Goal: Task Accomplishment & Management: Complete application form

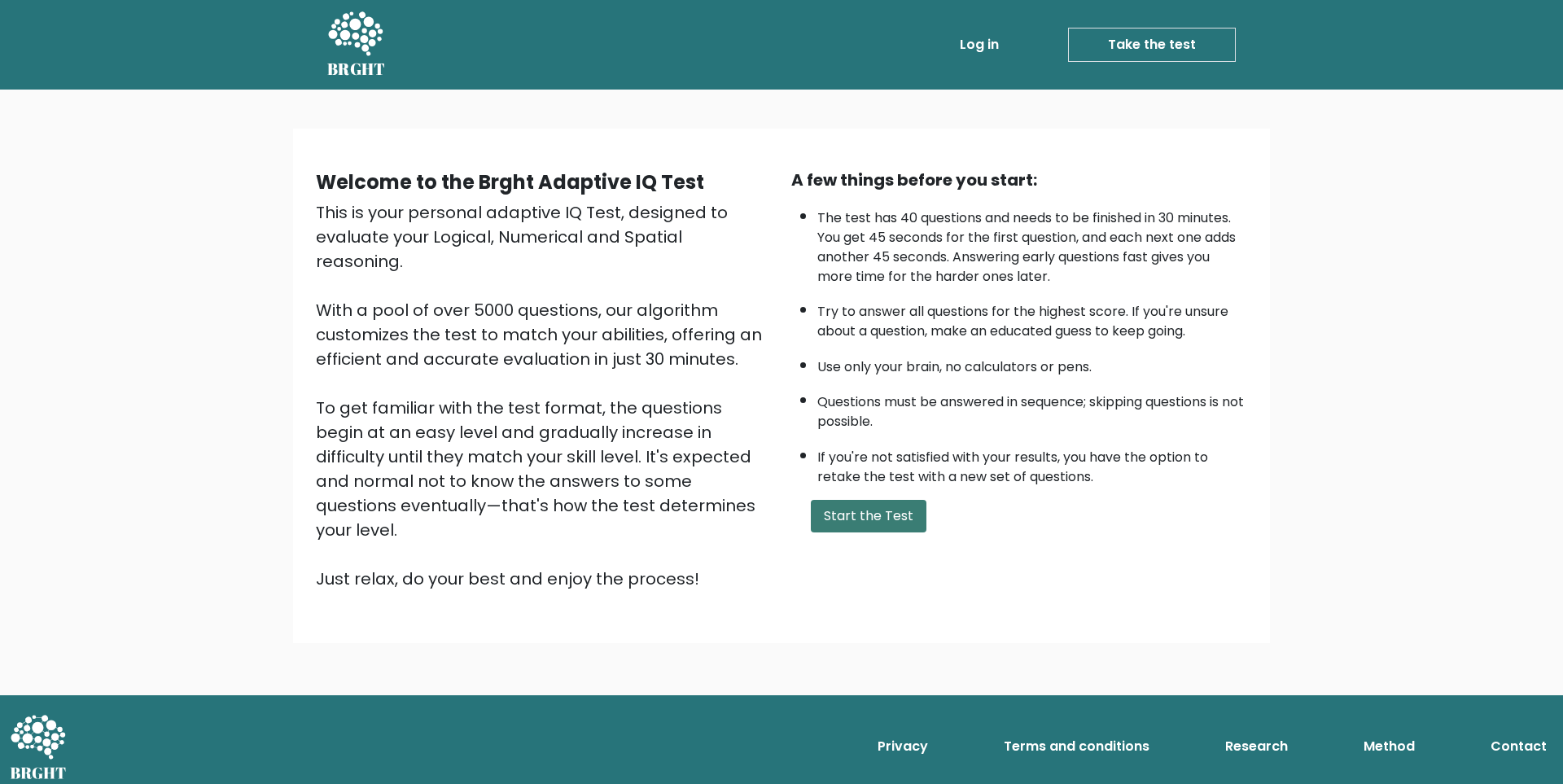
click at [881, 520] on button "Start the Test" at bounding box center [869, 516] width 115 height 33
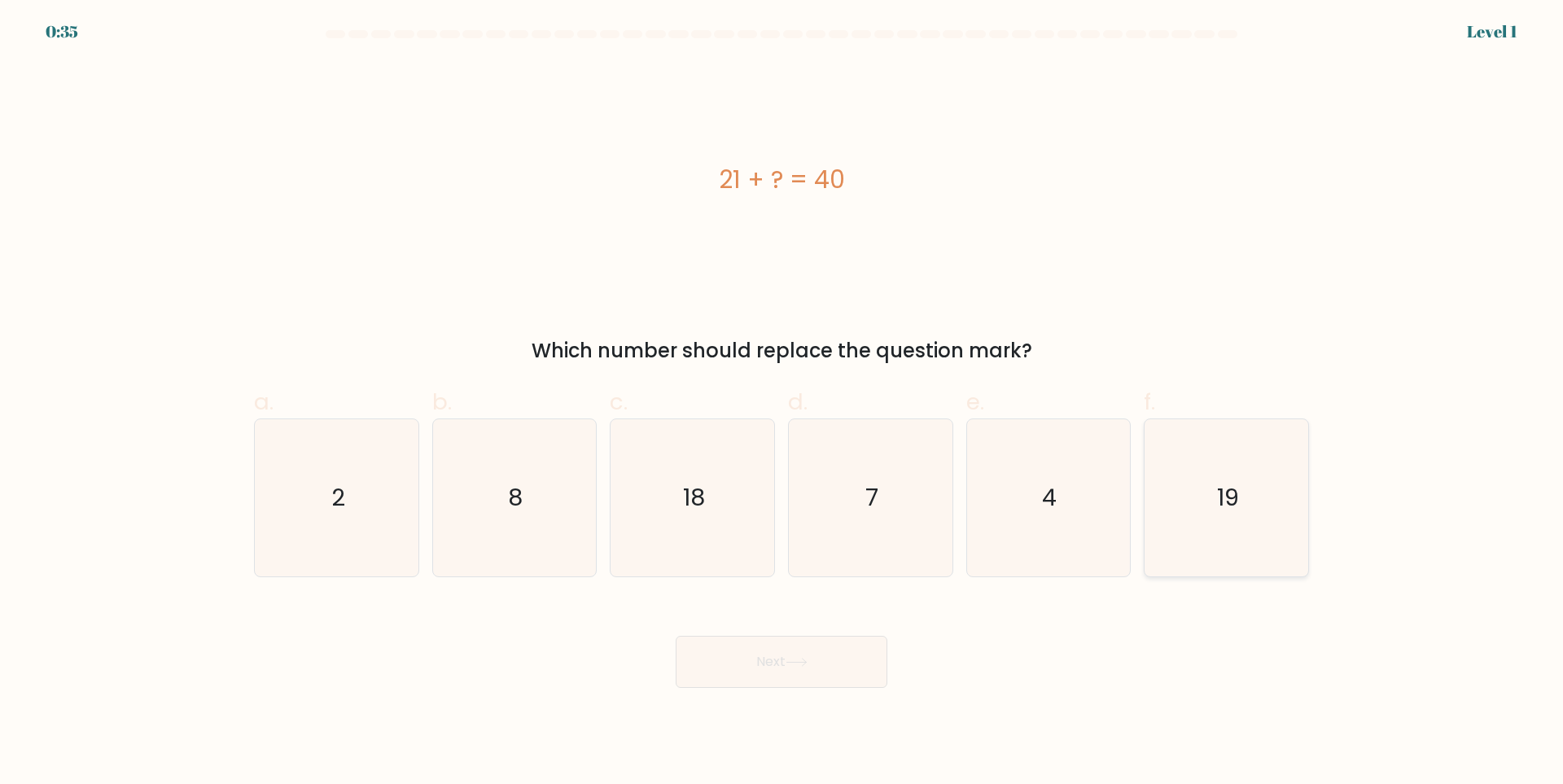
click at [1213, 520] on icon "19" at bounding box center [1226, 497] width 157 height 157
click at [782, 403] on input "f. 19" at bounding box center [782, 397] width 1 height 11
radio input "true"
click at [844, 650] on button "Next" at bounding box center [782, 662] width 212 height 52
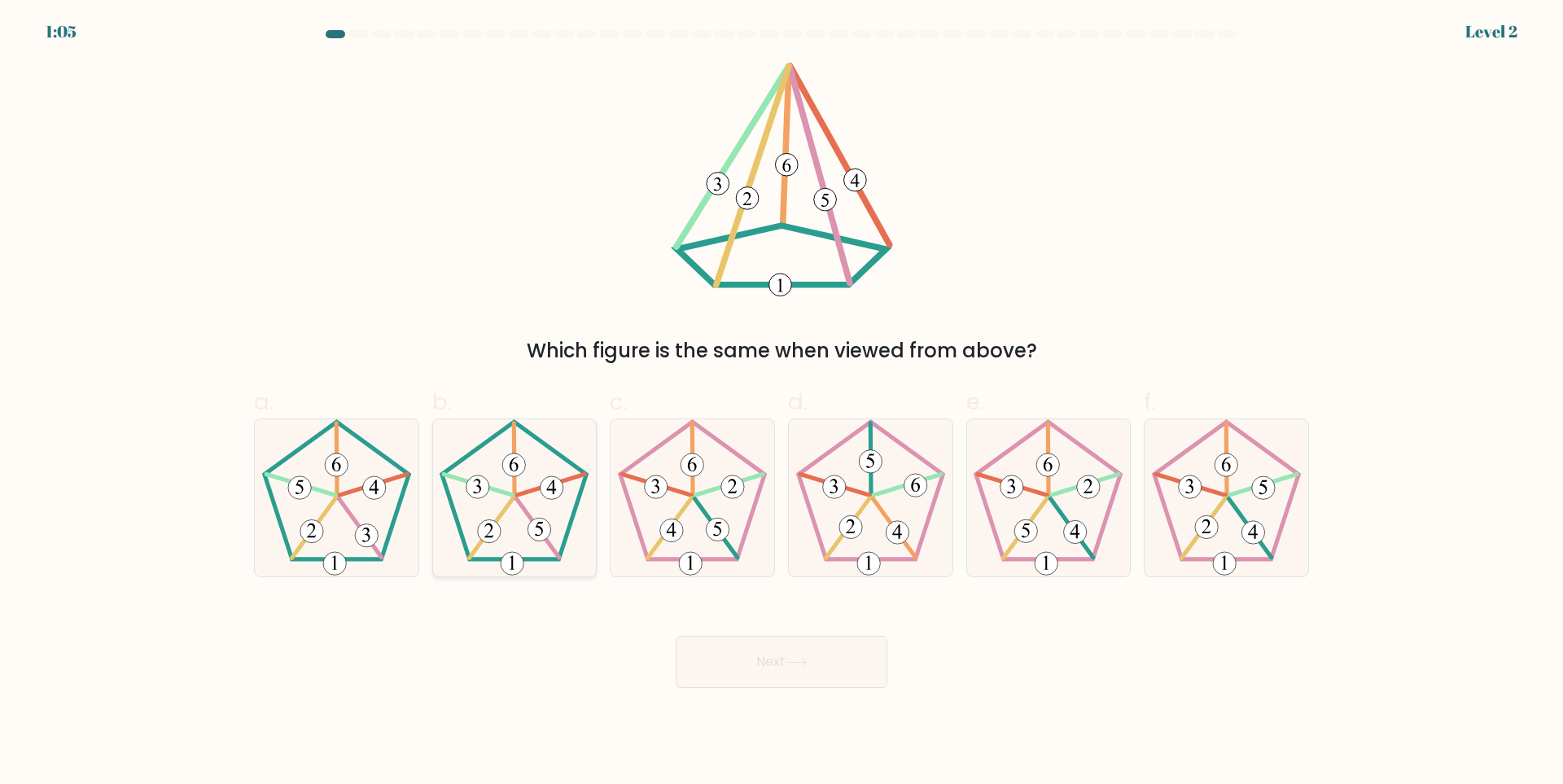
click at [541, 525] on 153 at bounding box center [540, 529] width 23 height 23
click at [782, 403] on input "b." at bounding box center [782, 397] width 1 height 11
radio input "true"
click at [807, 651] on button "Next" at bounding box center [782, 662] width 212 height 52
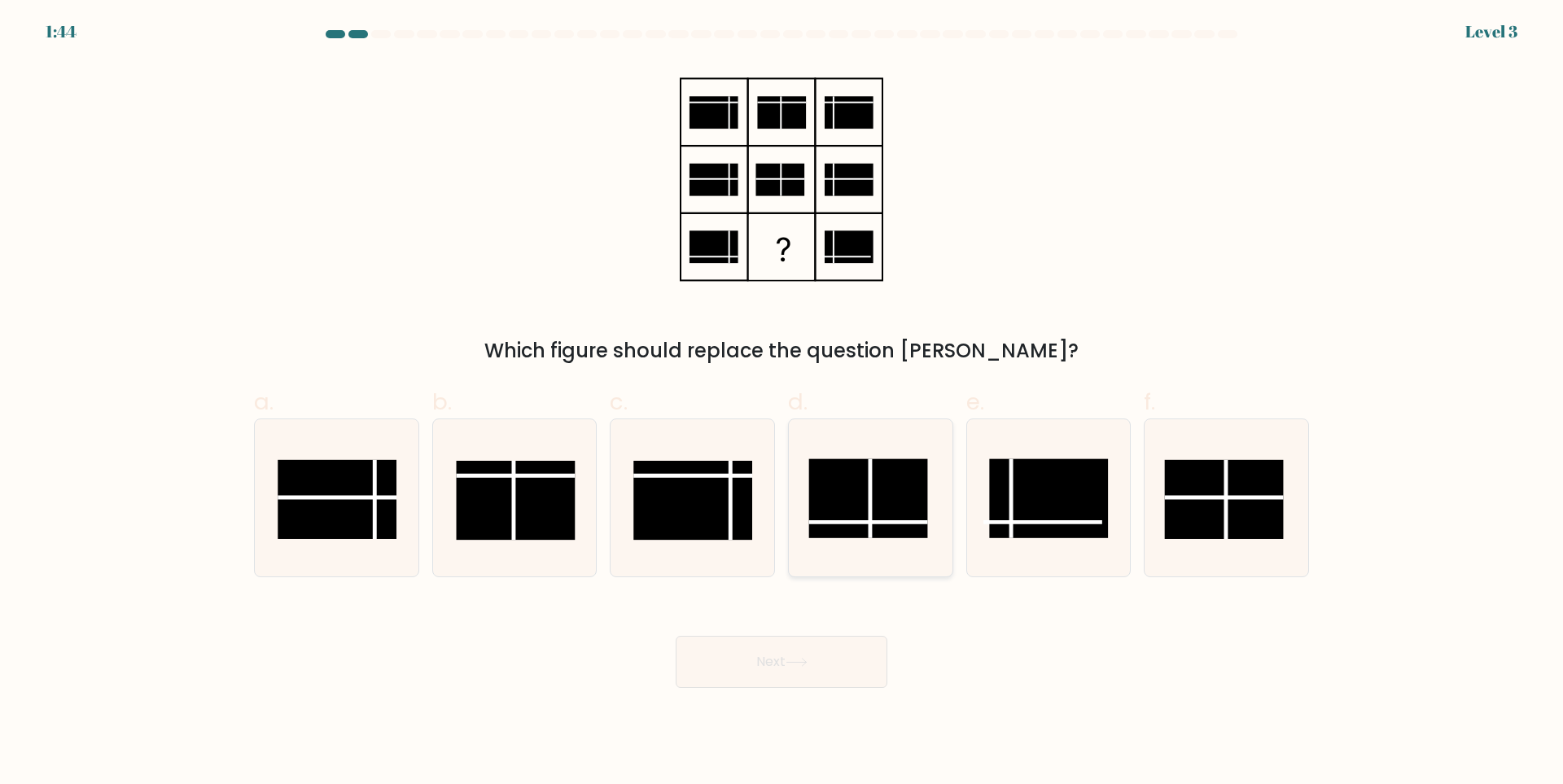
click at [895, 511] on rect at bounding box center [868, 498] width 119 height 79
click at [782, 403] on input "d." at bounding box center [782, 397] width 1 height 11
radio input "true"
click at [792, 672] on button "Next" at bounding box center [782, 662] width 212 height 52
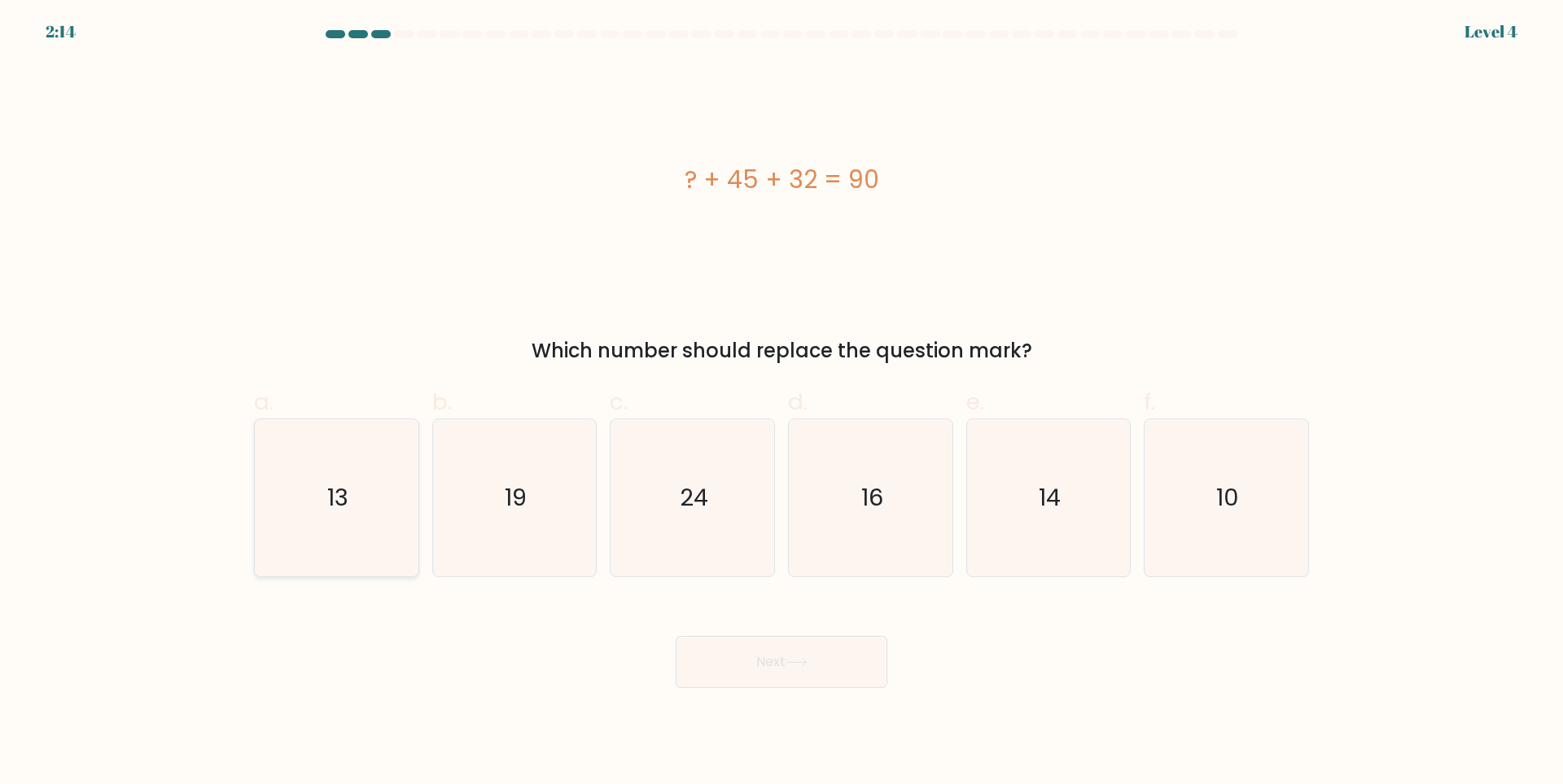
click at [418, 502] on div "13" at bounding box center [337, 497] width 166 height 159
click at [782, 403] on input "a. 13" at bounding box center [782, 397] width 1 height 11
radio input "true"
click at [782, 688] on button "Next" at bounding box center [782, 662] width 212 height 52
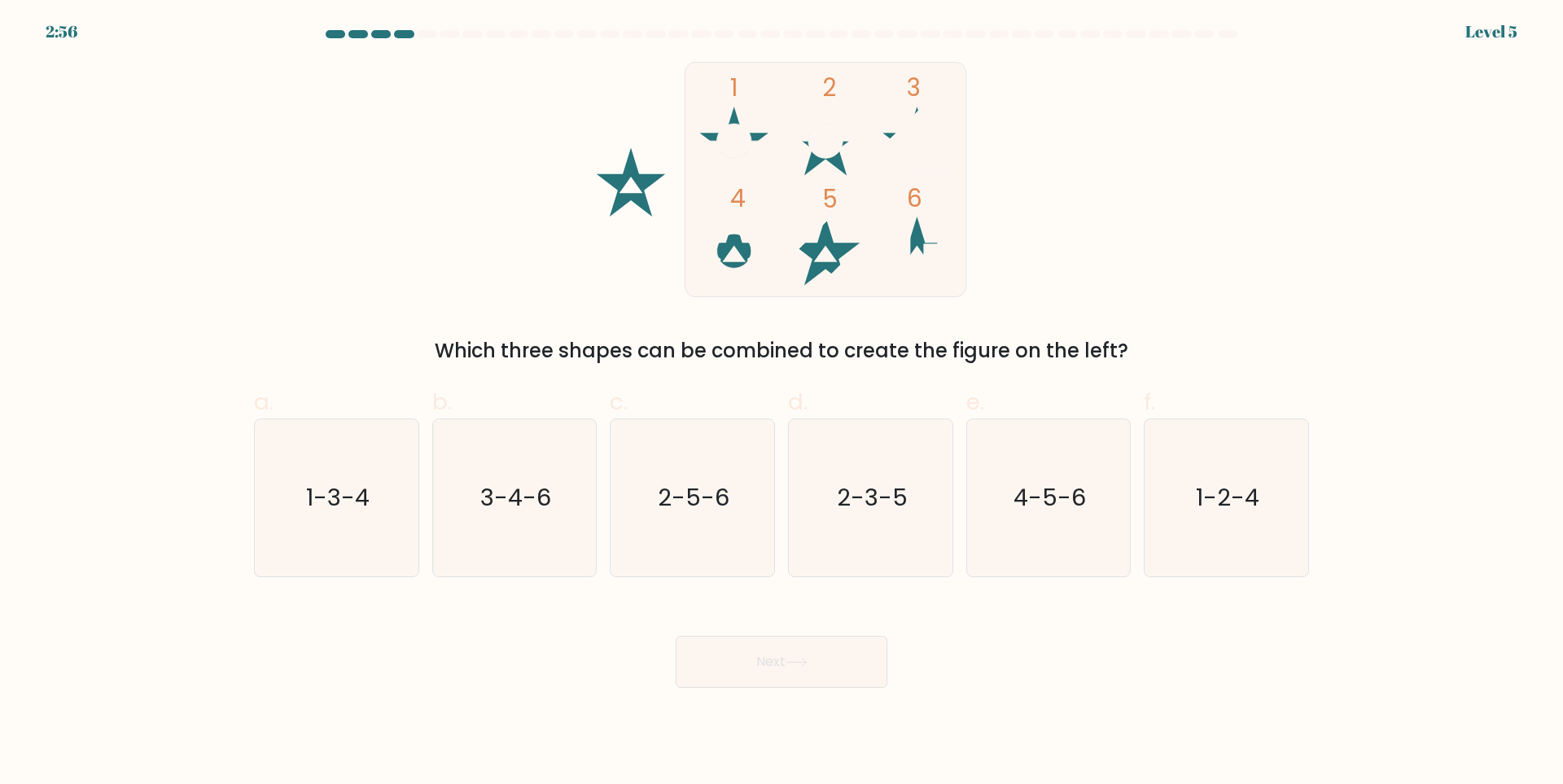
click at [833, 639] on button "Next" at bounding box center [782, 662] width 212 height 52
click at [984, 648] on div "Next" at bounding box center [782, 642] width 1075 height 91
click at [1206, 531] on icon "1-2-4" at bounding box center [1226, 497] width 157 height 157
click at [782, 403] on input "f. 1-2-4" at bounding box center [782, 397] width 1 height 11
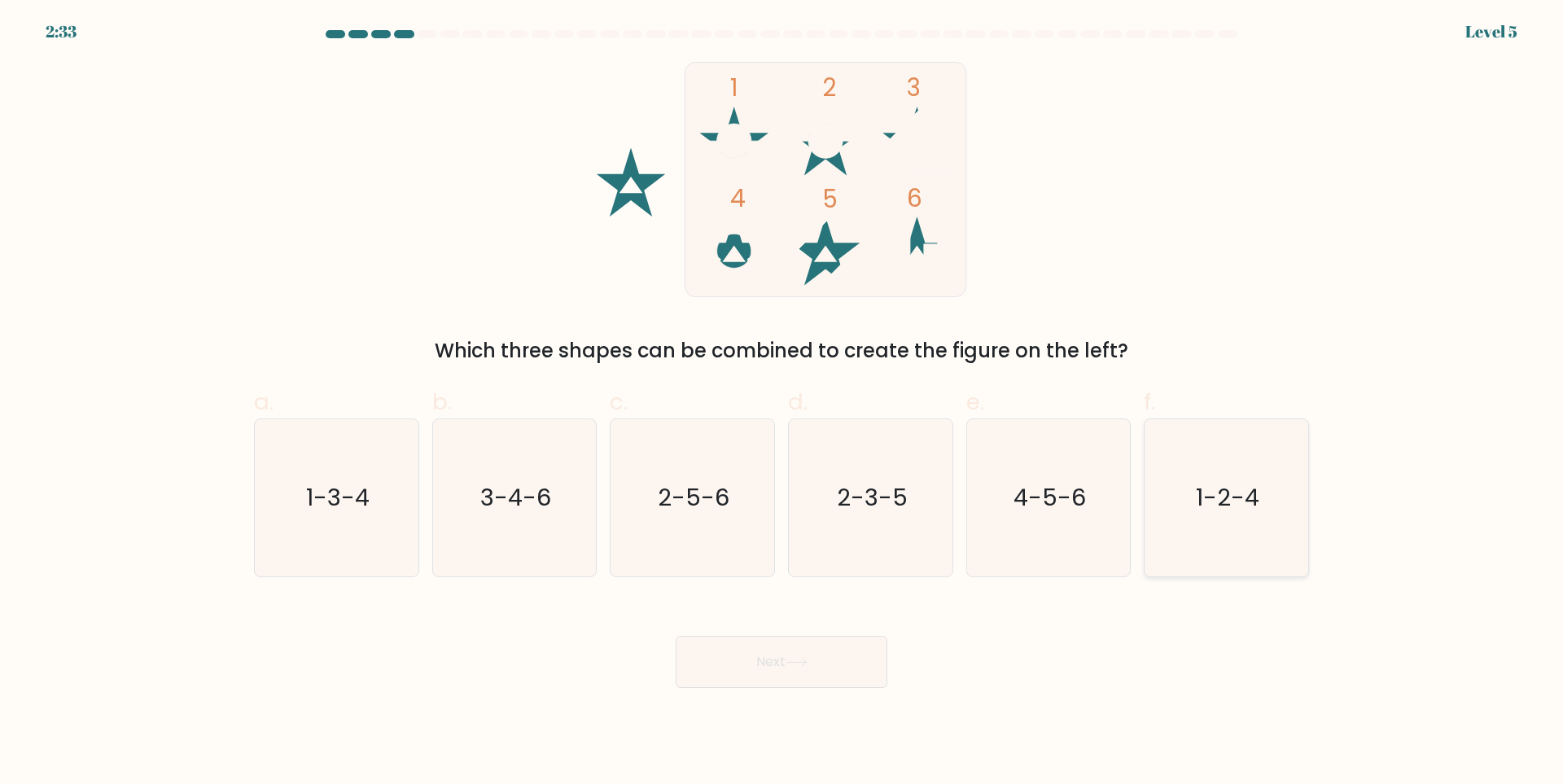
radio input "true"
click at [824, 679] on button "Next" at bounding box center [782, 662] width 212 height 52
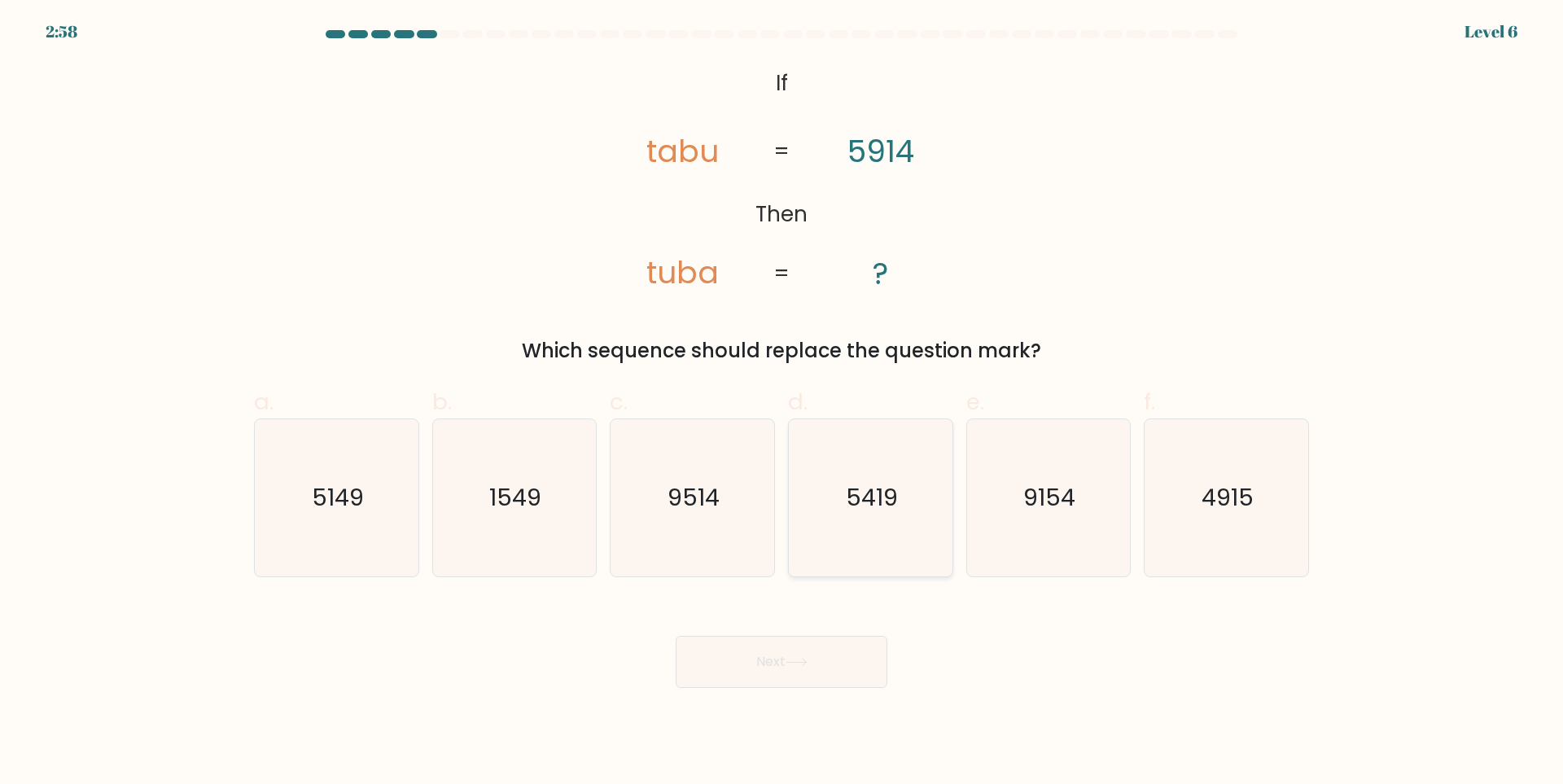
click at [881, 523] on icon "5419" at bounding box center [870, 497] width 157 height 157
click at [782, 403] on input "d. 5419" at bounding box center [782, 397] width 1 height 11
radio input "true"
click at [833, 696] on body "2:58 Level 6 If" at bounding box center [782, 392] width 1563 height 784
click at [832, 664] on button "Next" at bounding box center [782, 662] width 212 height 52
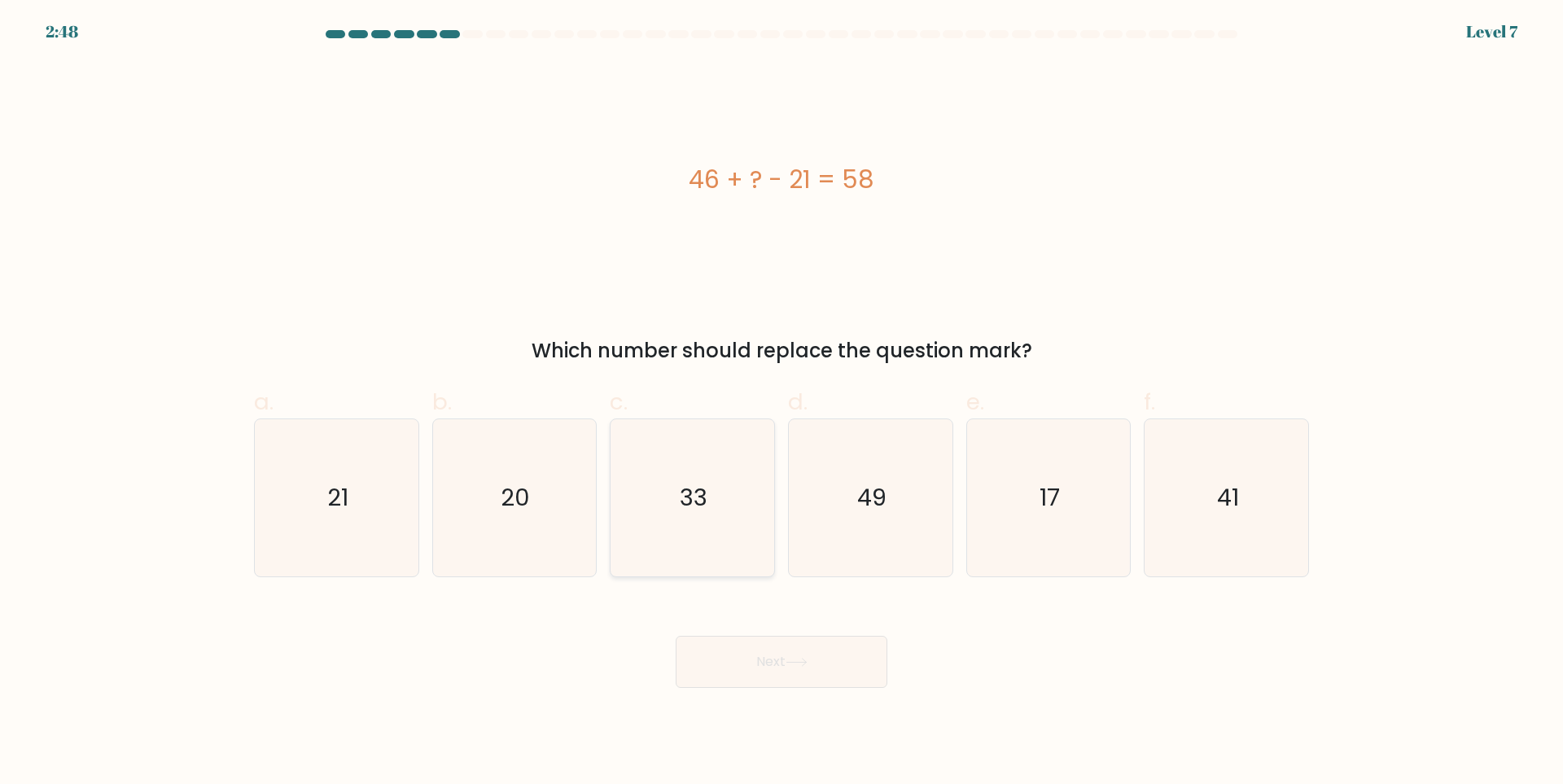
click at [701, 506] on text "33" at bounding box center [694, 498] width 28 height 33
click at [782, 403] on input "c. 33" at bounding box center [782, 397] width 1 height 11
radio input "true"
click at [806, 673] on button "Next" at bounding box center [782, 662] width 212 height 52
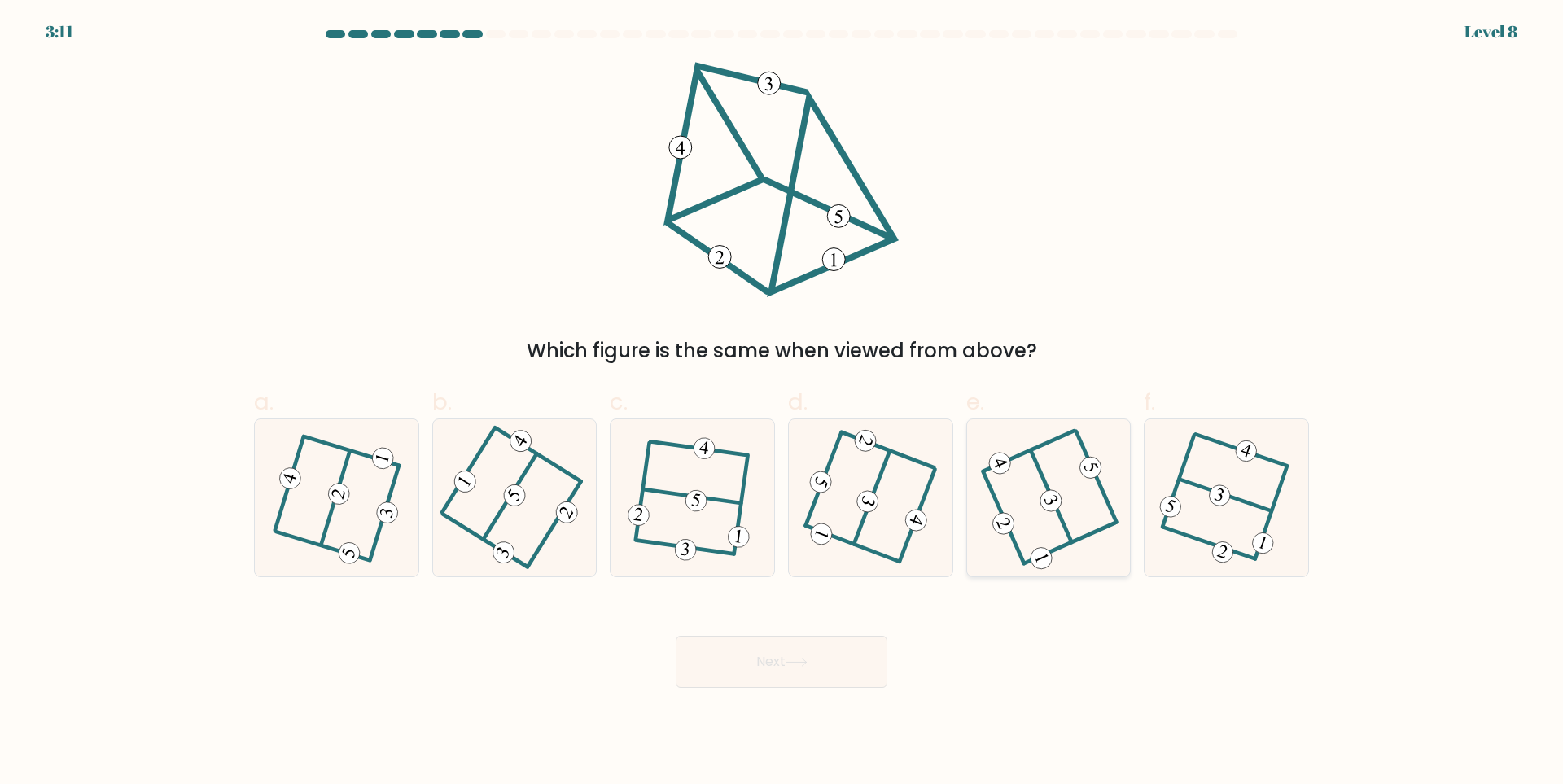
click at [1084, 484] on icon at bounding box center [1049, 498] width 126 height 125
click at [782, 403] on input "e." at bounding box center [782, 397] width 1 height 11
radio input "true"
click at [828, 668] on button "Next" at bounding box center [782, 662] width 212 height 52
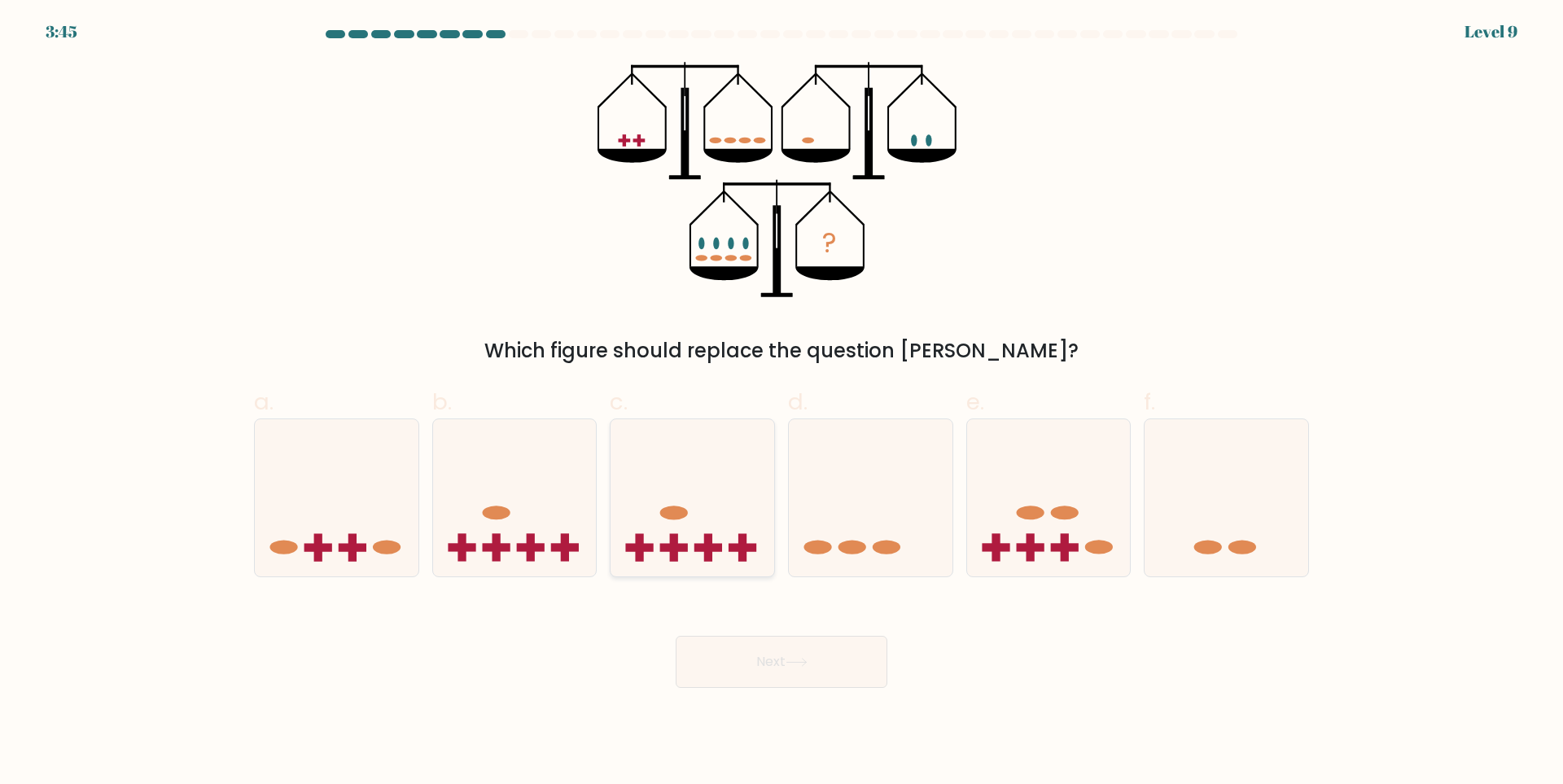
click at [673, 511] on ellipse at bounding box center [674, 512] width 28 height 13
click at [782, 403] on input "c." at bounding box center [782, 397] width 1 height 11
radio input "true"
click at [781, 644] on button "Next" at bounding box center [782, 662] width 212 height 52
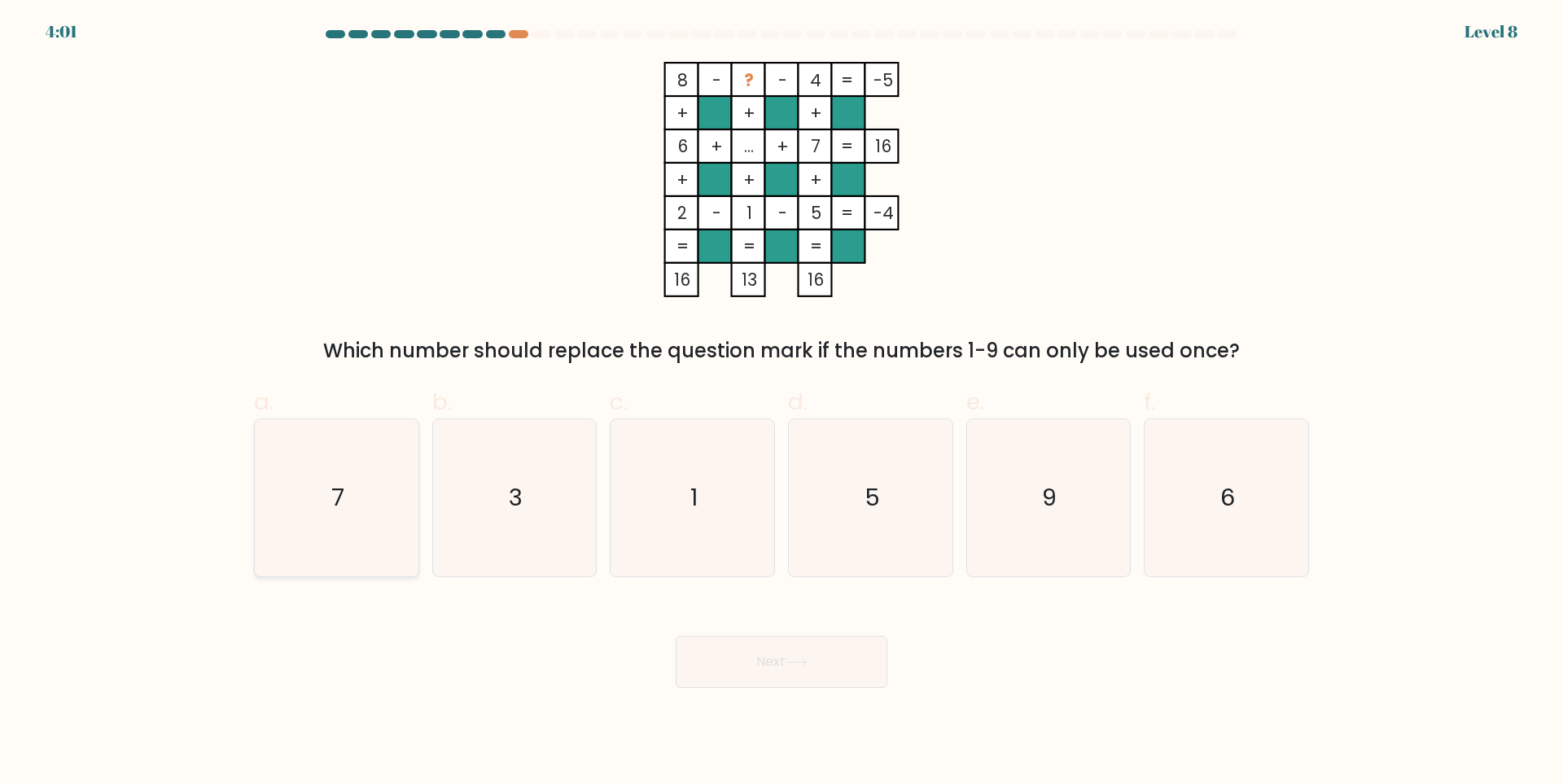
click at [299, 543] on icon "7" at bounding box center [336, 497] width 157 height 157
click at [782, 403] on input "a. 7" at bounding box center [782, 397] width 1 height 11
radio input "true"
click at [836, 667] on button "Next" at bounding box center [782, 662] width 212 height 52
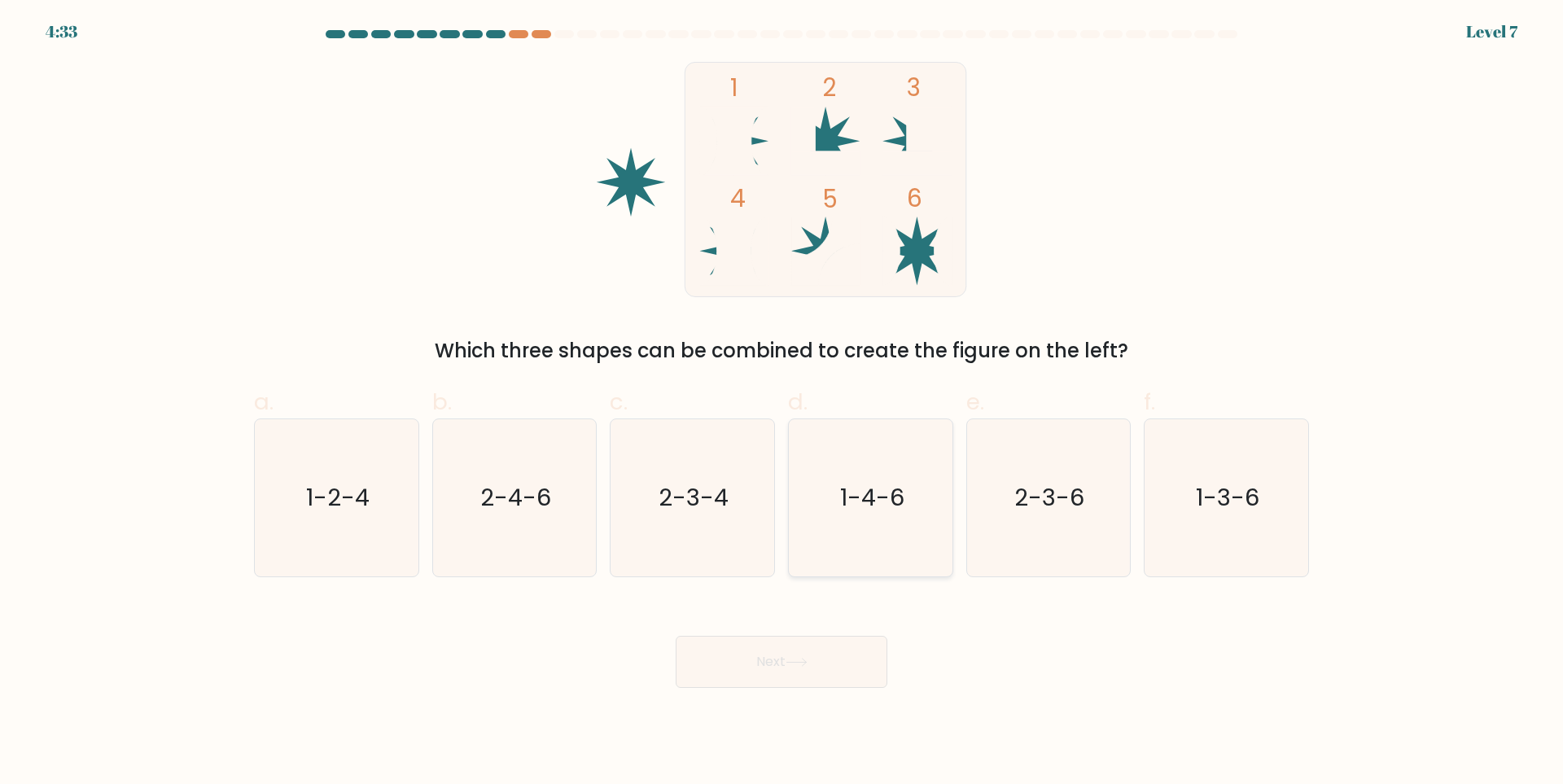
click at [939, 537] on icon "1-4-6" at bounding box center [870, 497] width 157 height 157
click at [782, 403] on input "d. 1-4-6" at bounding box center [782, 397] width 1 height 11
radio input "true"
click at [822, 653] on button "Next" at bounding box center [782, 662] width 212 height 52
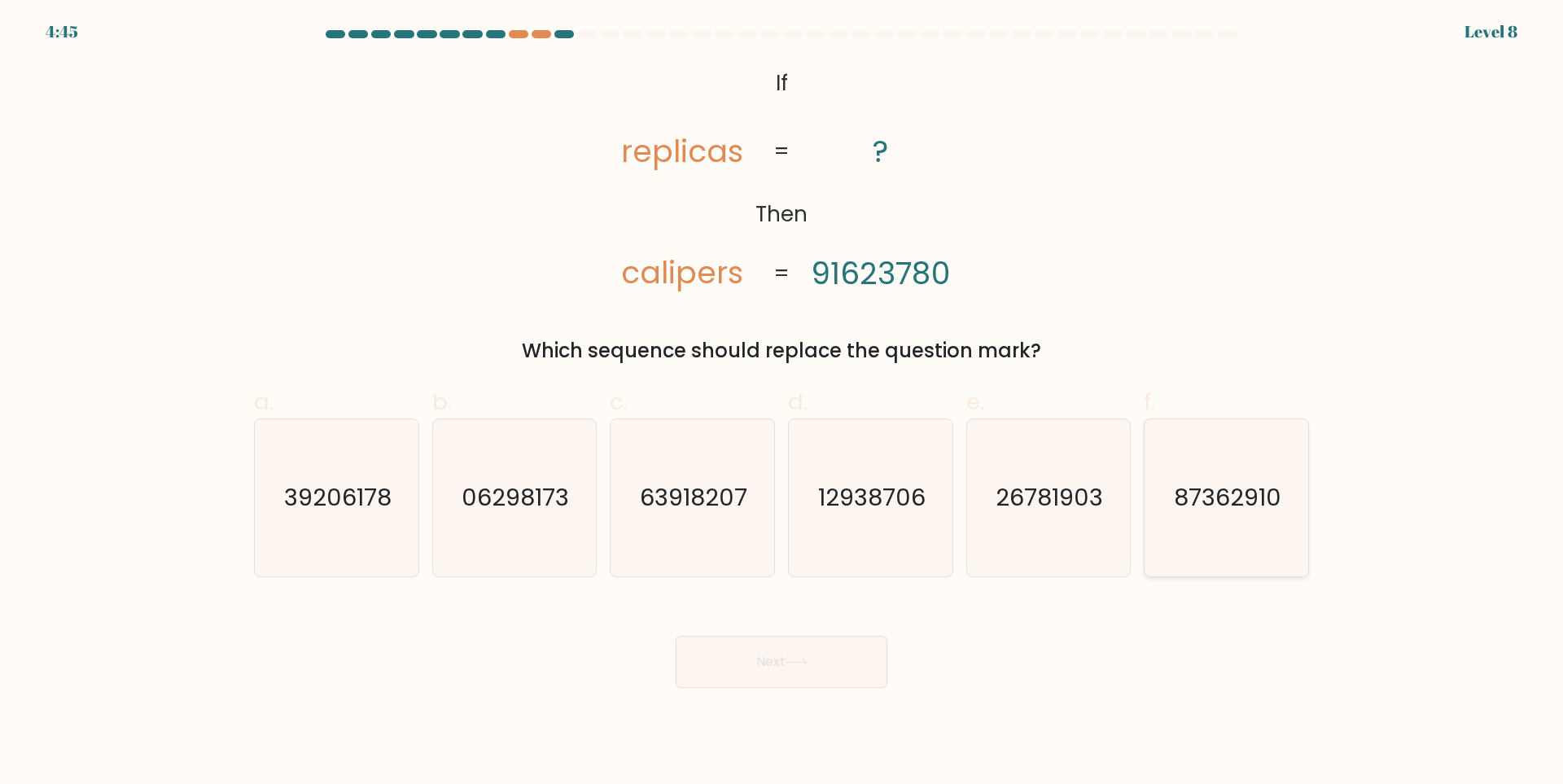
click at [1203, 551] on icon "87362910" at bounding box center [1226, 497] width 157 height 157
click at [782, 403] on input "f. 87362910" at bounding box center [782, 397] width 1 height 11
radio input "true"
click at [774, 679] on button "Next" at bounding box center [782, 662] width 212 height 52
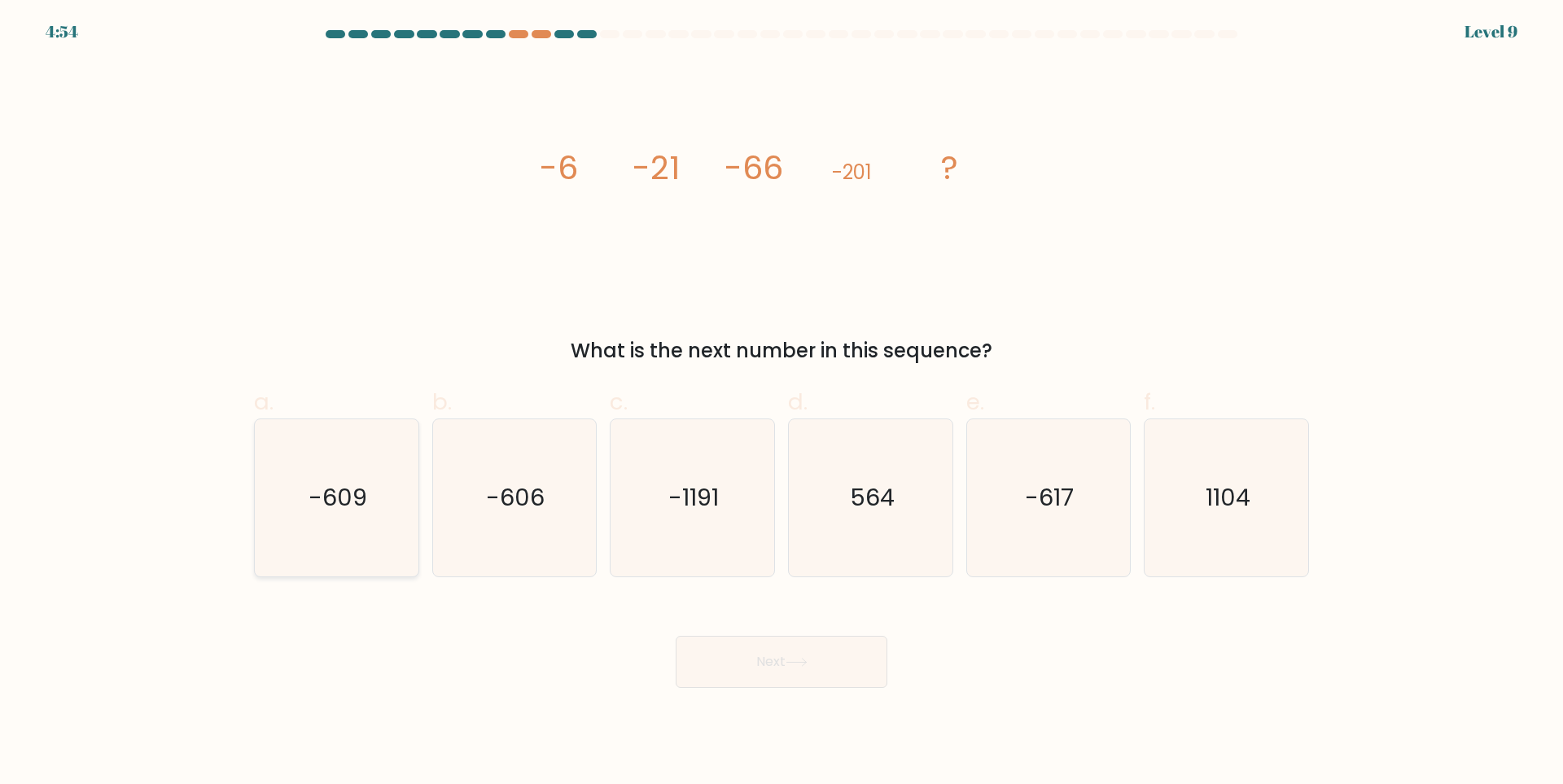
click at [397, 491] on icon "-609" at bounding box center [336, 497] width 157 height 157
click at [782, 403] on input "a. -609" at bounding box center [782, 397] width 1 height 11
radio input "true"
click at [829, 670] on button "Next" at bounding box center [782, 662] width 212 height 52
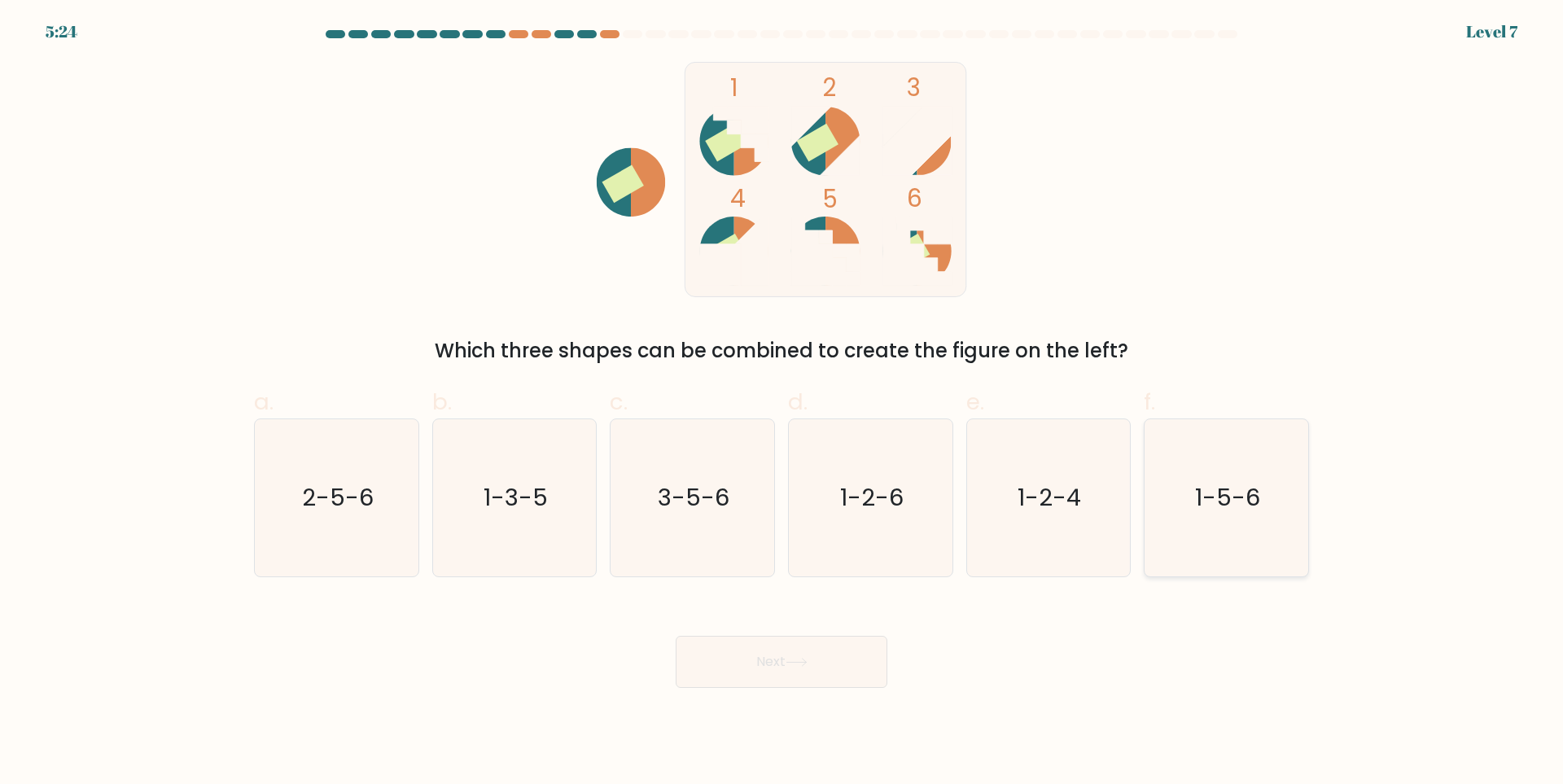
click at [1240, 494] on text "1-5-6" at bounding box center [1229, 498] width 65 height 33
click at [782, 403] on input "f. 1-5-6" at bounding box center [782, 397] width 1 height 11
radio input "true"
drag, startPoint x: 706, startPoint y: 628, endPoint x: 710, endPoint y: 637, distance: 9.8
click at [709, 637] on div "Next" at bounding box center [782, 642] width 1075 height 91
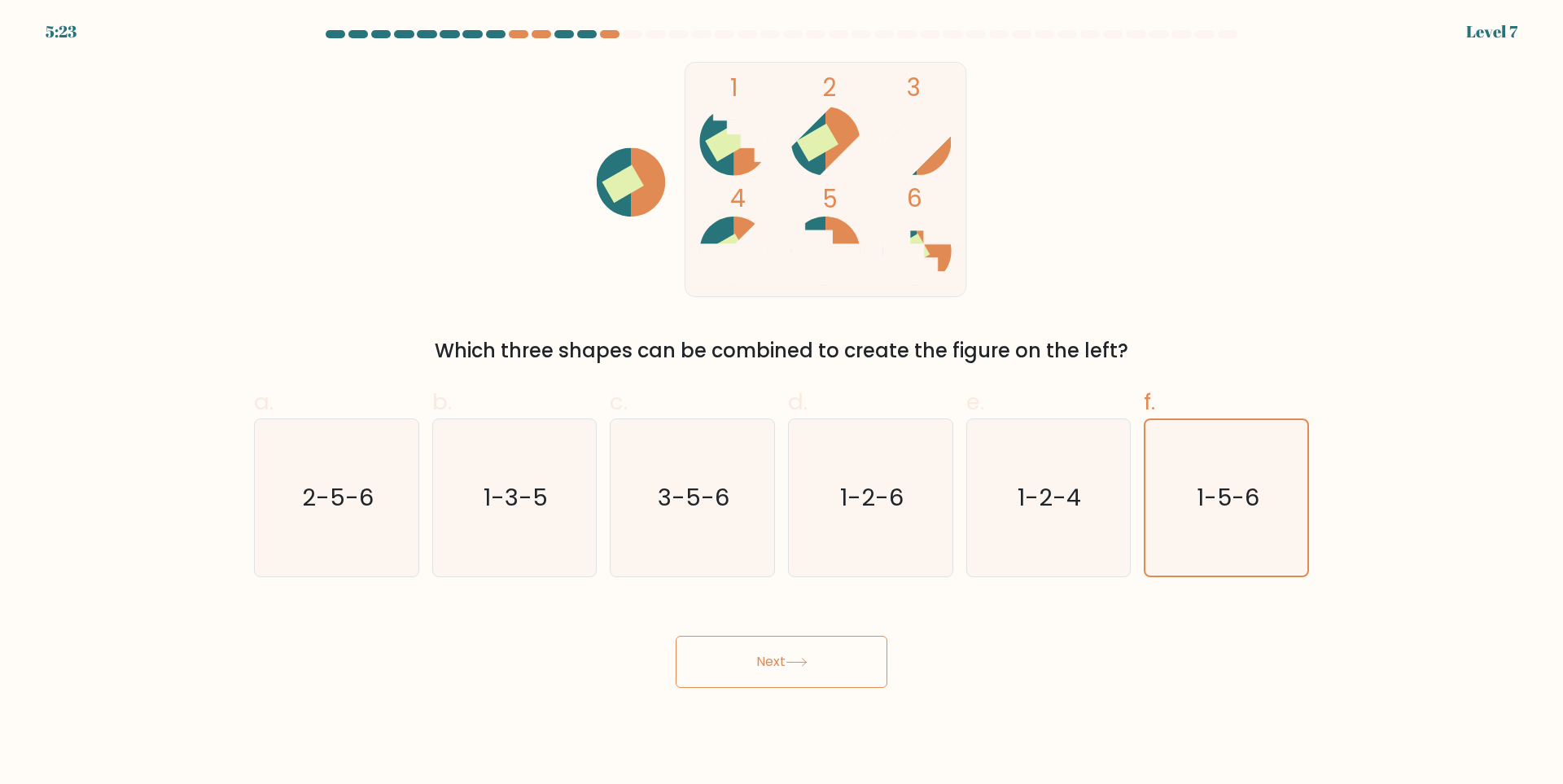
click at [722, 641] on button "Next" at bounding box center [782, 662] width 212 height 52
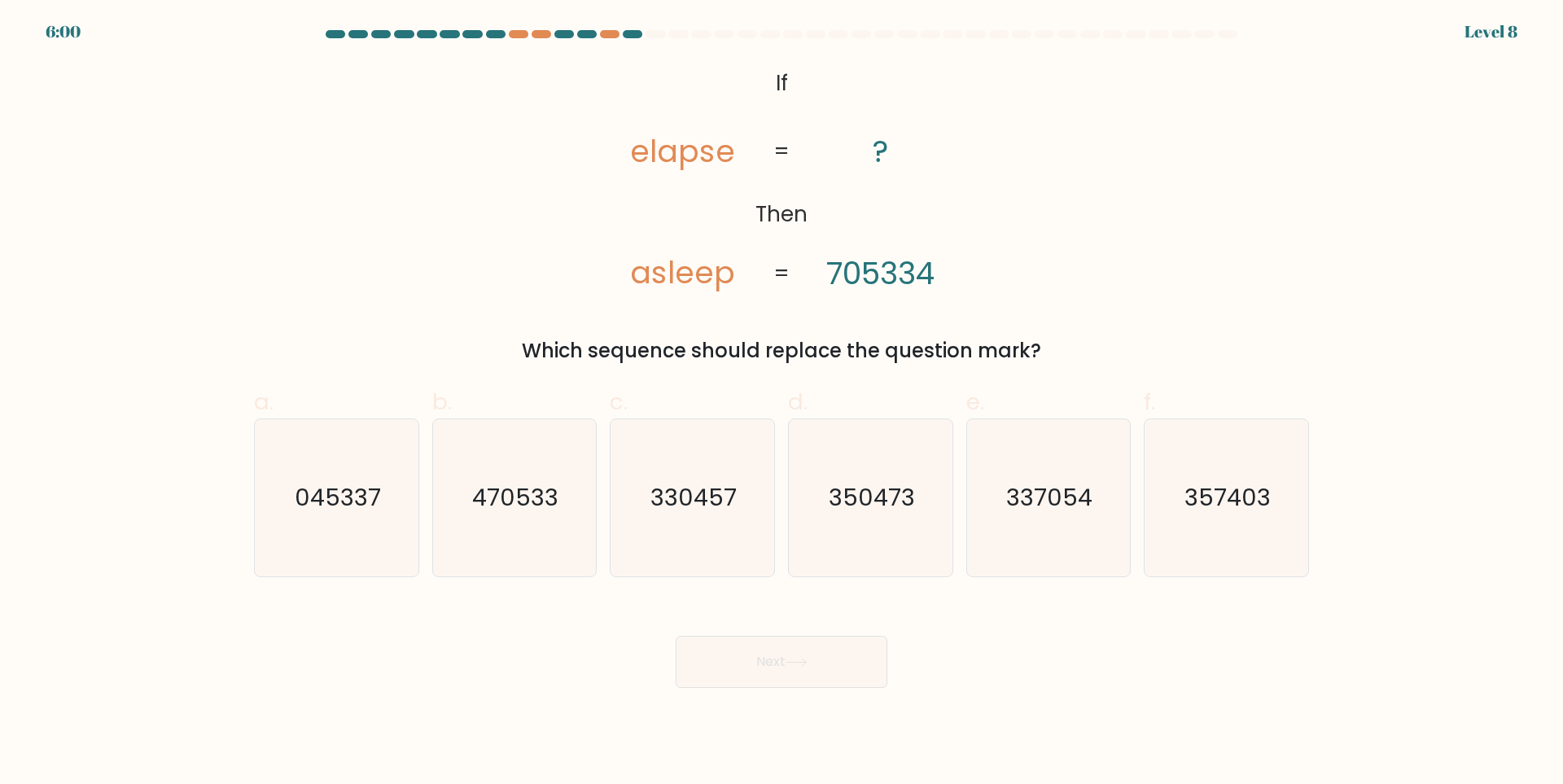
click at [896, 278] on tspan "705334" at bounding box center [881, 273] width 109 height 42
click at [1037, 521] on icon "337054" at bounding box center [1048, 497] width 157 height 157
click at [782, 403] on input "e. 337054" at bounding box center [782, 397] width 1 height 11
radio input "true"
click at [1062, 504] on text "337054" at bounding box center [1050, 497] width 85 height 33
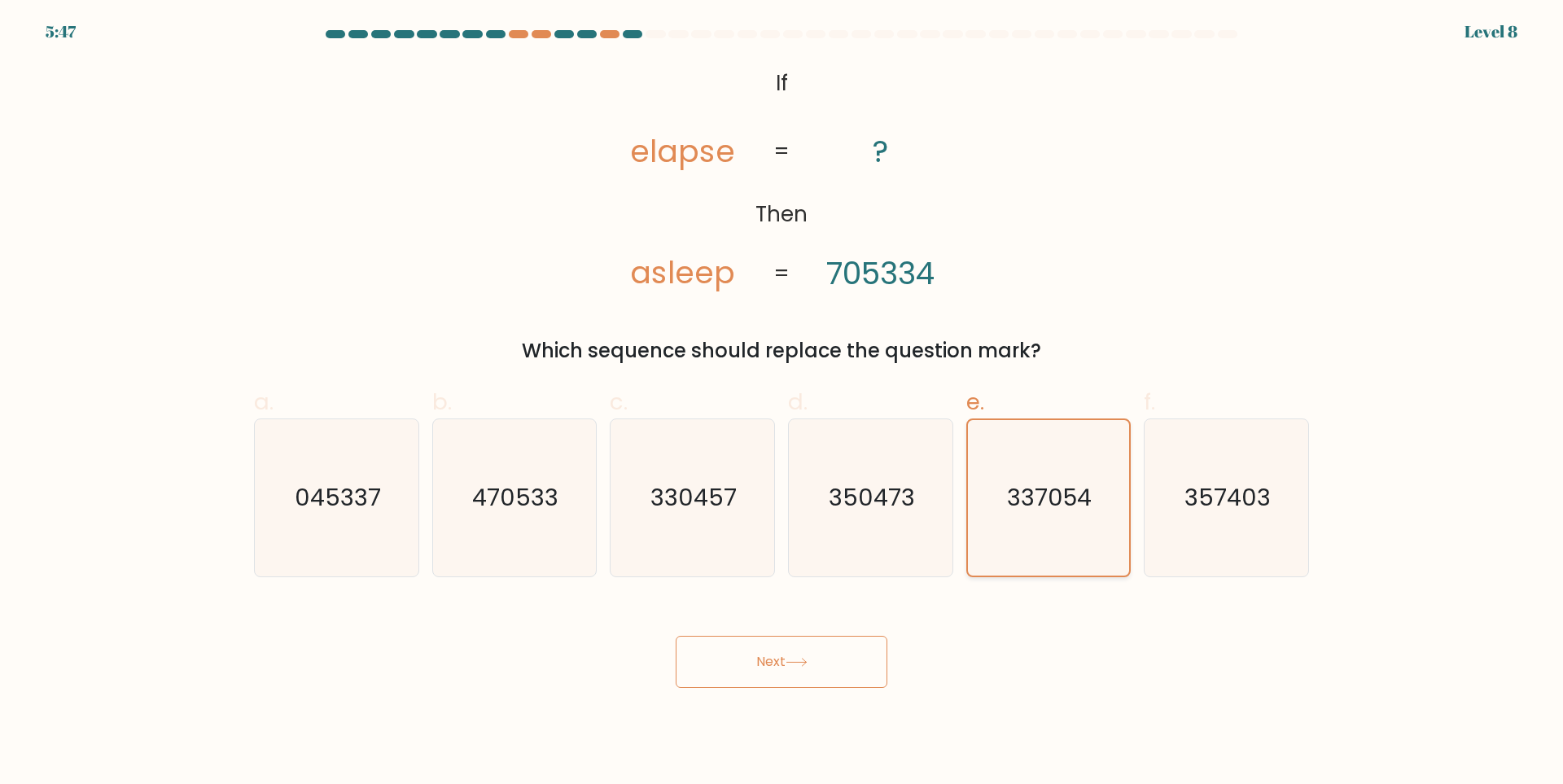
click at [782, 403] on input "e. 337054" at bounding box center [782, 397] width 1 height 11
click at [1227, 499] on text "357403" at bounding box center [1229, 498] width 87 height 33
click at [782, 403] on input "f. 357403" at bounding box center [782, 397] width 1 height 11
radio input "true"
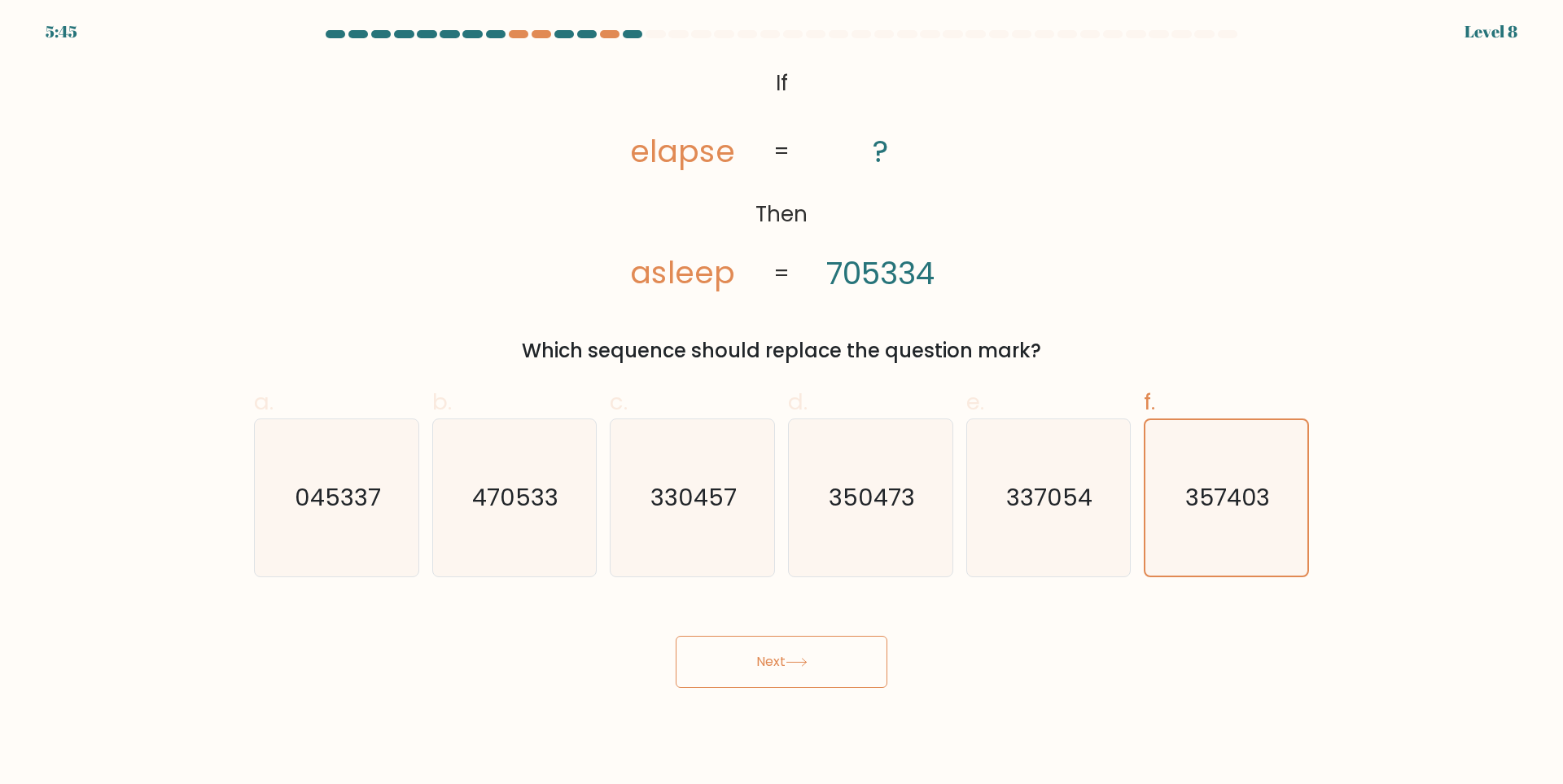
click at [777, 646] on button "Next" at bounding box center [782, 662] width 212 height 52
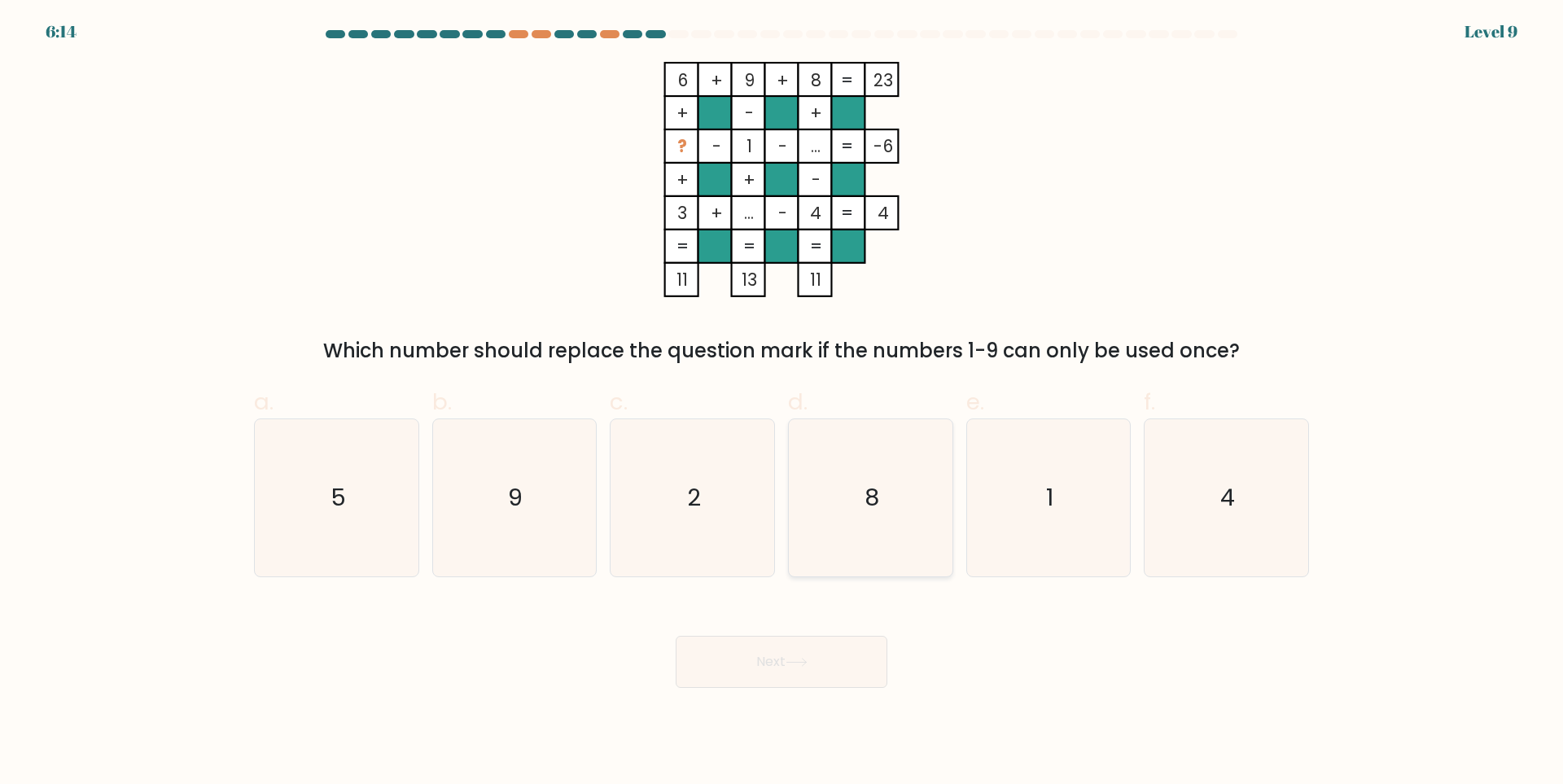
click at [900, 533] on icon "8" at bounding box center [870, 497] width 157 height 157
click at [782, 403] on input "d. 8" at bounding box center [782, 397] width 1 height 11
radio input "true"
click at [824, 652] on button "Next" at bounding box center [782, 662] width 212 height 52
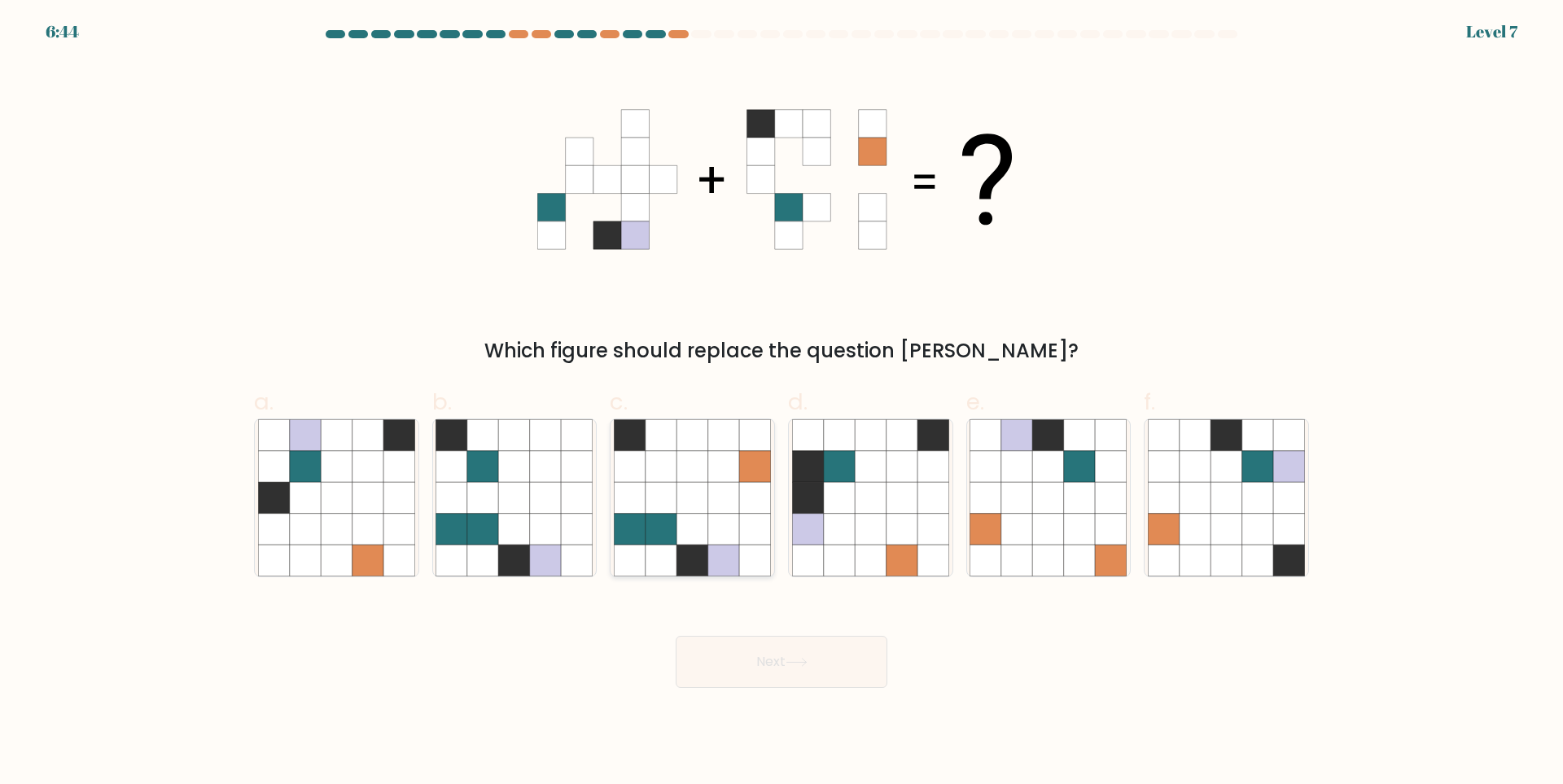
click at [756, 542] on icon at bounding box center [755, 529] width 31 height 31
click at [782, 403] on input "c." at bounding box center [782, 397] width 1 height 11
radio input "true"
click at [849, 674] on button "Next" at bounding box center [782, 662] width 212 height 52
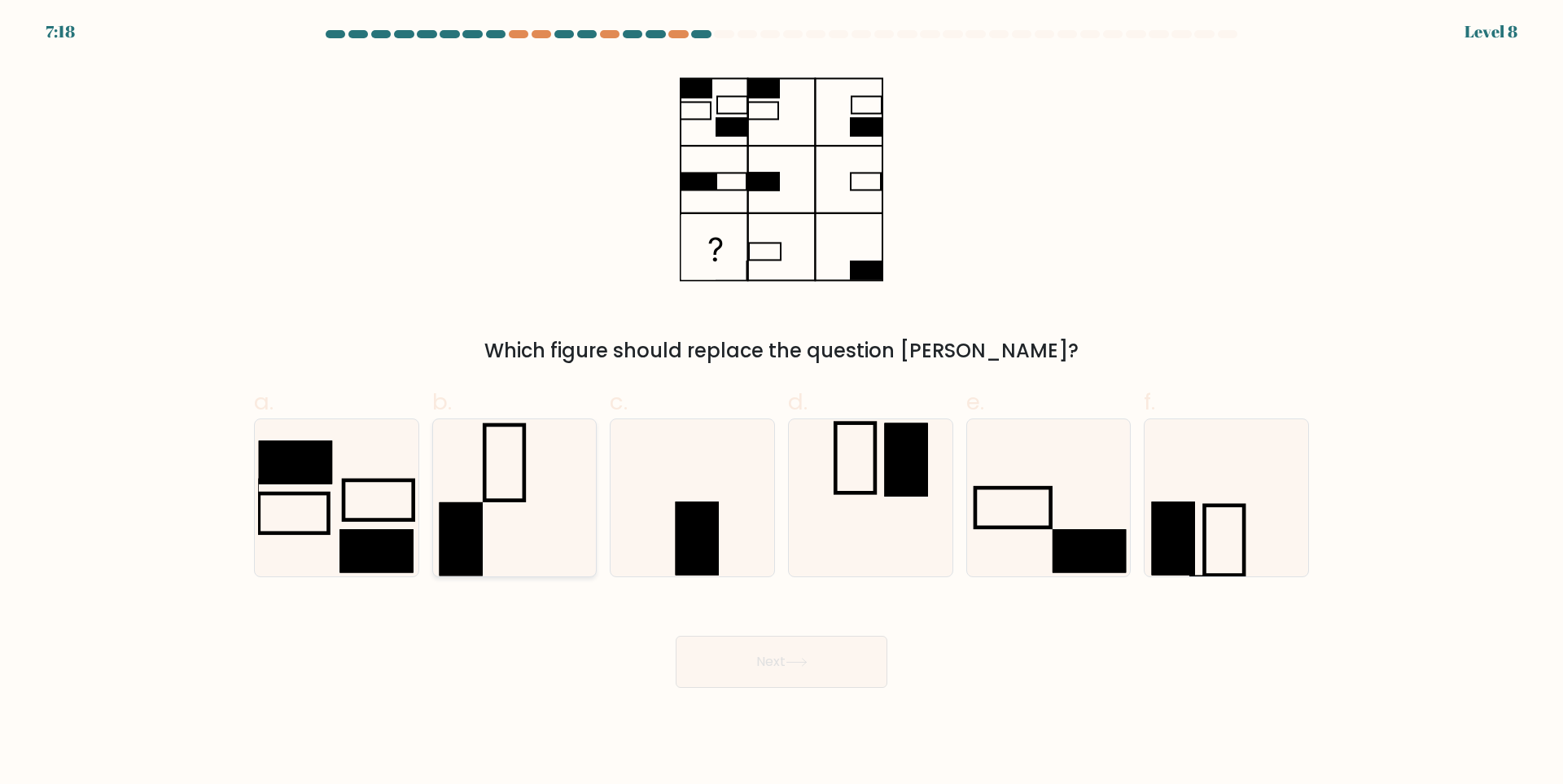
click at [467, 471] on icon at bounding box center [514, 497] width 157 height 157
click at [782, 403] on input "b." at bounding box center [782, 397] width 1 height 11
radio input "true"
click at [729, 671] on button "Next" at bounding box center [782, 662] width 212 height 52
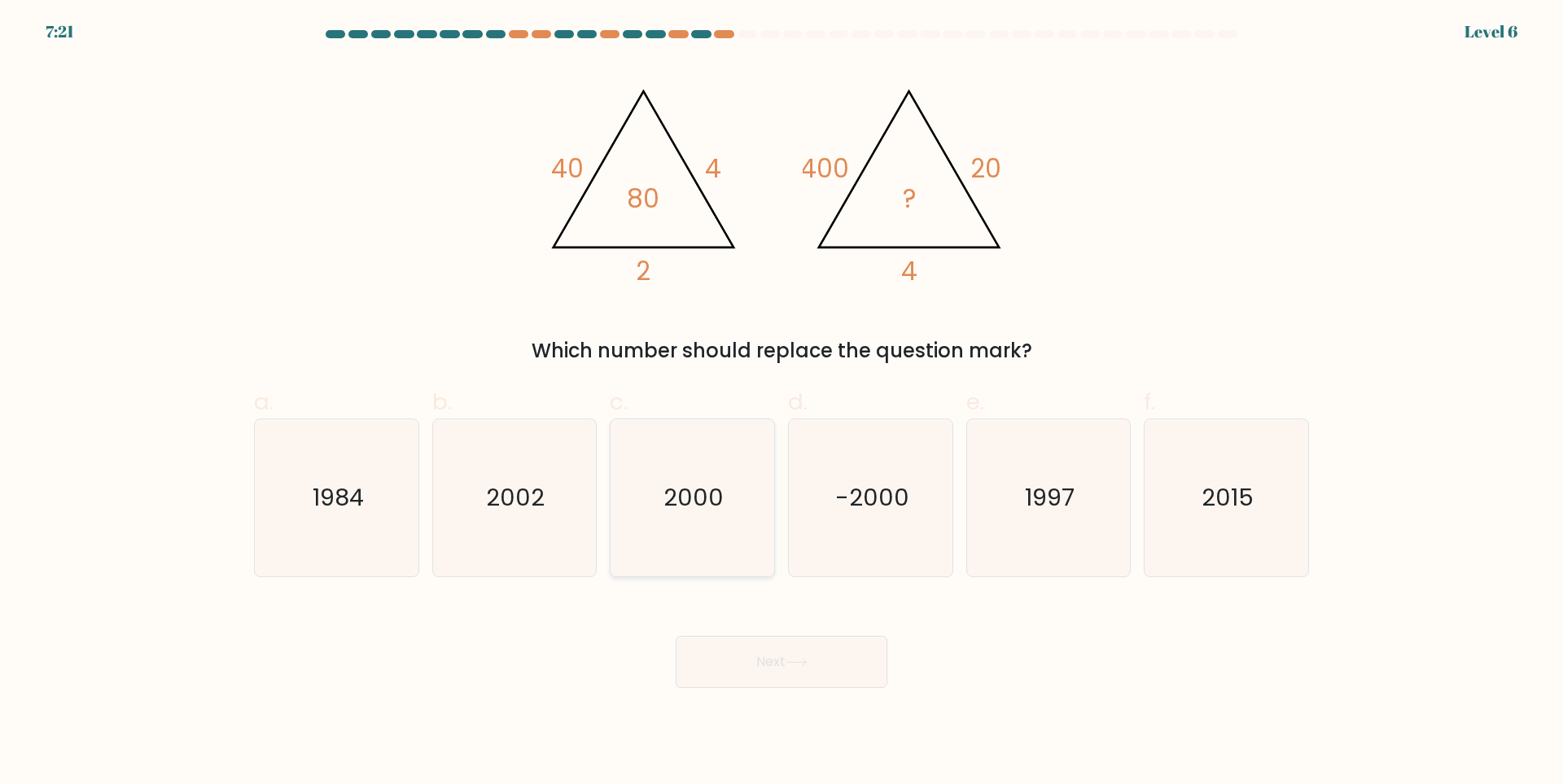
click at [669, 475] on icon "2000" at bounding box center [692, 497] width 157 height 157
click at [782, 403] on input "c. 2000" at bounding box center [782, 397] width 1 height 11
radio input "true"
click at [841, 675] on button "Next" at bounding box center [782, 662] width 212 height 52
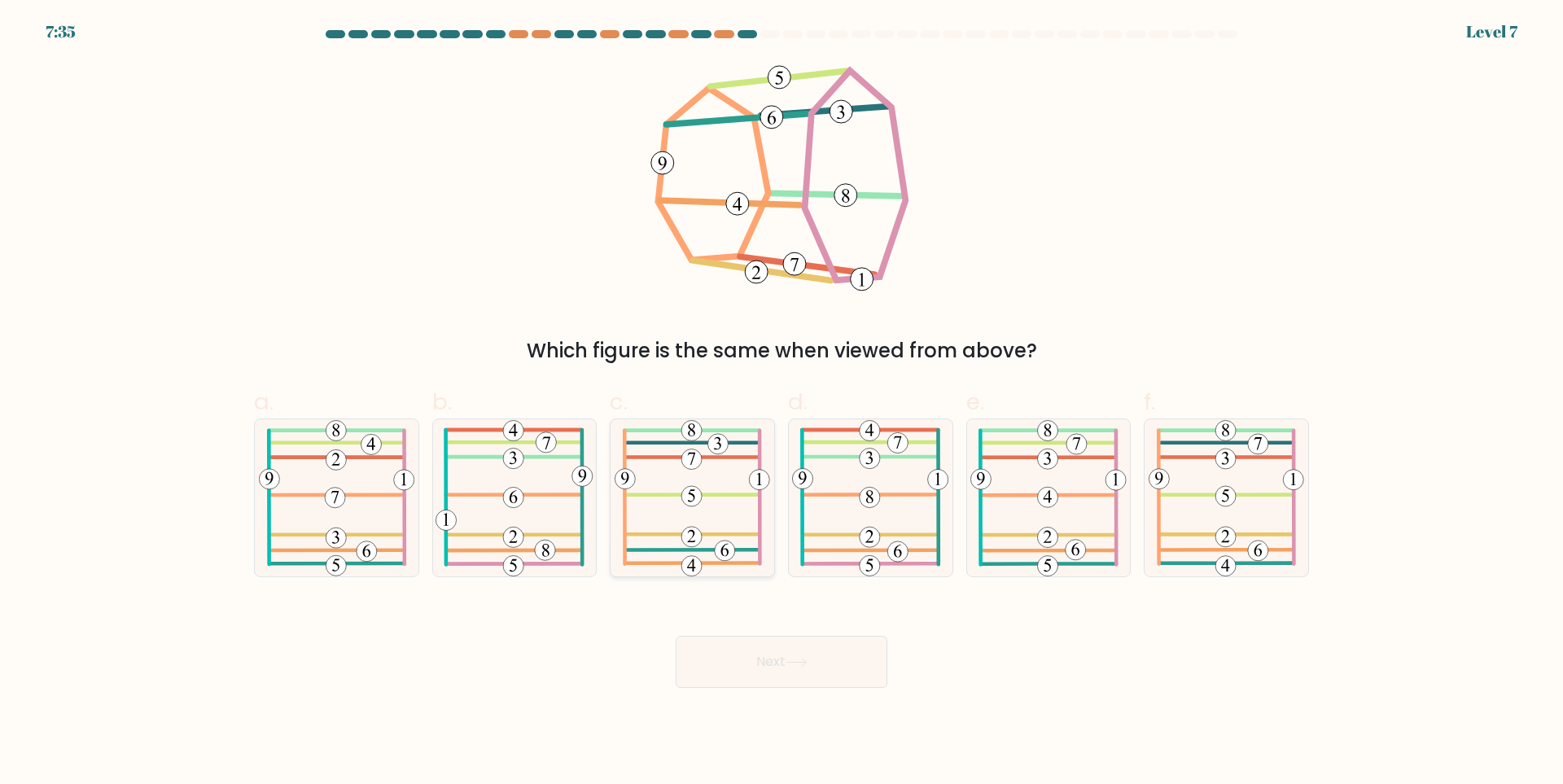
click at [730, 526] on icon at bounding box center [693, 497] width 156 height 157
click at [782, 403] on input "c." at bounding box center [782, 397] width 1 height 11
radio input "true"
click at [836, 663] on button "Next" at bounding box center [782, 662] width 212 height 52
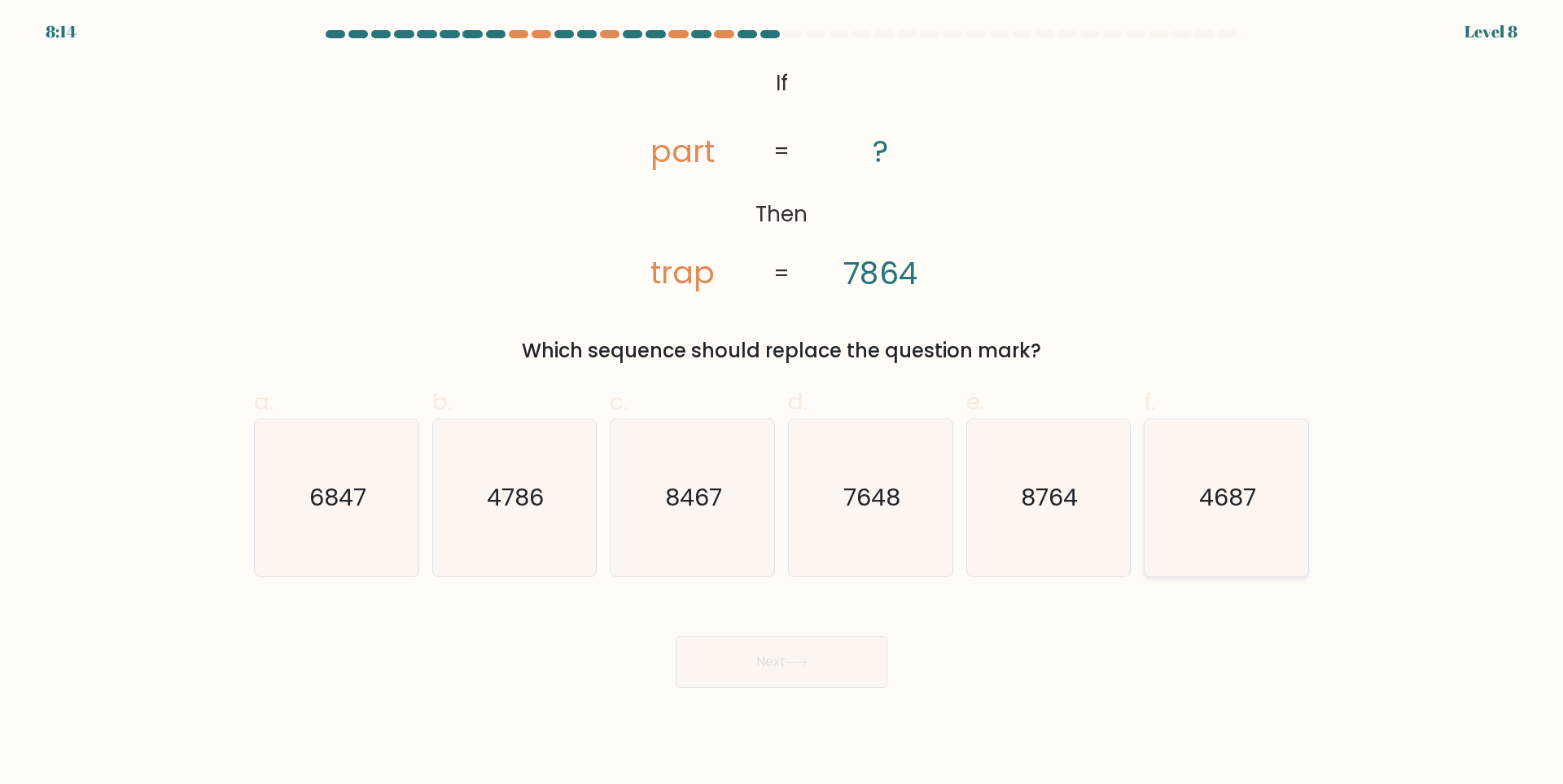
click at [1217, 505] on text "4687" at bounding box center [1228, 498] width 57 height 33
click at [782, 403] on input "f. 4687" at bounding box center [782, 397] width 1 height 11
radio input "true"
click at [854, 648] on button "Next" at bounding box center [782, 662] width 212 height 52
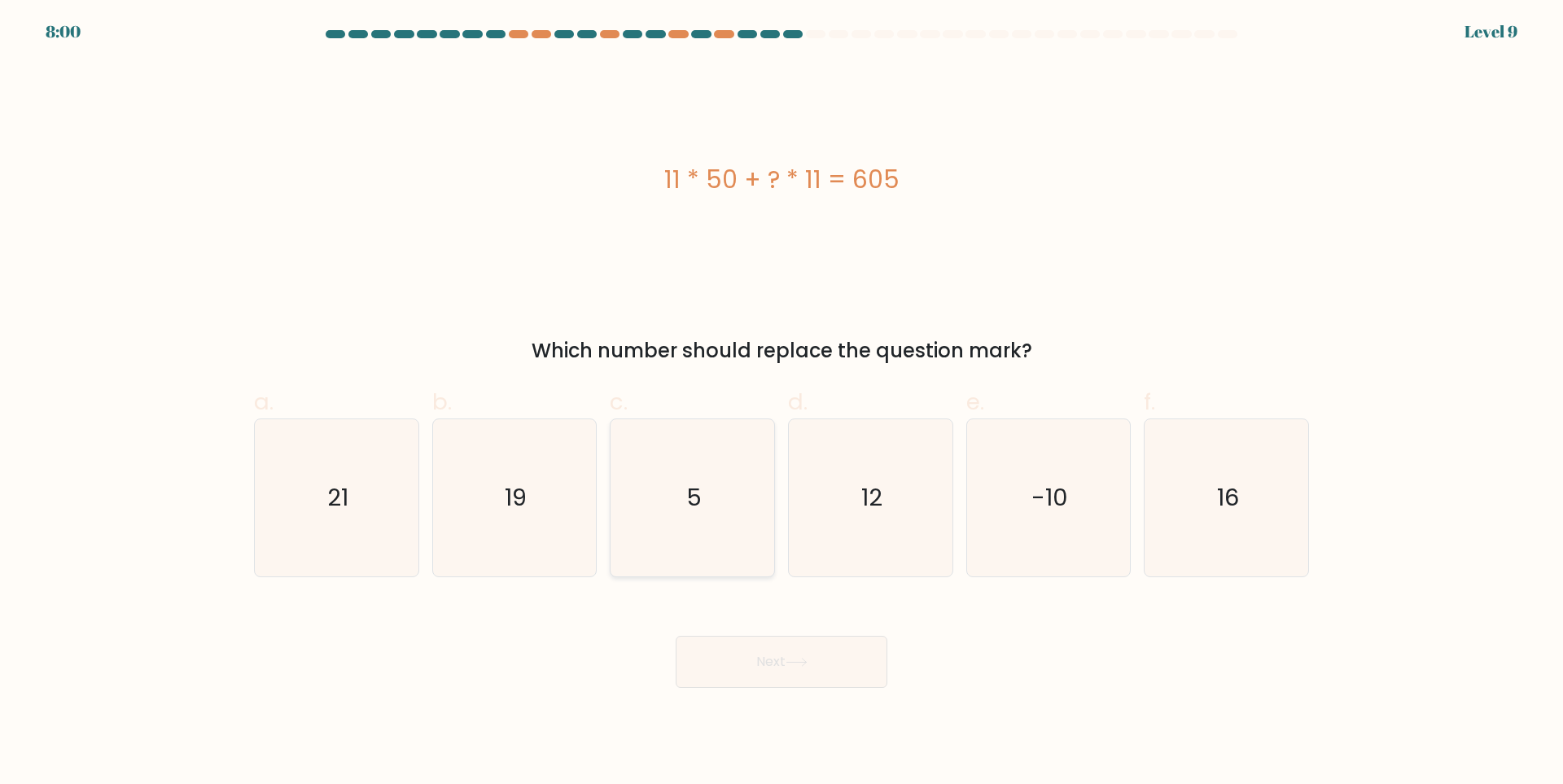
click at [636, 494] on icon "5" at bounding box center [692, 497] width 157 height 157
click at [782, 403] on input "c. 5" at bounding box center [782, 397] width 1 height 11
radio input "true"
click at [765, 669] on button "Next" at bounding box center [782, 662] width 212 height 52
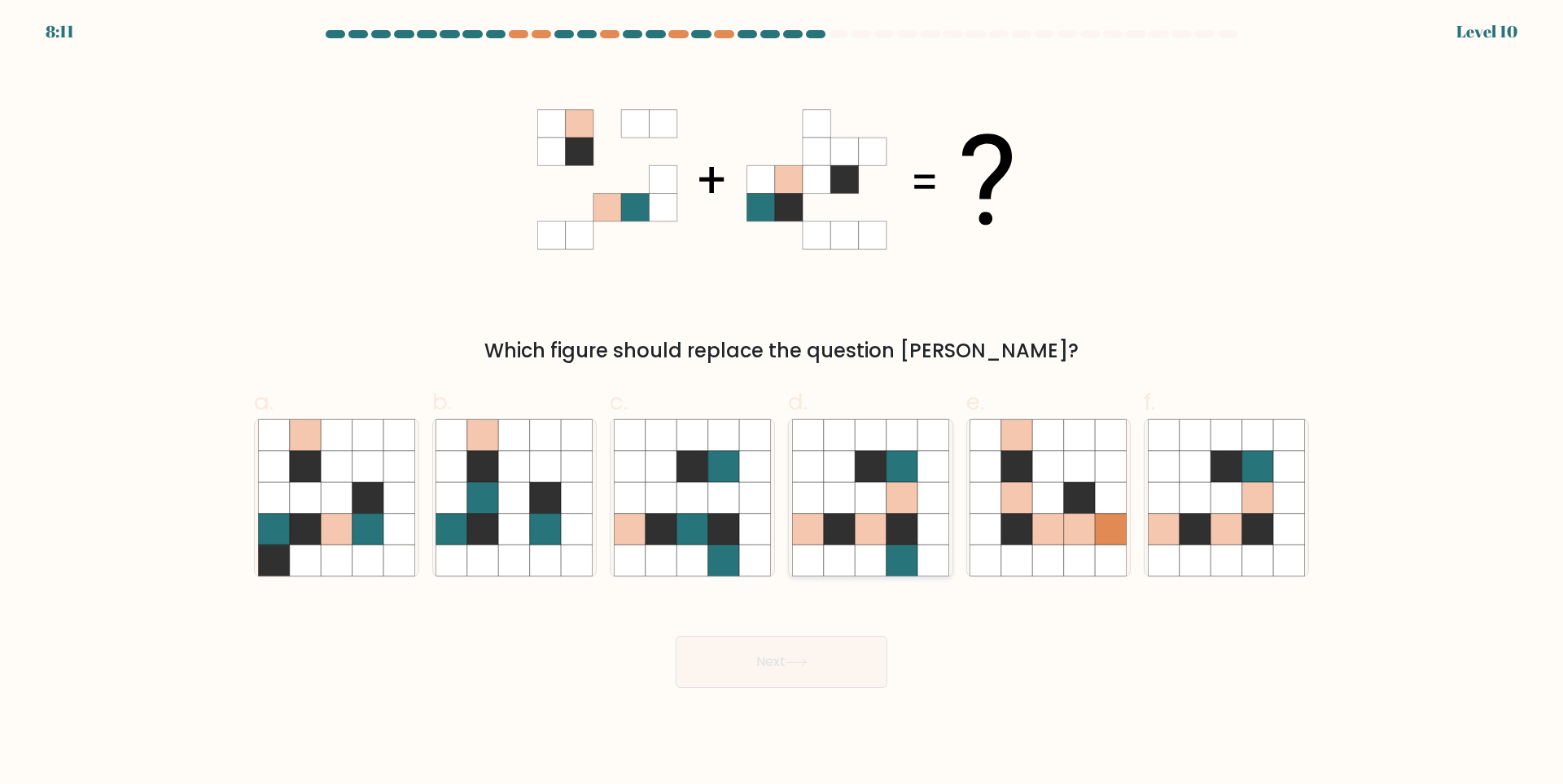
click at [856, 537] on icon at bounding box center [870, 529] width 31 height 31
click at [782, 403] on input "d." at bounding box center [782, 397] width 1 height 11
radio input "true"
click at [811, 653] on button "Next" at bounding box center [782, 662] width 212 height 52
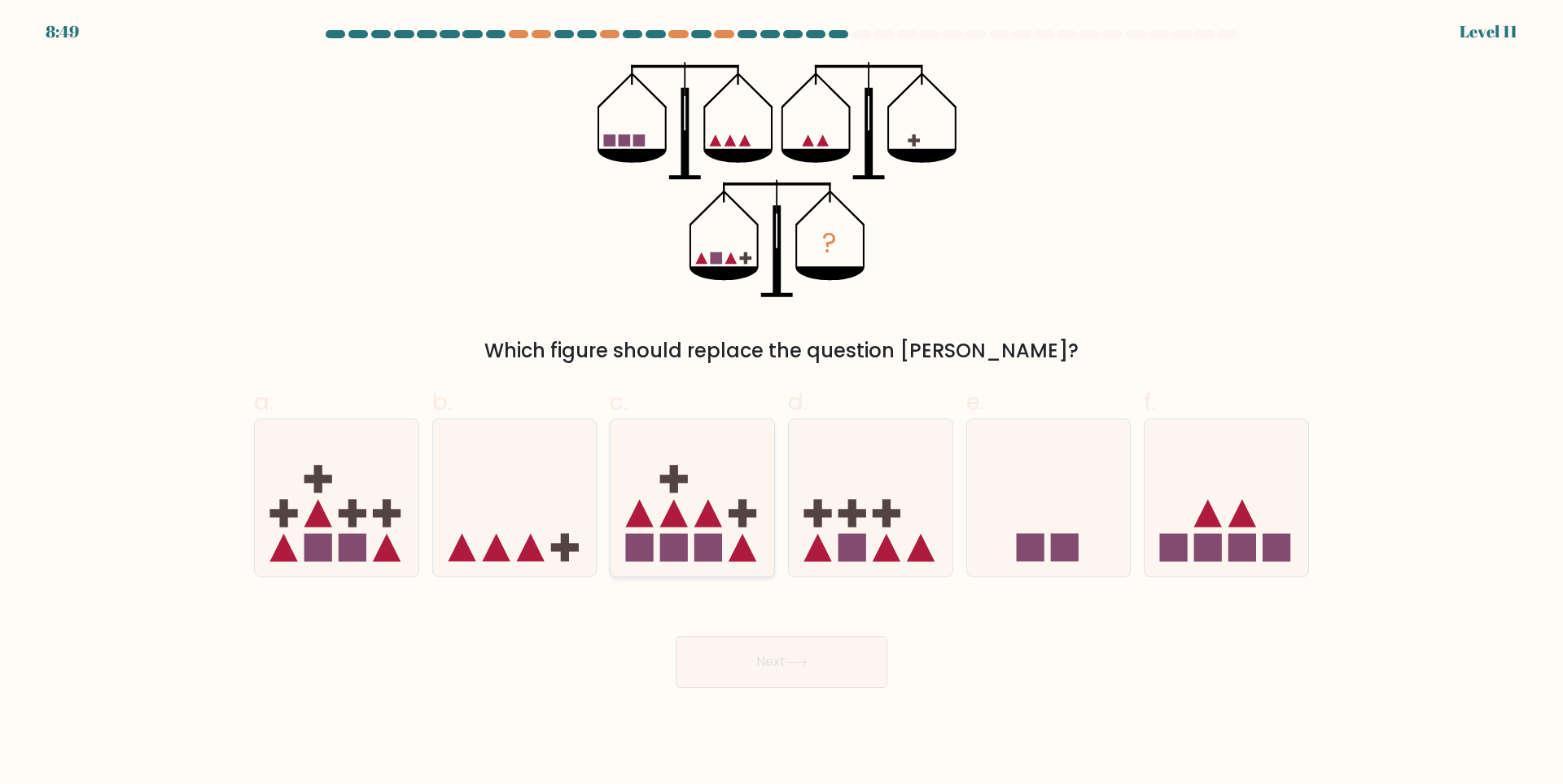
click at [770, 537] on icon at bounding box center [693, 498] width 164 height 135
click at [782, 403] on input "c." at bounding box center [782, 397] width 1 height 11
radio input "true"
click at [785, 654] on button "Next" at bounding box center [782, 662] width 212 height 52
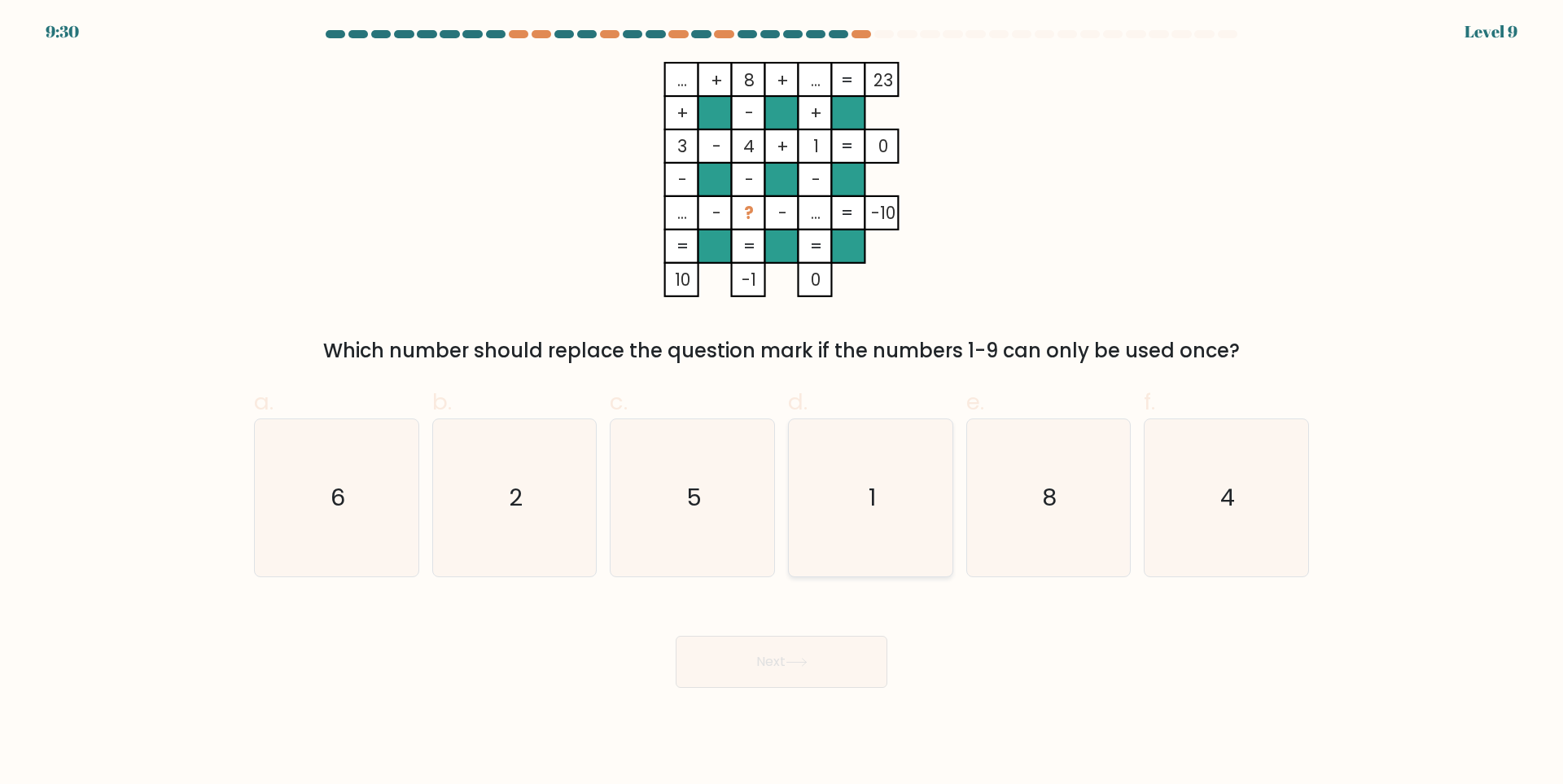
click at [824, 435] on icon "1" at bounding box center [870, 497] width 157 height 157
click at [782, 403] on input "d. 1" at bounding box center [782, 397] width 1 height 11
radio input "true"
click at [826, 695] on body "9:29 Level 9" at bounding box center [782, 392] width 1563 height 784
click at [819, 664] on button "Next" at bounding box center [782, 662] width 212 height 52
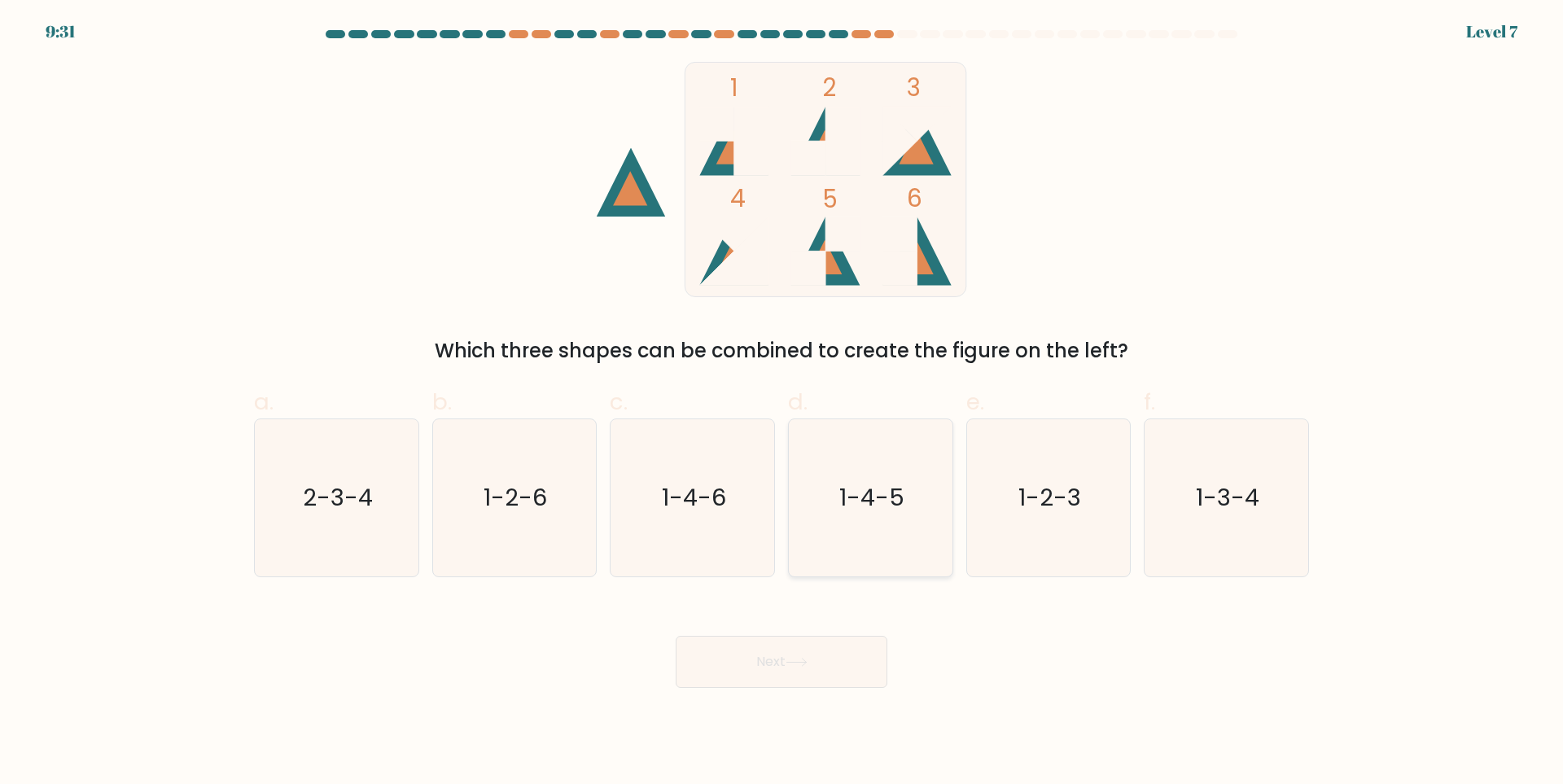
click at [898, 493] on text "1-4-5" at bounding box center [872, 498] width 65 height 33
click at [782, 403] on input "d. 1-4-5" at bounding box center [782, 397] width 1 height 11
radio input "true"
click at [849, 700] on body "9:30 Level 7" at bounding box center [782, 392] width 1563 height 784
click at [824, 644] on button "Next" at bounding box center [782, 662] width 212 height 52
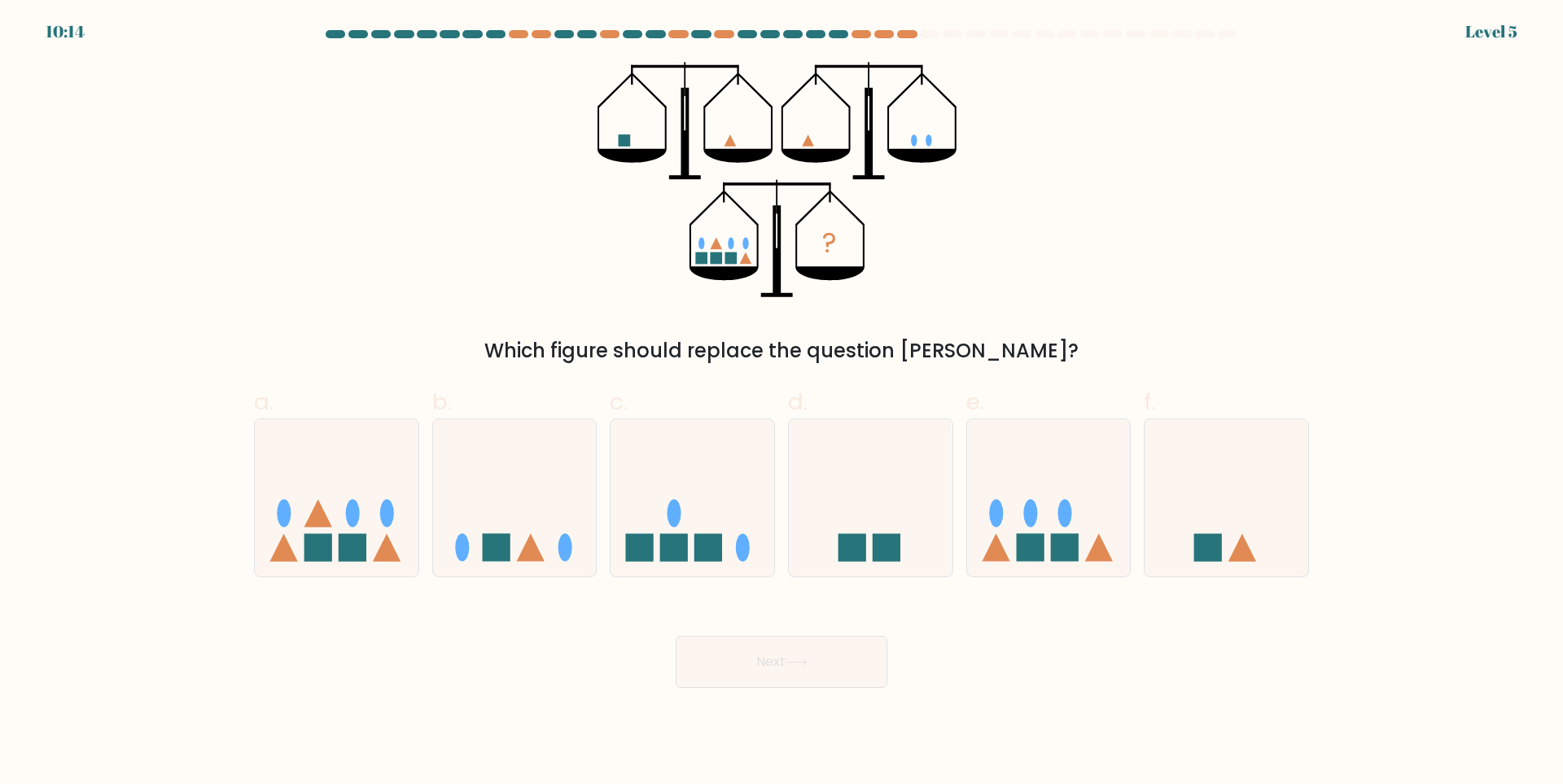
click at [783, 552] on div "d." at bounding box center [870, 481] width 178 height 192
click at [1133, 536] on div "e." at bounding box center [1049, 481] width 178 height 192
click at [1086, 531] on icon at bounding box center [1049, 498] width 164 height 135
click at [782, 403] on input "e." at bounding box center [782, 397] width 1 height 11
radio input "true"
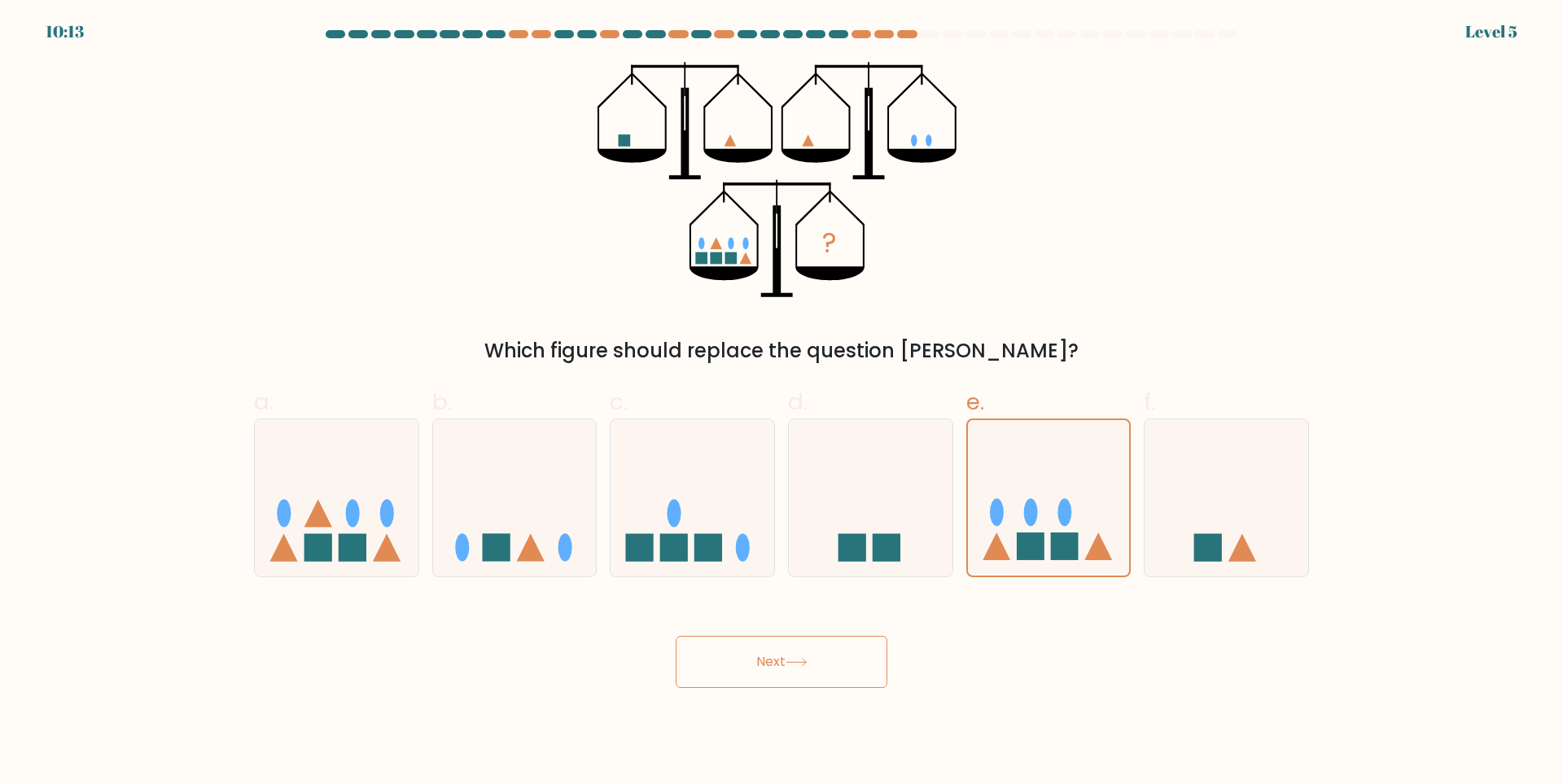
click at [775, 683] on button "Next" at bounding box center [782, 662] width 212 height 52
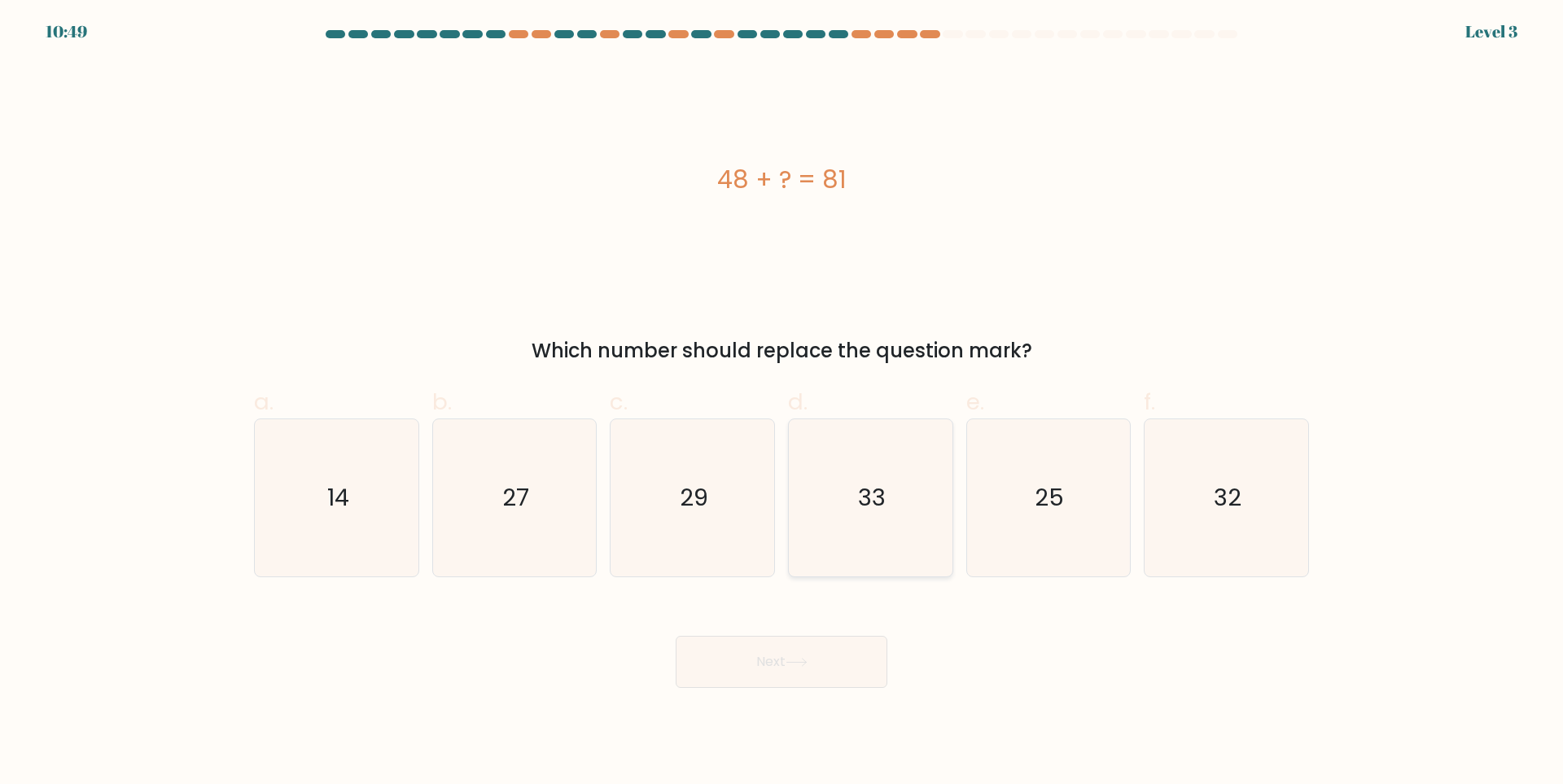
click at [849, 473] on icon "33" at bounding box center [870, 497] width 157 height 157
click at [782, 403] on input "d. 33" at bounding box center [782, 397] width 1 height 11
radio input "true"
click at [822, 663] on button "Next" at bounding box center [782, 662] width 212 height 52
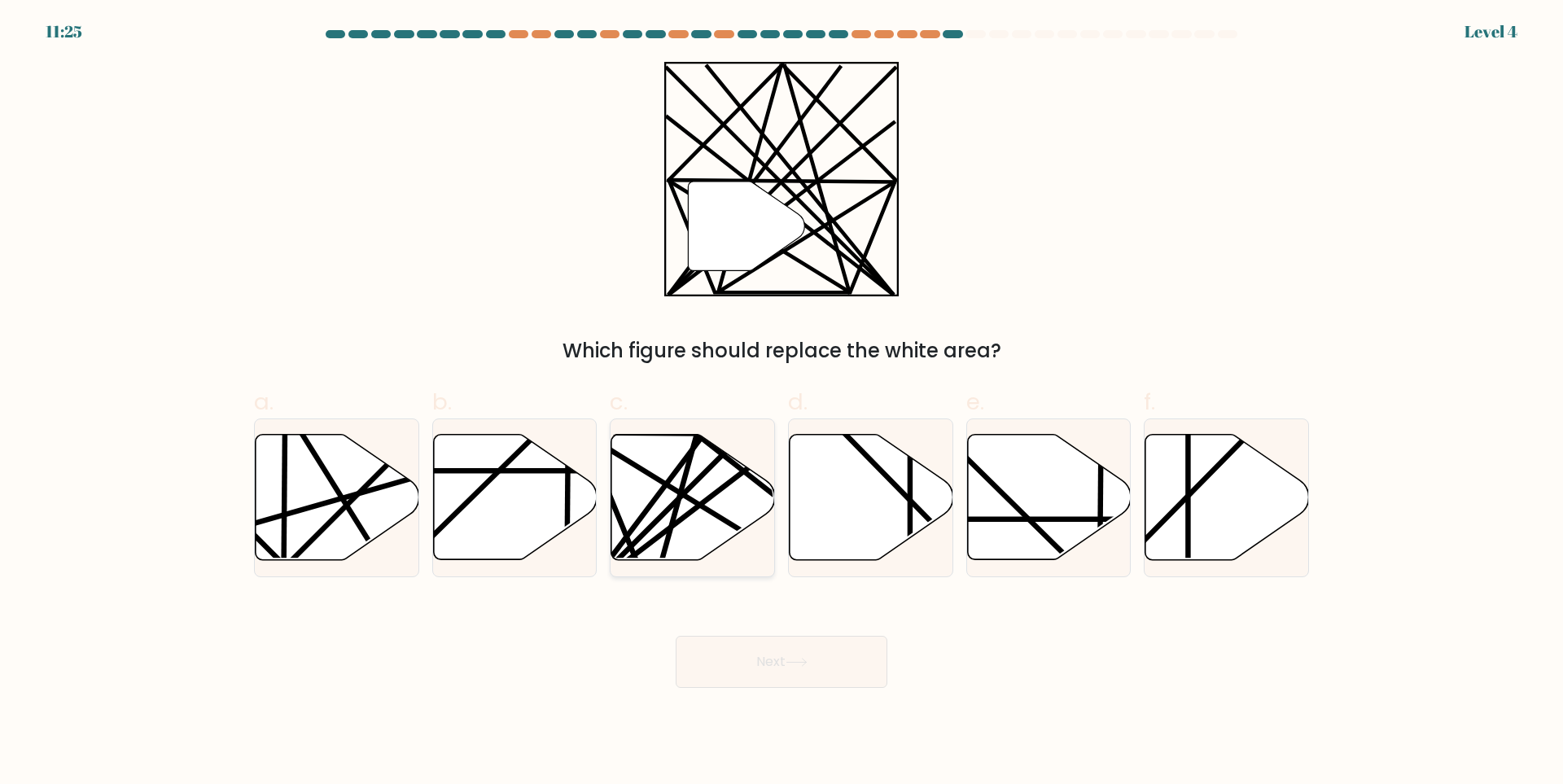
click at [683, 499] on icon at bounding box center [693, 497] width 164 height 125
click at [782, 403] on input "c." at bounding box center [782, 397] width 1 height 11
radio input "true"
click at [815, 674] on button "Next" at bounding box center [782, 662] width 212 height 52
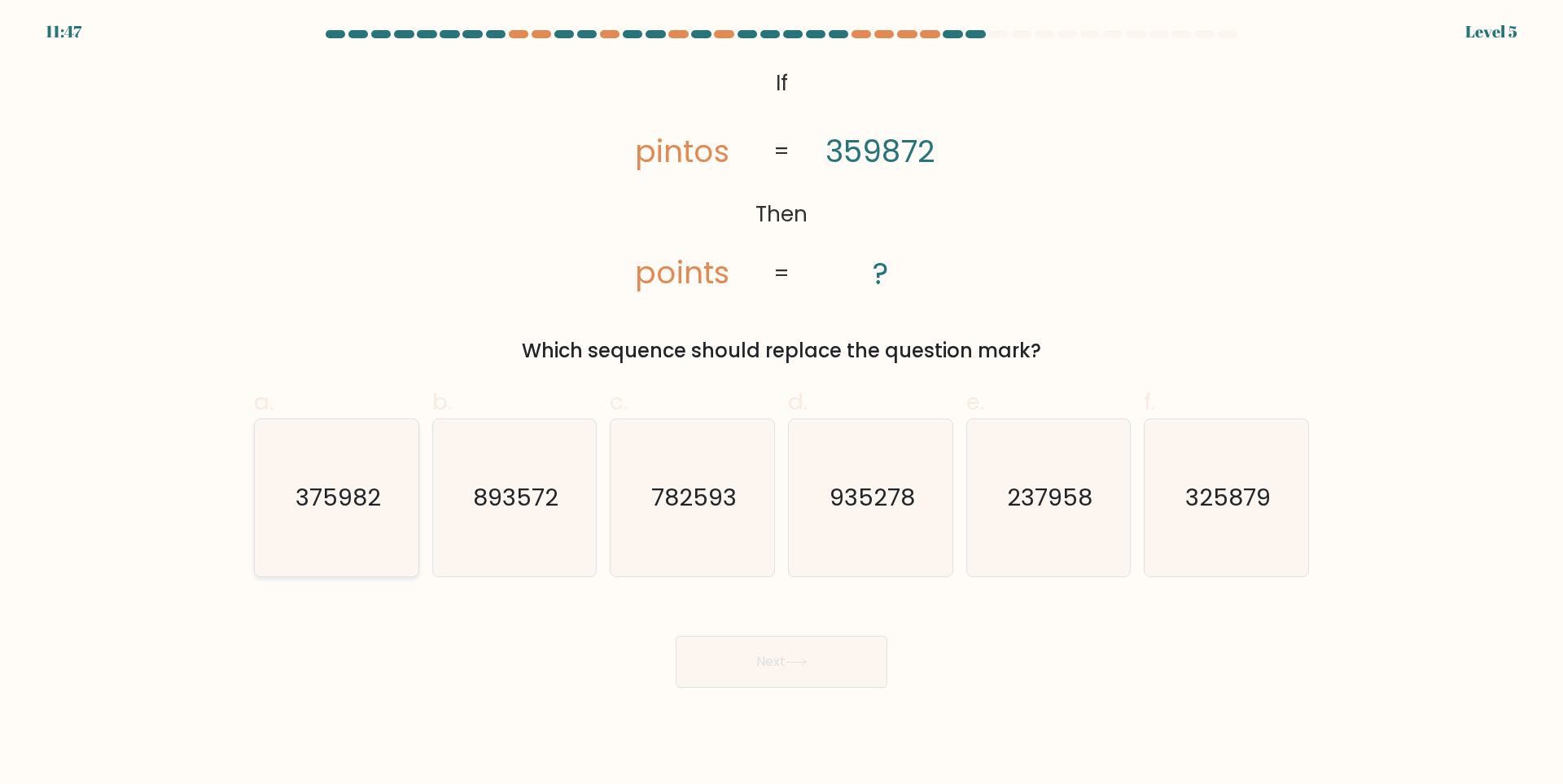
click at [346, 493] on text "375982" at bounding box center [338, 498] width 86 height 33
click at [782, 403] on input "a. 375982" at bounding box center [782, 397] width 1 height 11
radio input "true"
click at [849, 664] on button "Next" at bounding box center [782, 662] width 212 height 52
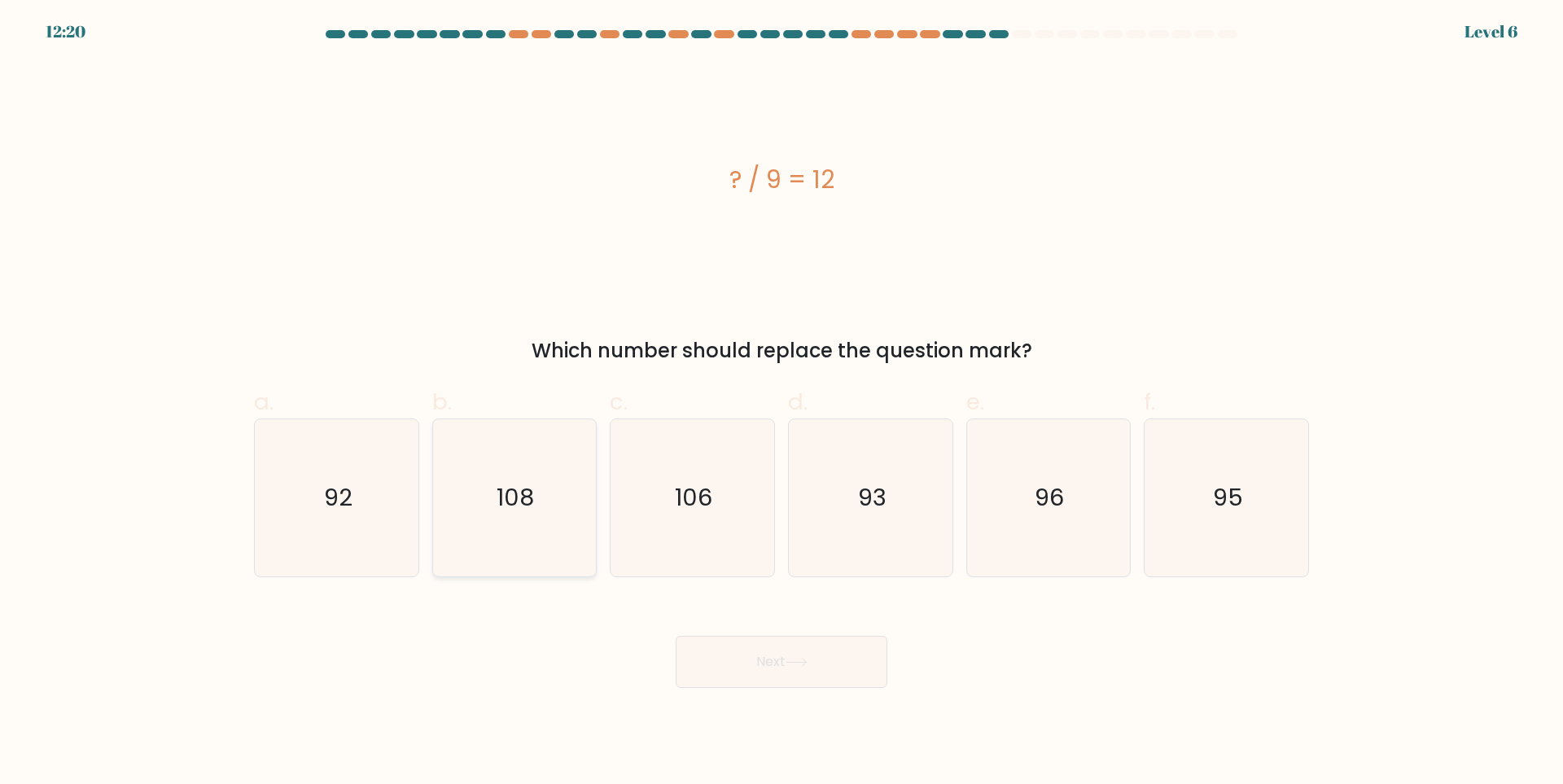
click at [564, 512] on icon "108" at bounding box center [514, 497] width 157 height 157
click at [782, 403] on input "b. 108" at bounding box center [782, 397] width 1 height 11
radio input "true"
click at [752, 667] on button "Next" at bounding box center [782, 662] width 212 height 52
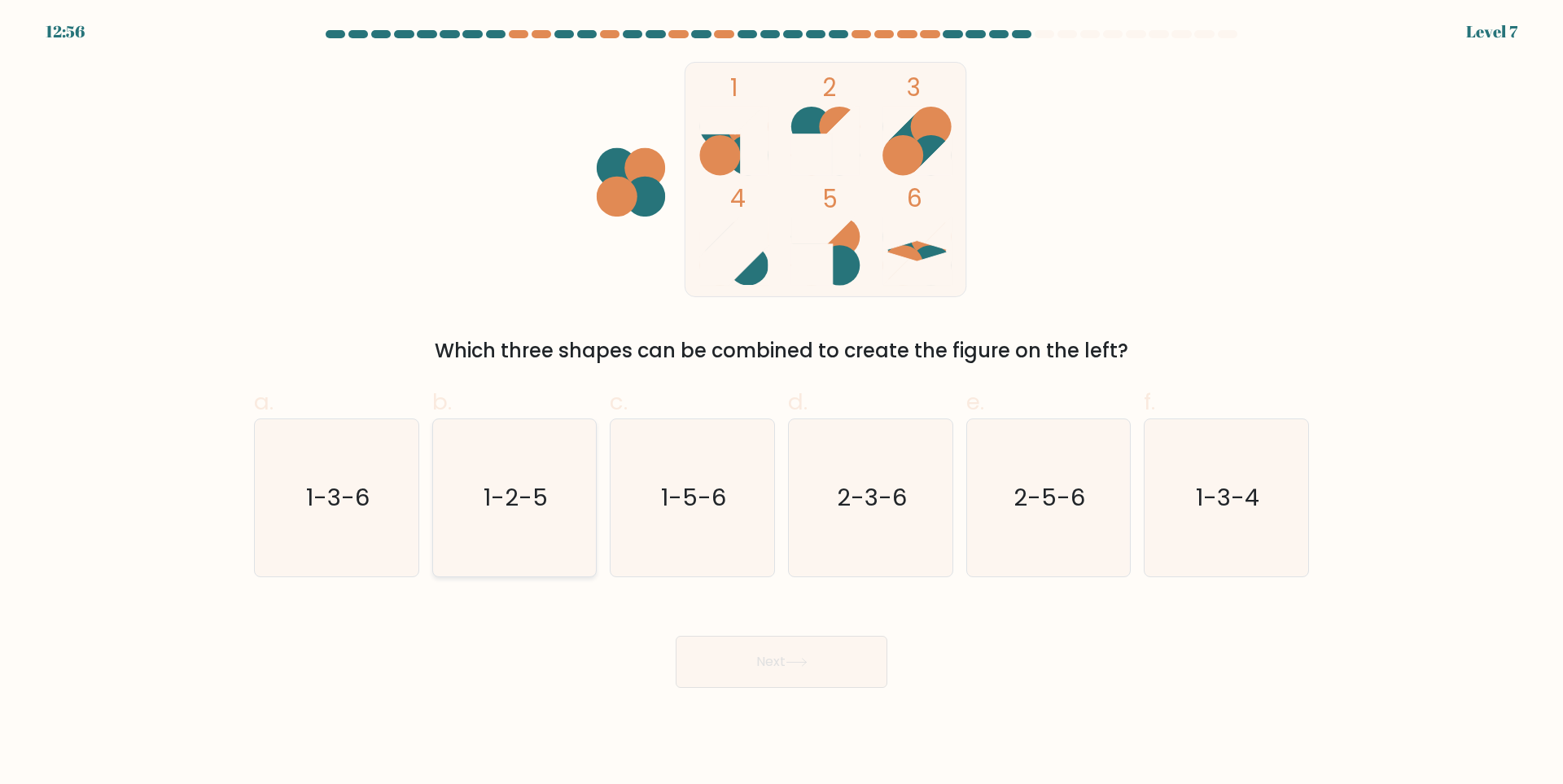
click at [503, 499] on text "1-2-5" at bounding box center [516, 498] width 64 height 33
click at [782, 403] on input "b. 1-2-5" at bounding box center [782, 397] width 1 height 11
radio input "true"
click at [711, 646] on button "Next" at bounding box center [782, 662] width 212 height 52
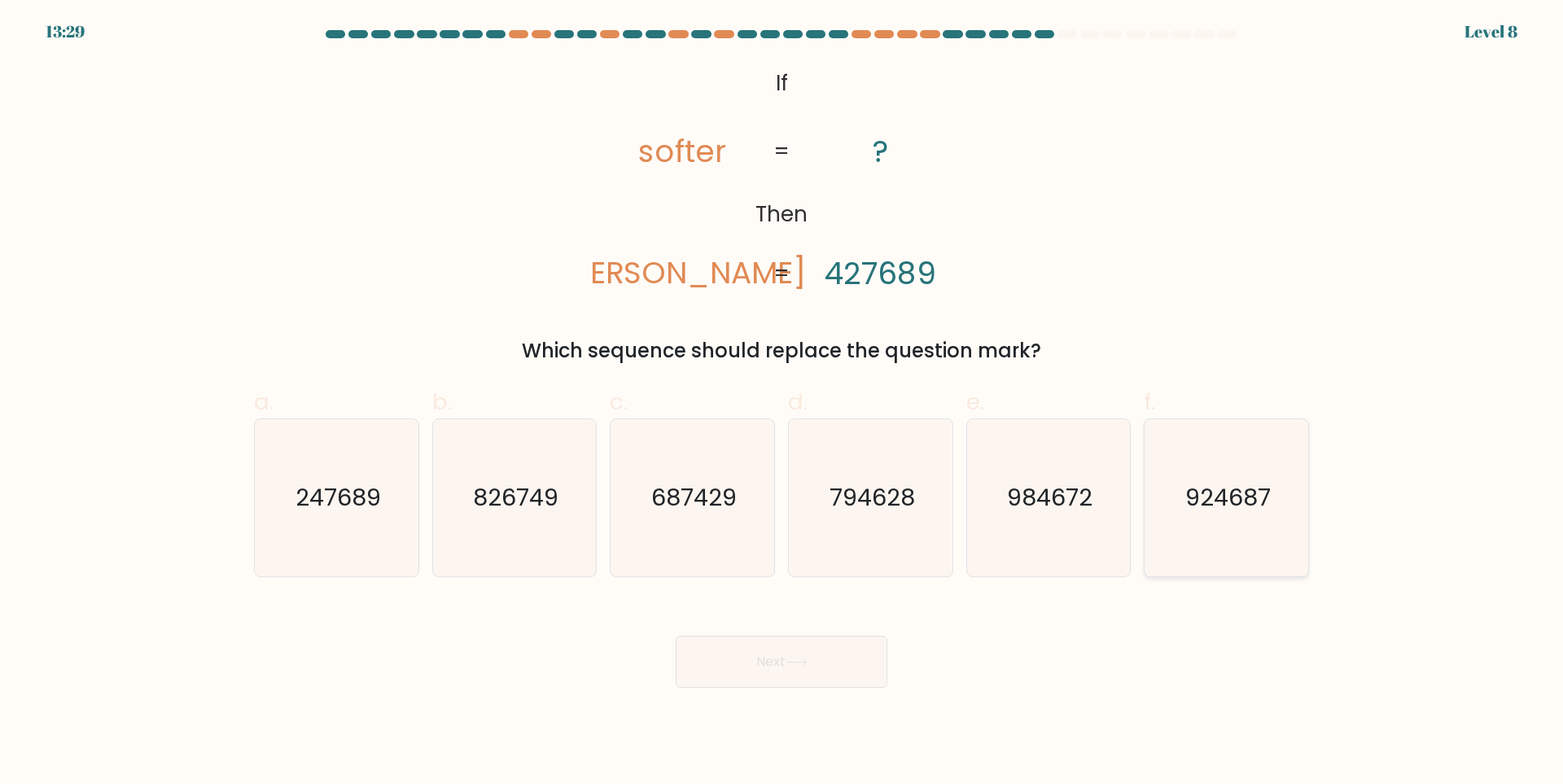
click at [1264, 543] on icon "924687" at bounding box center [1226, 497] width 157 height 157
click at [782, 403] on input "f. 924687" at bounding box center [782, 397] width 1 height 11
radio input "true"
click at [795, 649] on button "Next" at bounding box center [782, 662] width 212 height 52
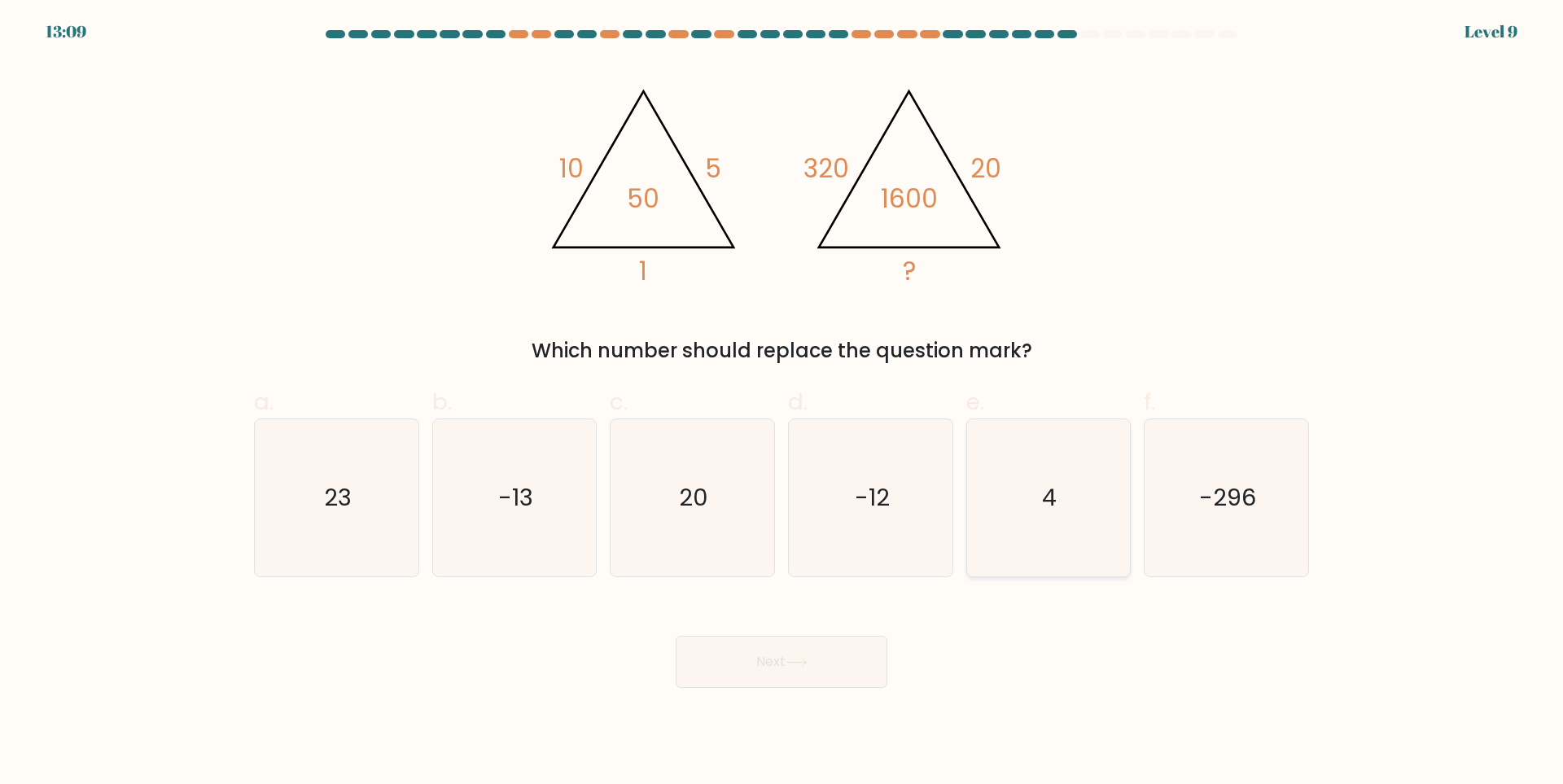
click at [1044, 494] on text "4" at bounding box center [1050, 498] width 14 height 33
click at [782, 403] on input "e. 4" at bounding box center [782, 397] width 1 height 11
radio input "true"
click at [821, 669] on button "Next" at bounding box center [782, 662] width 212 height 52
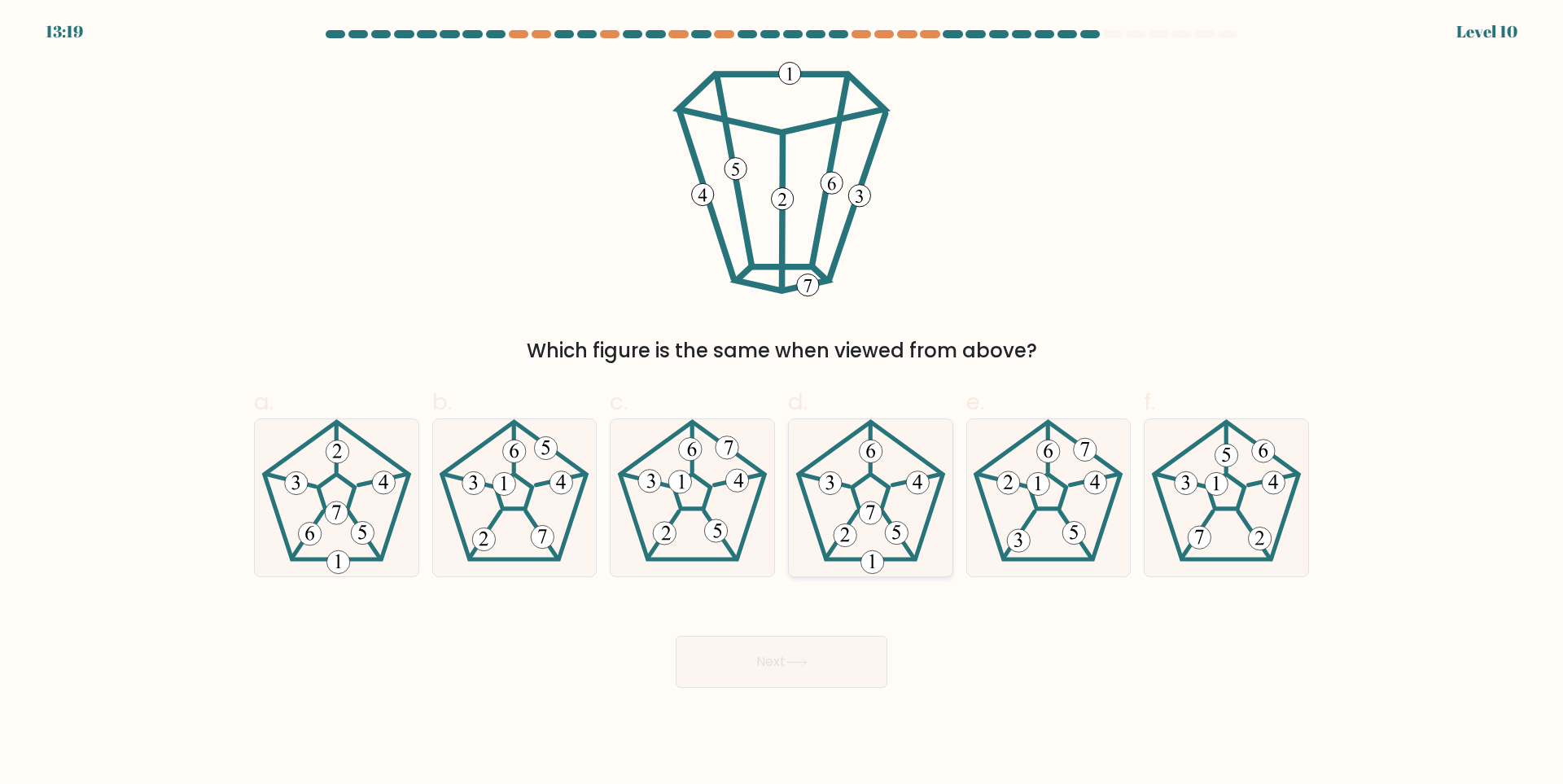
click at [859, 496] on icon at bounding box center [870, 497] width 157 height 157
click at [782, 403] on input "d." at bounding box center [782, 397] width 1 height 11
radio input "true"
click at [826, 674] on button "Next" at bounding box center [782, 662] width 212 height 52
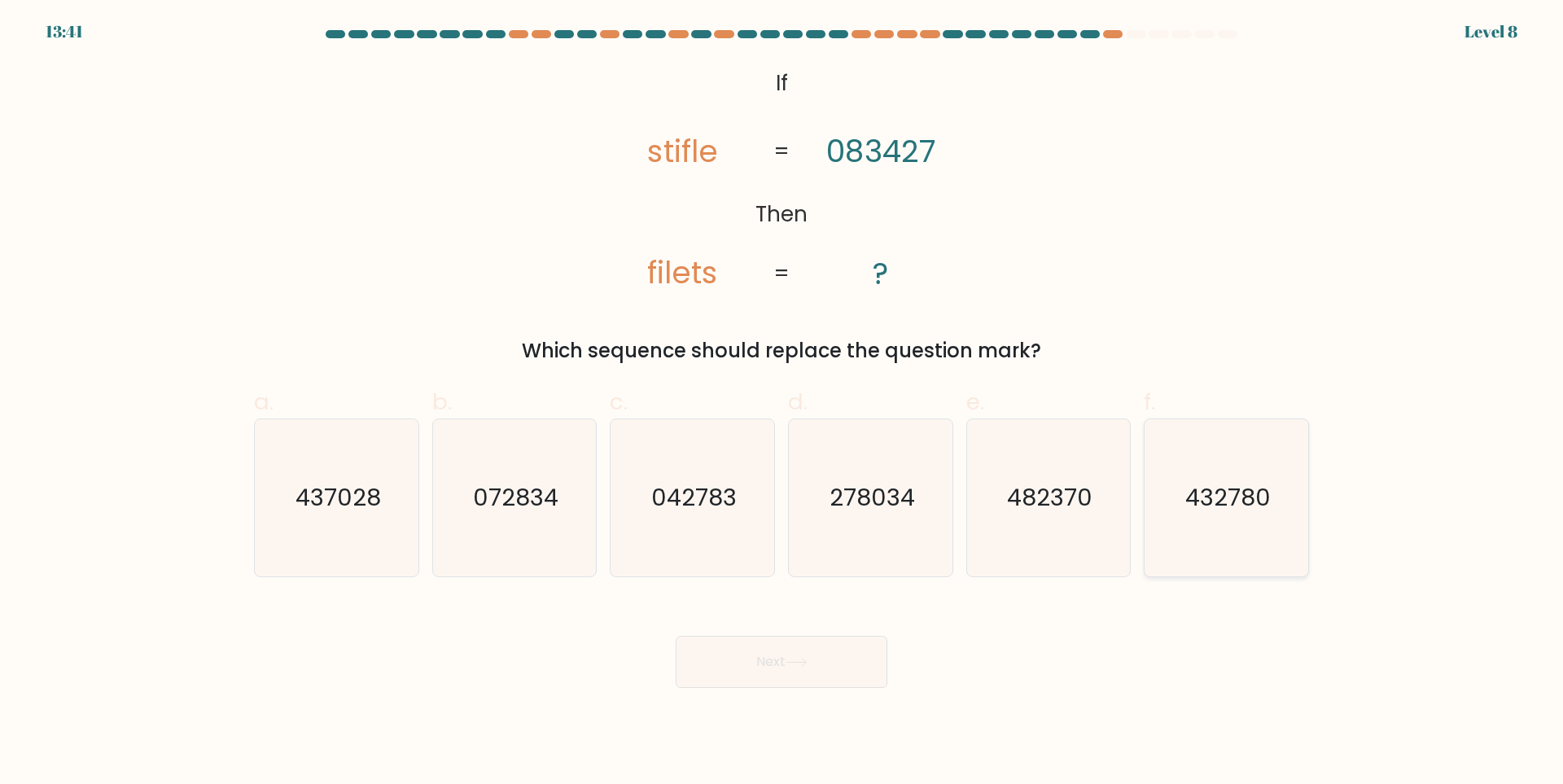
click at [1235, 542] on icon "432780" at bounding box center [1226, 497] width 157 height 157
click at [782, 403] on input "f. 432780" at bounding box center [782, 397] width 1 height 11
radio input "true"
click at [684, 669] on button "Next" at bounding box center [782, 662] width 212 height 52
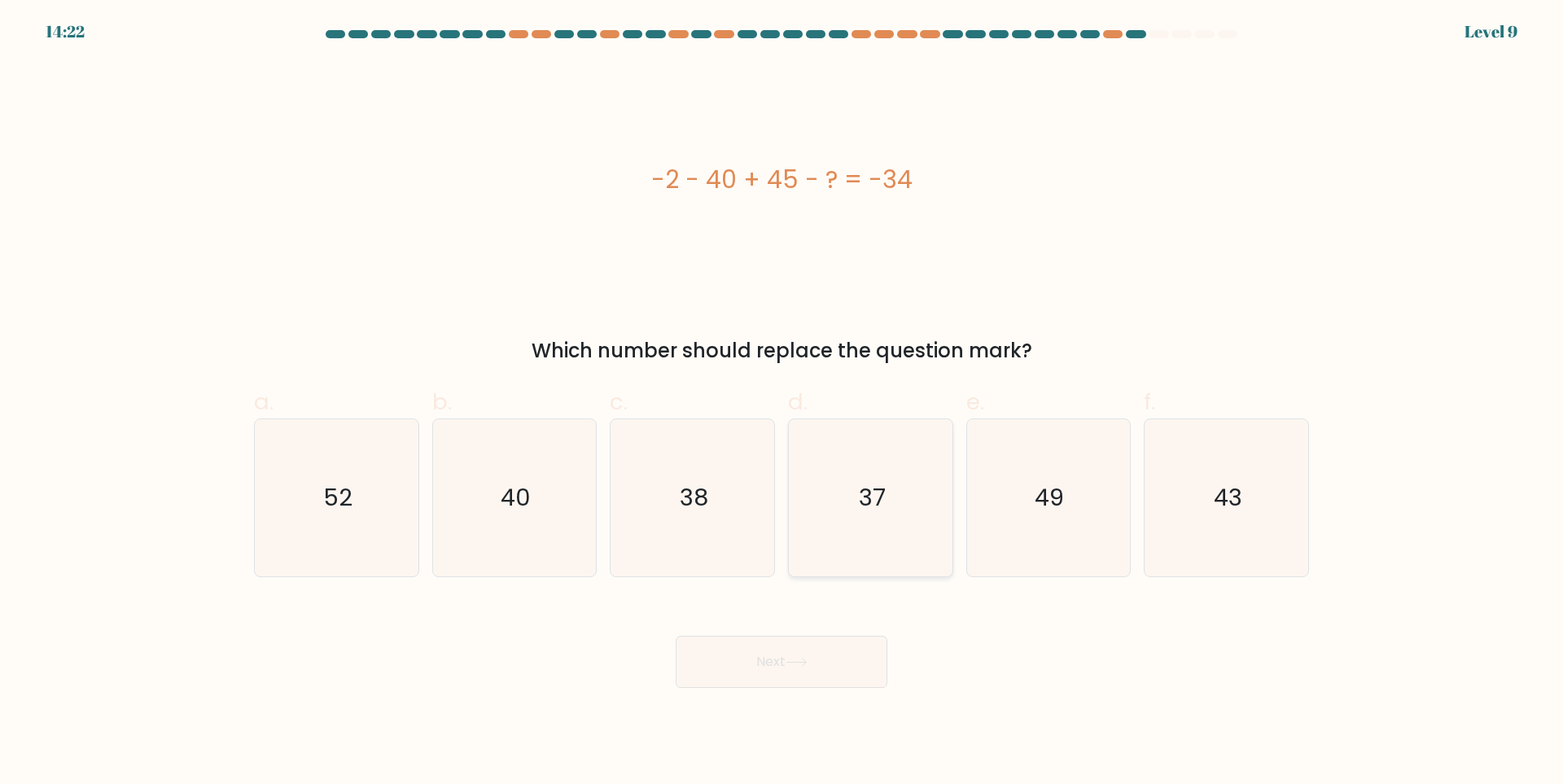
click at [827, 468] on icon "37" at bounding box center [870, 497] width 157 height 157
click at [782, 403] on input "d. 37" at bounding box center [782, 397] width 1 height 11
radio input "true"
click at [785, 658] on button "Next" at bounding box center [782, 662] width 212 height 52
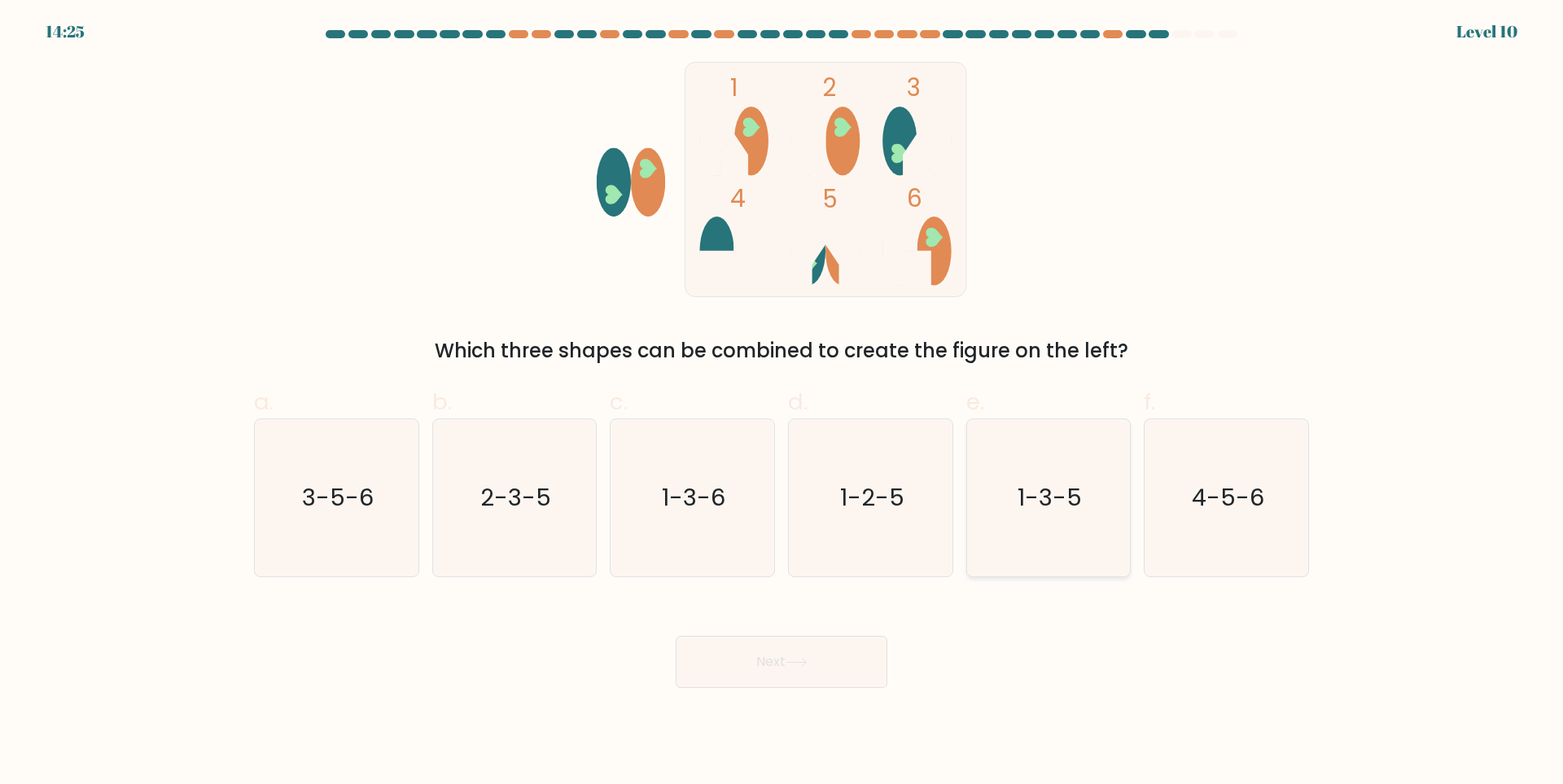
click at [1109, 512] on icon "1-3-5" at bounding box center [1048, 497] width 157 height 157
click at [782, 403] on input "e. 1-3-5" at bounding box center [782, 397] width 1 height 11
radio input "true"
click at [797, 675] on button "Next" at bounding box center [782, 662] width 212 height 52
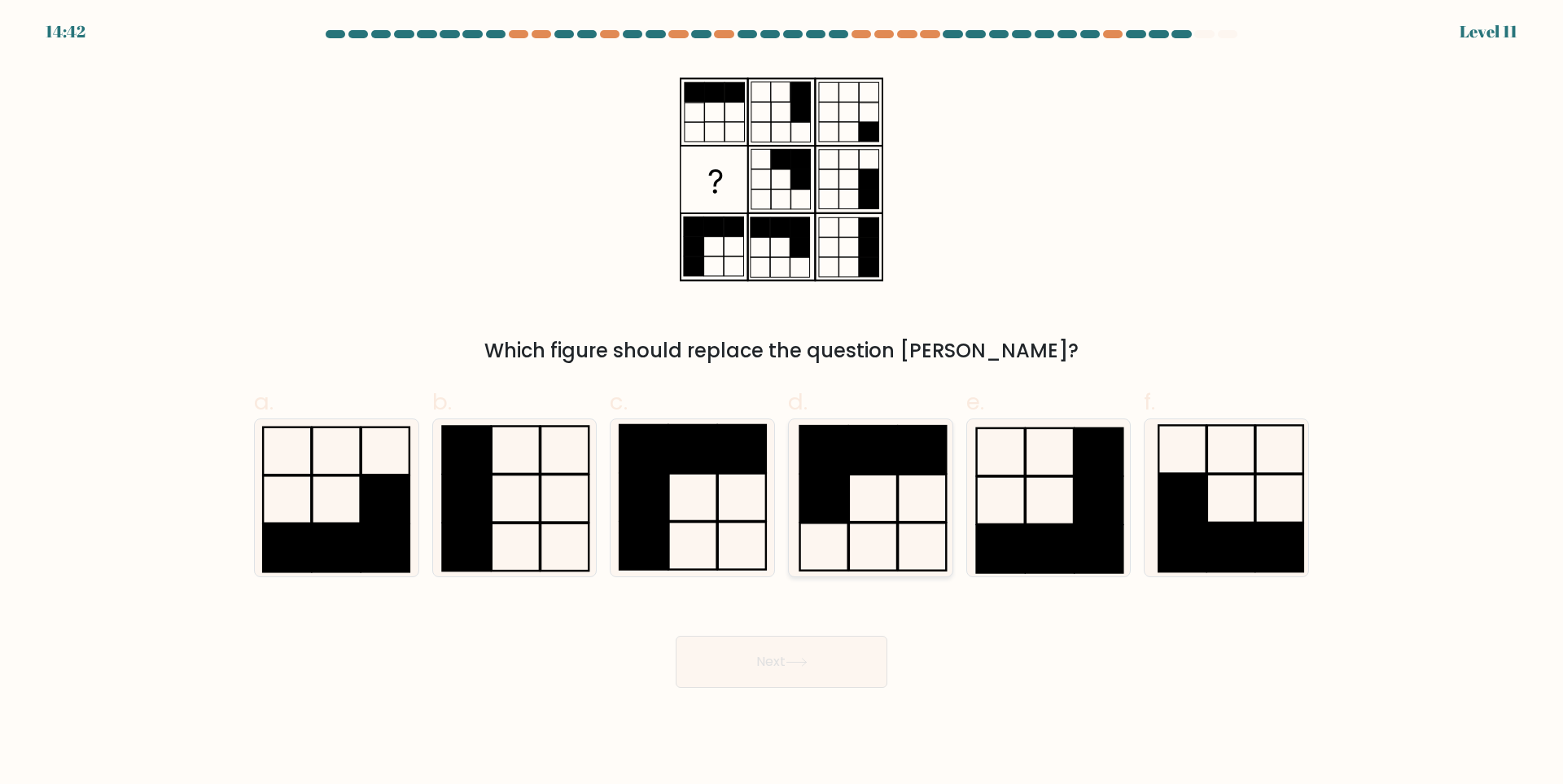
click at [886, 486] on icon at bounding box center [870, 497] width 157 height 157
click at [782, 403] on input "d." at bounding box center [782, 397] width 1 height 11
radio input "true"
click at [854, 654] on button "Next" at bounding box center [782, 662] width 212 height 52
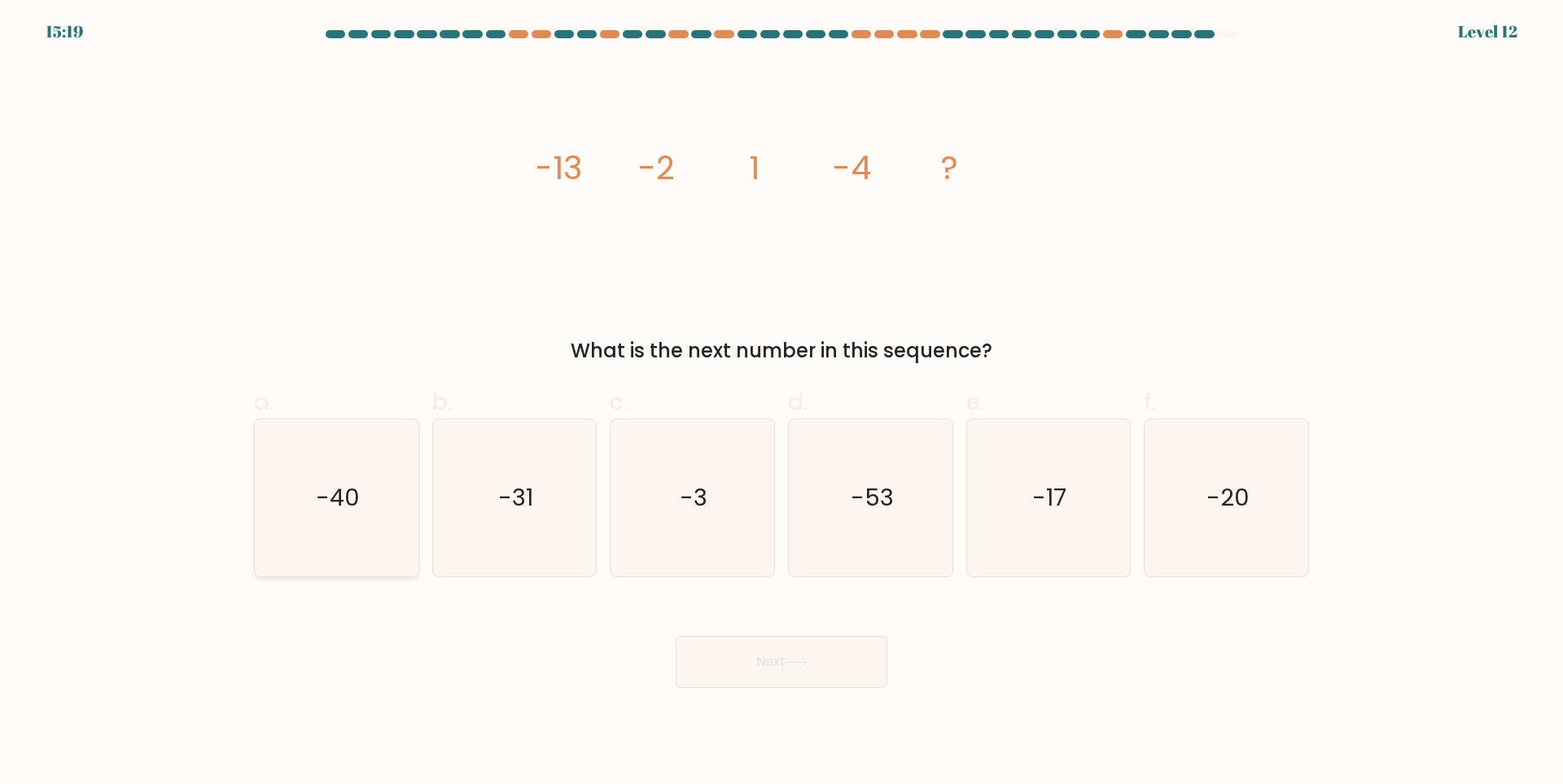
click at [368, 499] on icon "-40" at bounding box center [336, 497] width 157 height 157
click at [782, 403] on input "a. -40" at bounding box center [782, 397] width 1 height 11
radio input "true"
click at [1203, 465] on icon "-20" at bounding box center [1226, 497] width 157 height 157
click at [782, 403] on input "f. -20" at bounding box center [782, 397] width 1 height 11
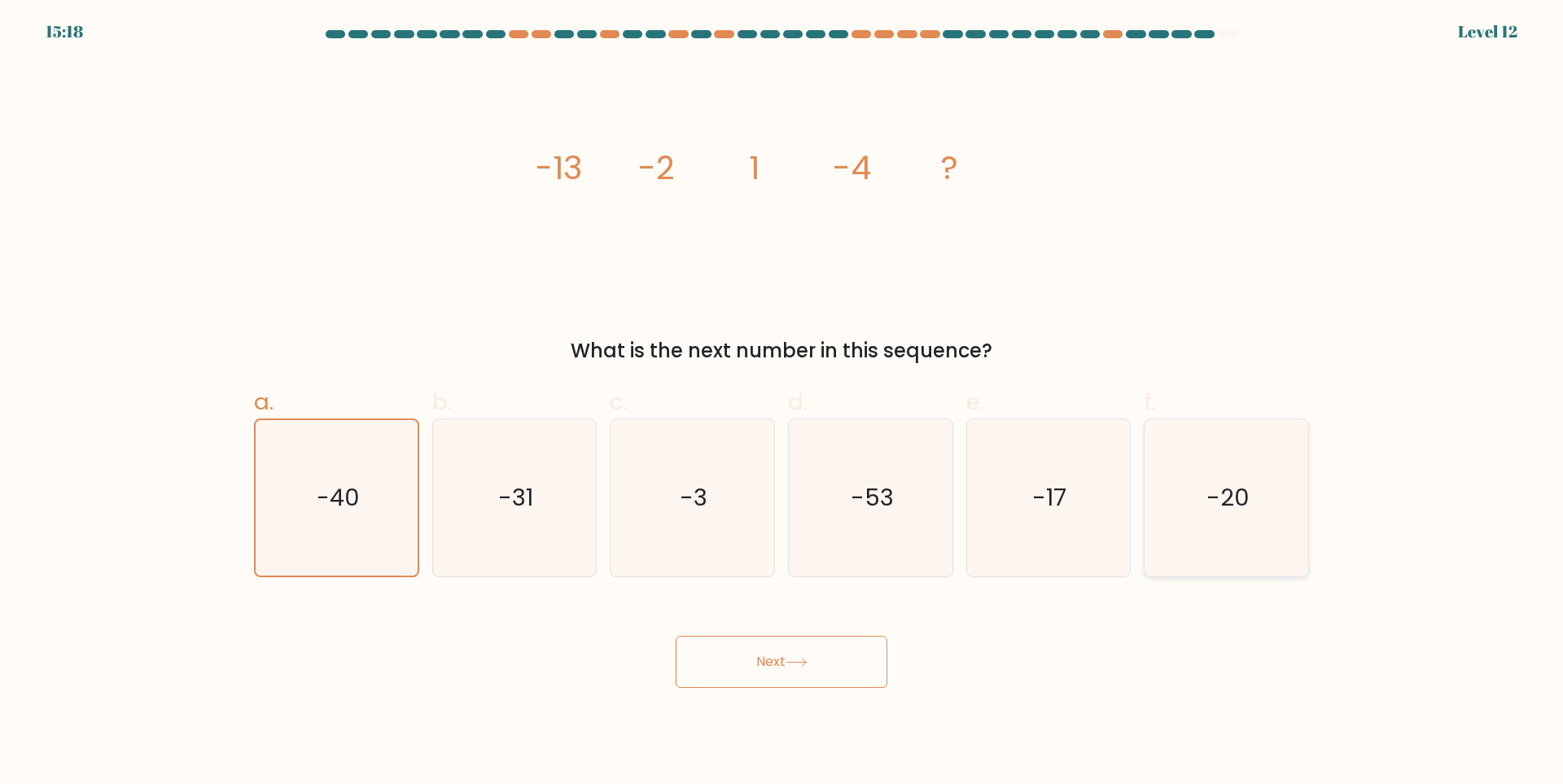
radio input "true"
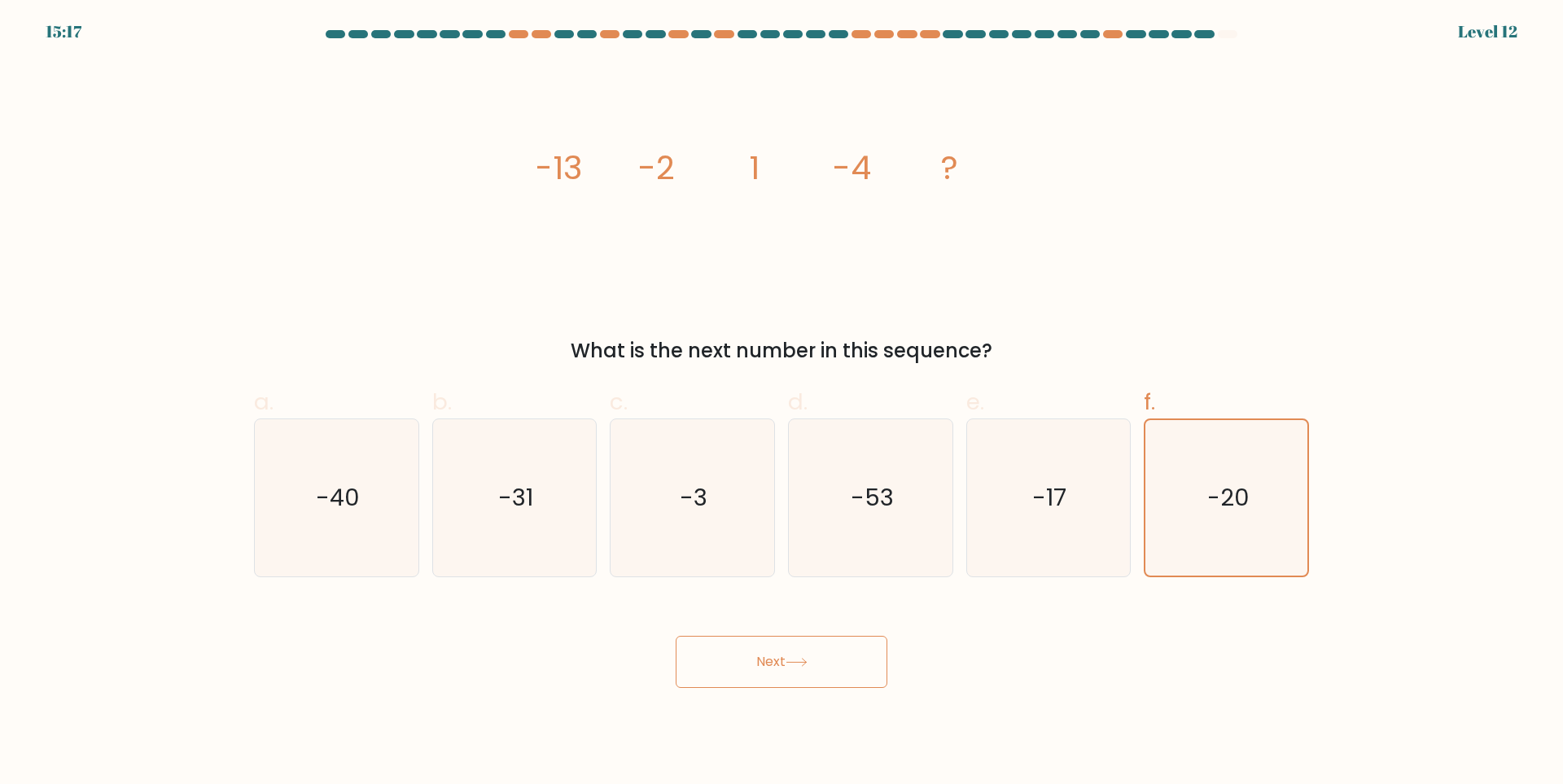
click at [870, 647] on button "Next" at bounding box center [782, 662] width 212 height 52
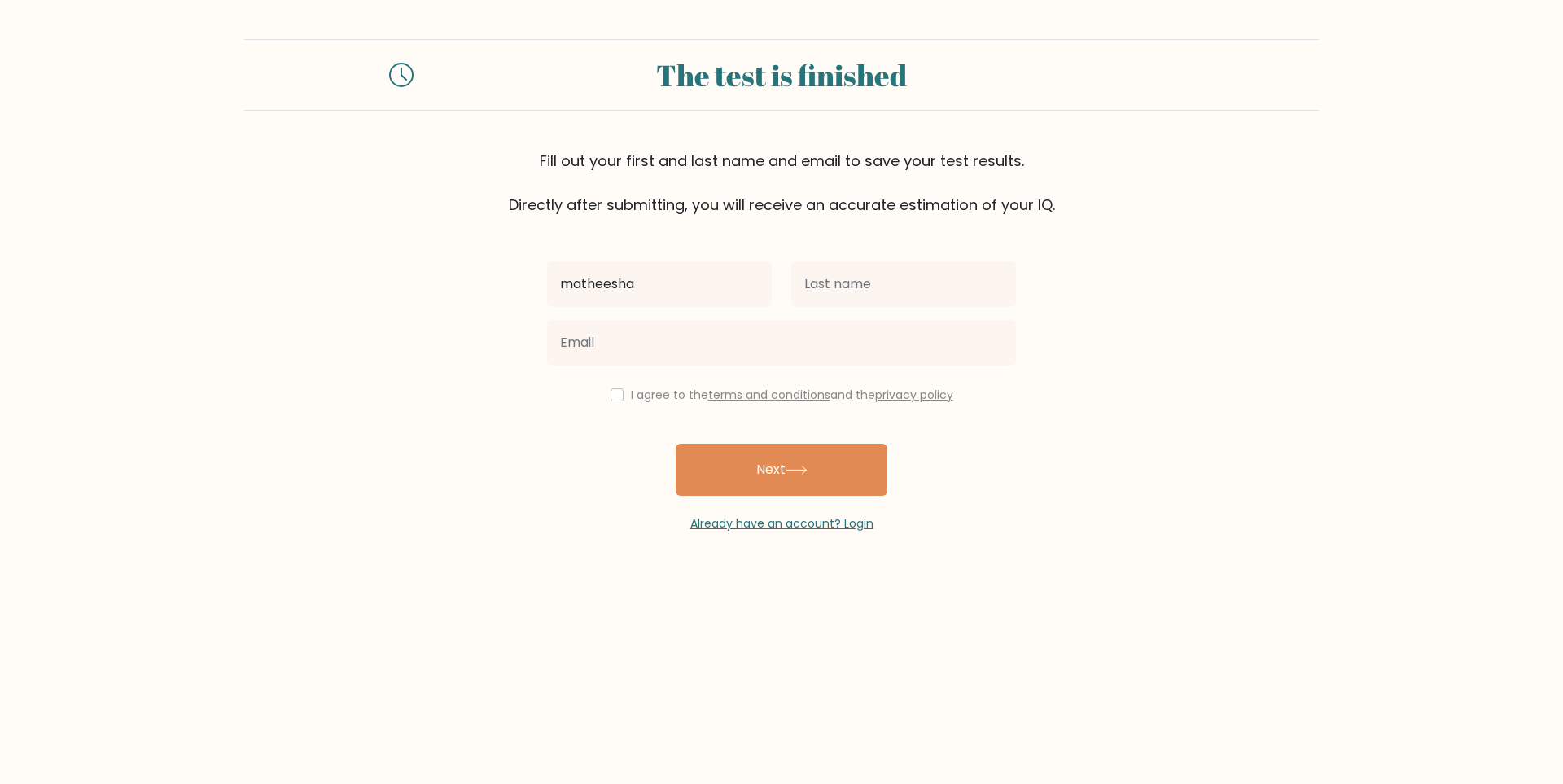
type input "matheesha"
click at [881, 299] on input "text" at bounding box center [904, 284] width 225 height 45
type input "kasuhalya"
click at [738, 363] on input "email" at bounding box center [782, 342] width 469 height 45
type input "finematheesha123@gmail.com"
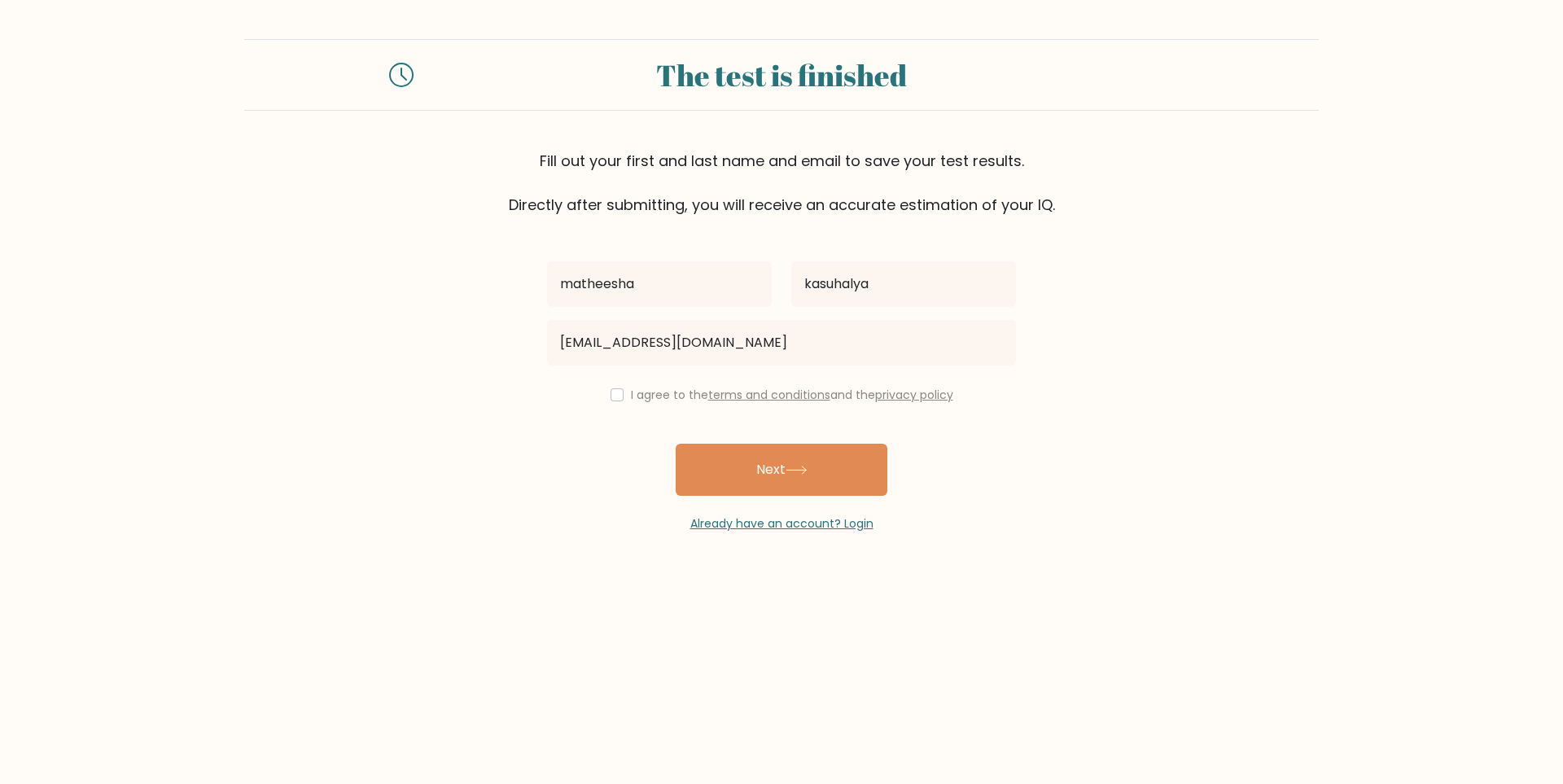
click at [648, 392] on label "I agree to the terms and conditions and the privacy policy" at bounding box center [792, 394] width 322 height 16
click at [611, 389] on input "checkbox" at bounding box center [618, 395] width 13 height 13
checkbox input "true"
click at [749, 467] on button "Next" at bounding box center [782, 469] width 212 height 52
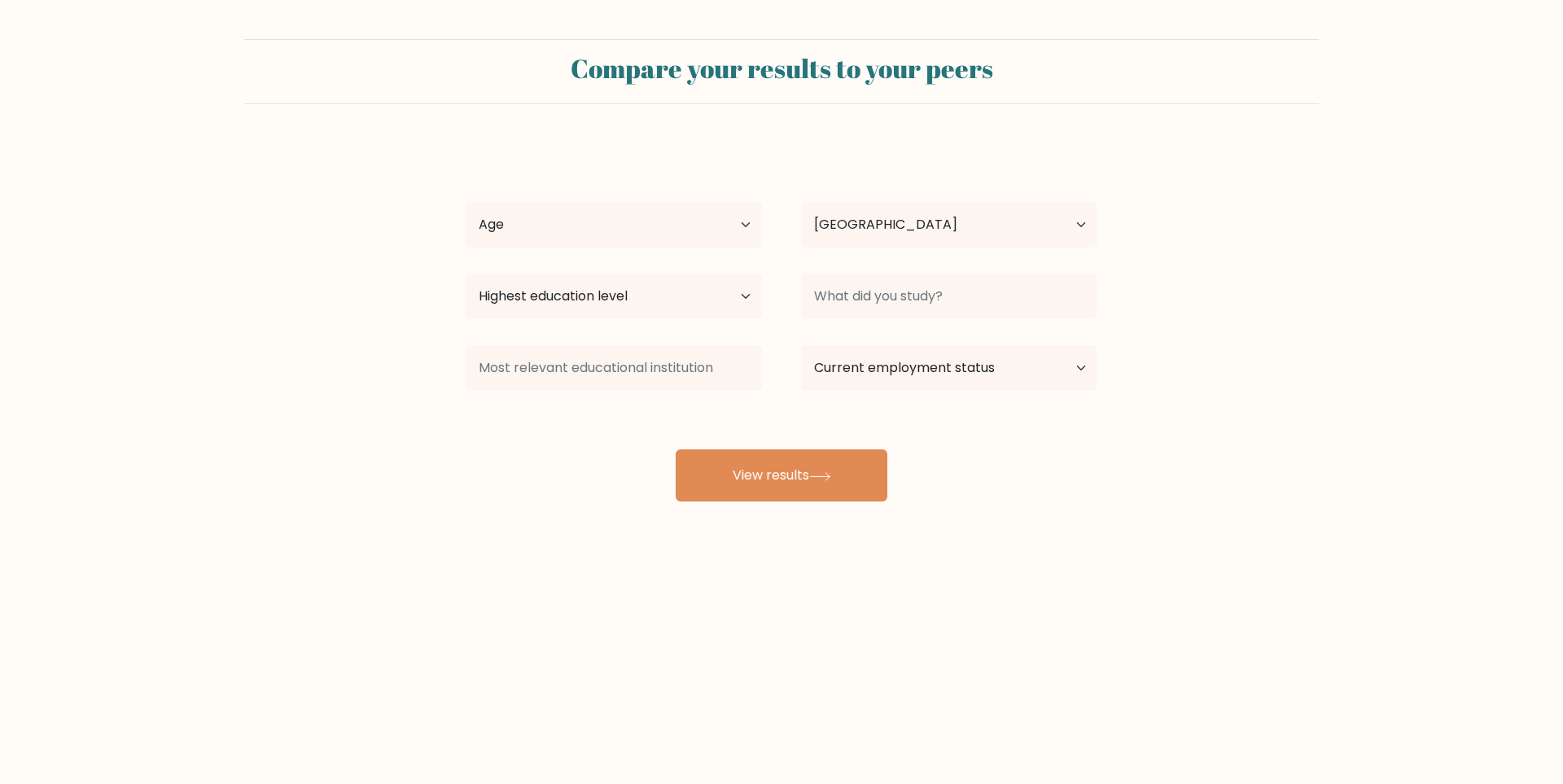
select select "LK"
click at [643, 207] on select "Age Under 18 years old 18-24 years old 25-34 years old 35-44 years old 45-54 ye…" at bounding box center [614, 224] width 296 height 45
select select "18_24"
click at [466, 202] on select "Age Under 18 years old 18-24 years old 25-34 years old 35-44 years old 45-54 ye…" at bounding box center [614, 224] width 296 height 45
click at [679, 290] on select "Highest education level No schooling Primary Lower Secondary Upper Secondary Oc…" at bounding box center [614, 295] width 296 height 45
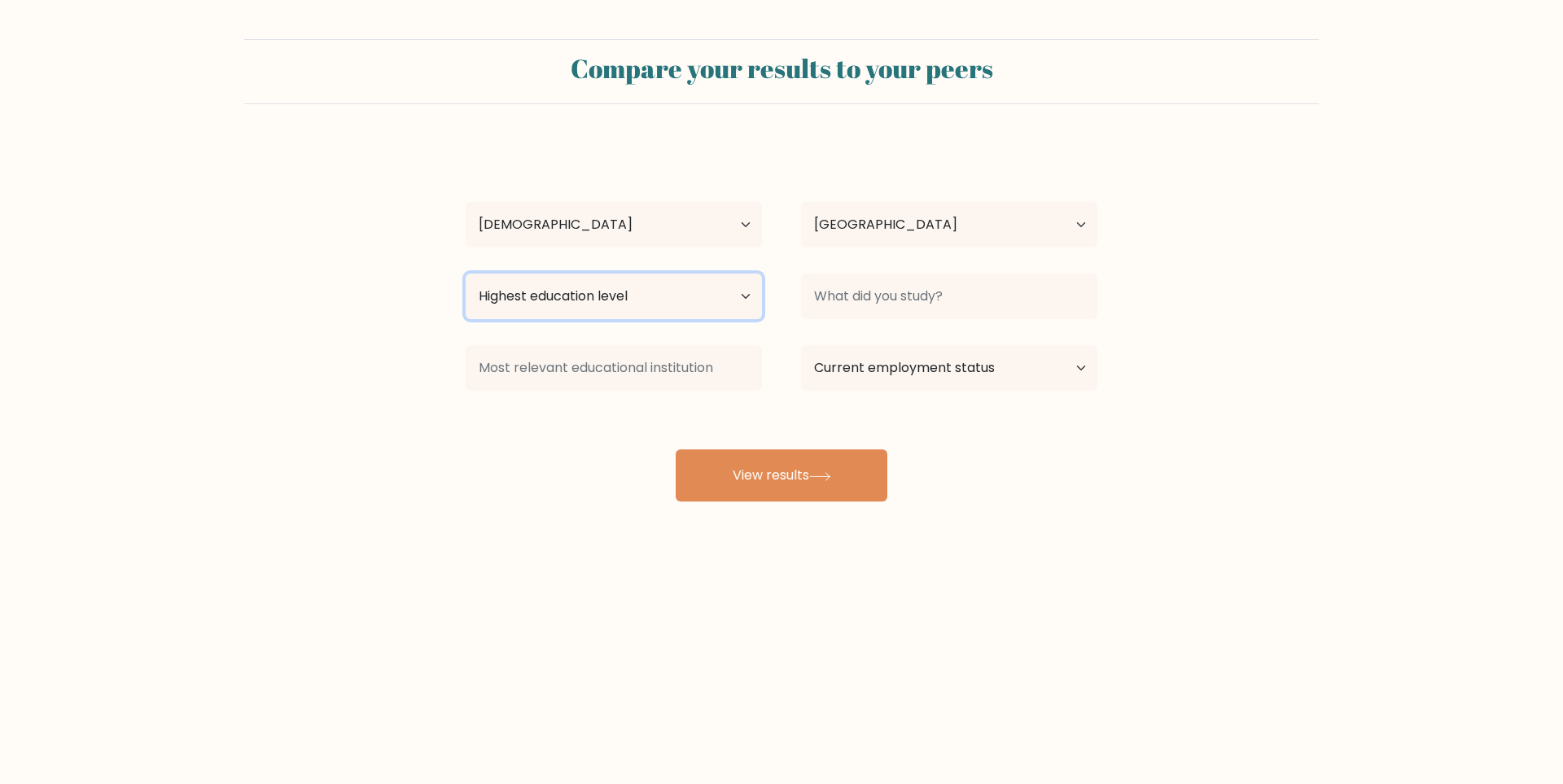
select select "upper_secondary"
click at [466, 273] on select "Highest education level No schooling Primary Lower Secondary Upper Secondary Oc…" at bounding box center [614, 295] width 296 height 45
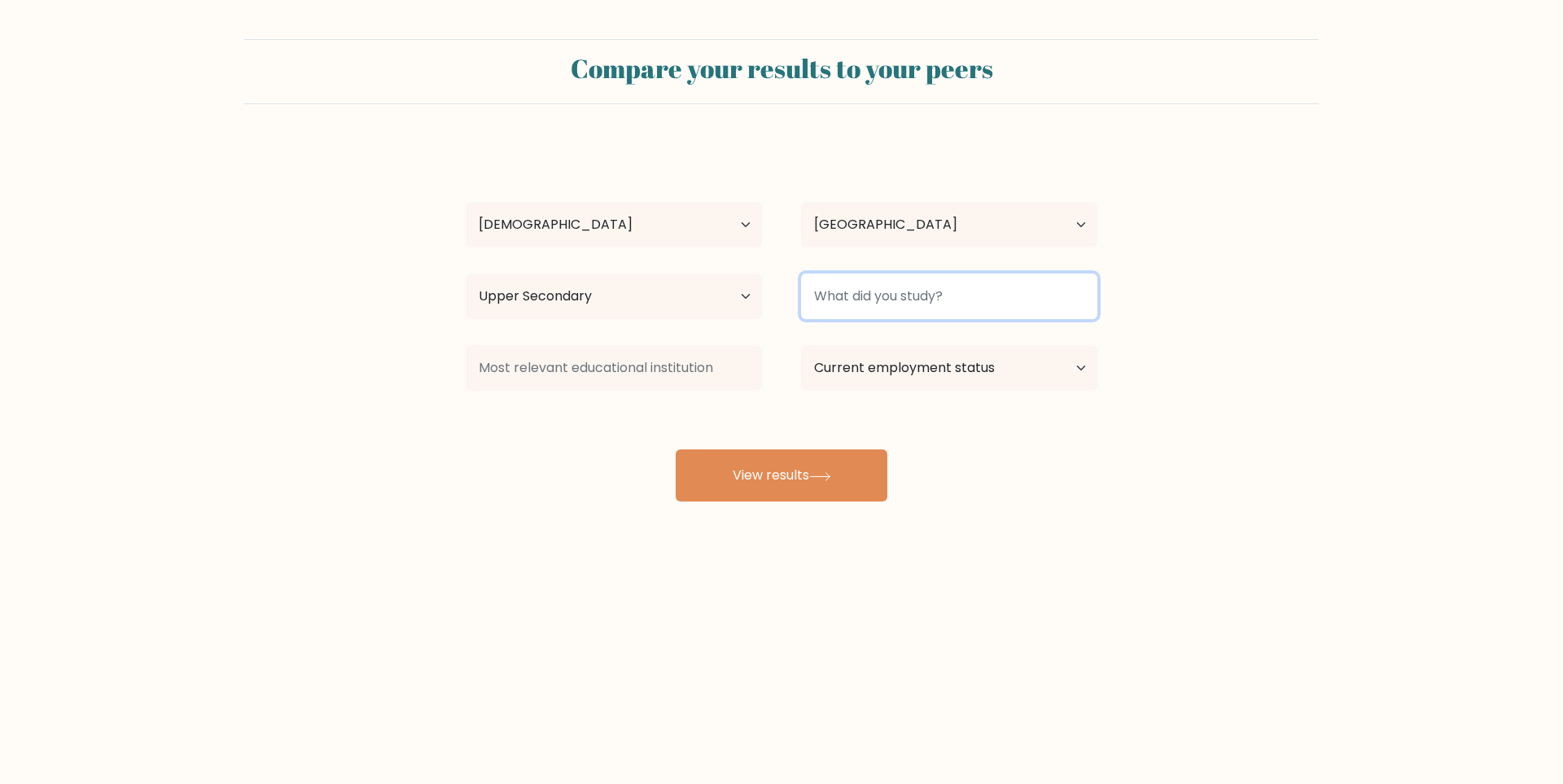
click at [932, 280] on input at bounding box center [950, 295] width 296 height 45
click at [836, 304] on input "MAths" at bounding box center [950, 295] width 296 height 45
click at [869, 299] on input "Maths" at bounding box center [950, 295] width 296 height 45
type input "Maths"
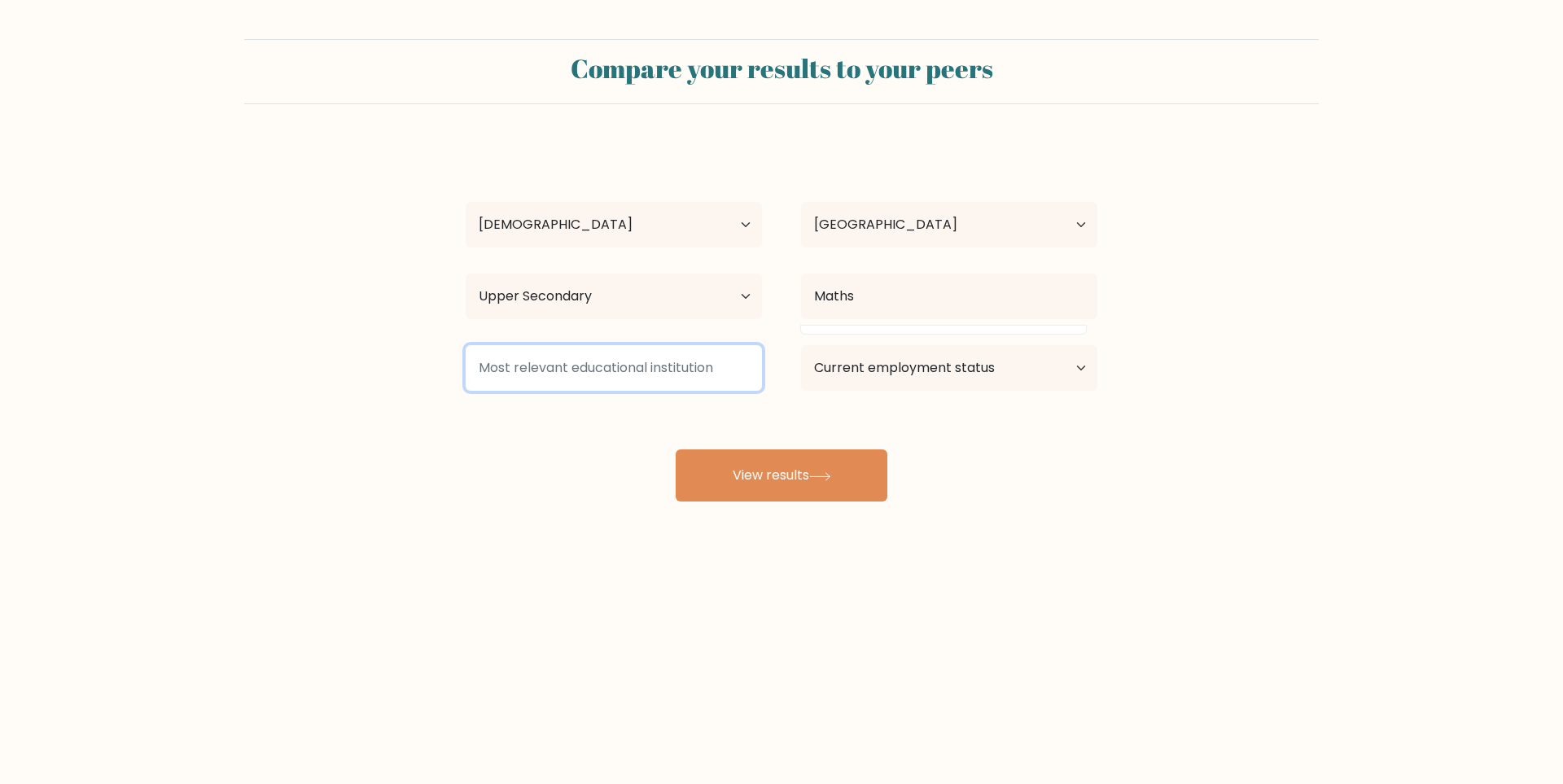
click at [698, 378] on input at bounding box center [614, 367] width 296 height 45
click at [888, 362] on select "Current employment status Employed Student Retired Other / prefer not to answer" at bounding box center [950, 367] width 296 height 45
select select "student"
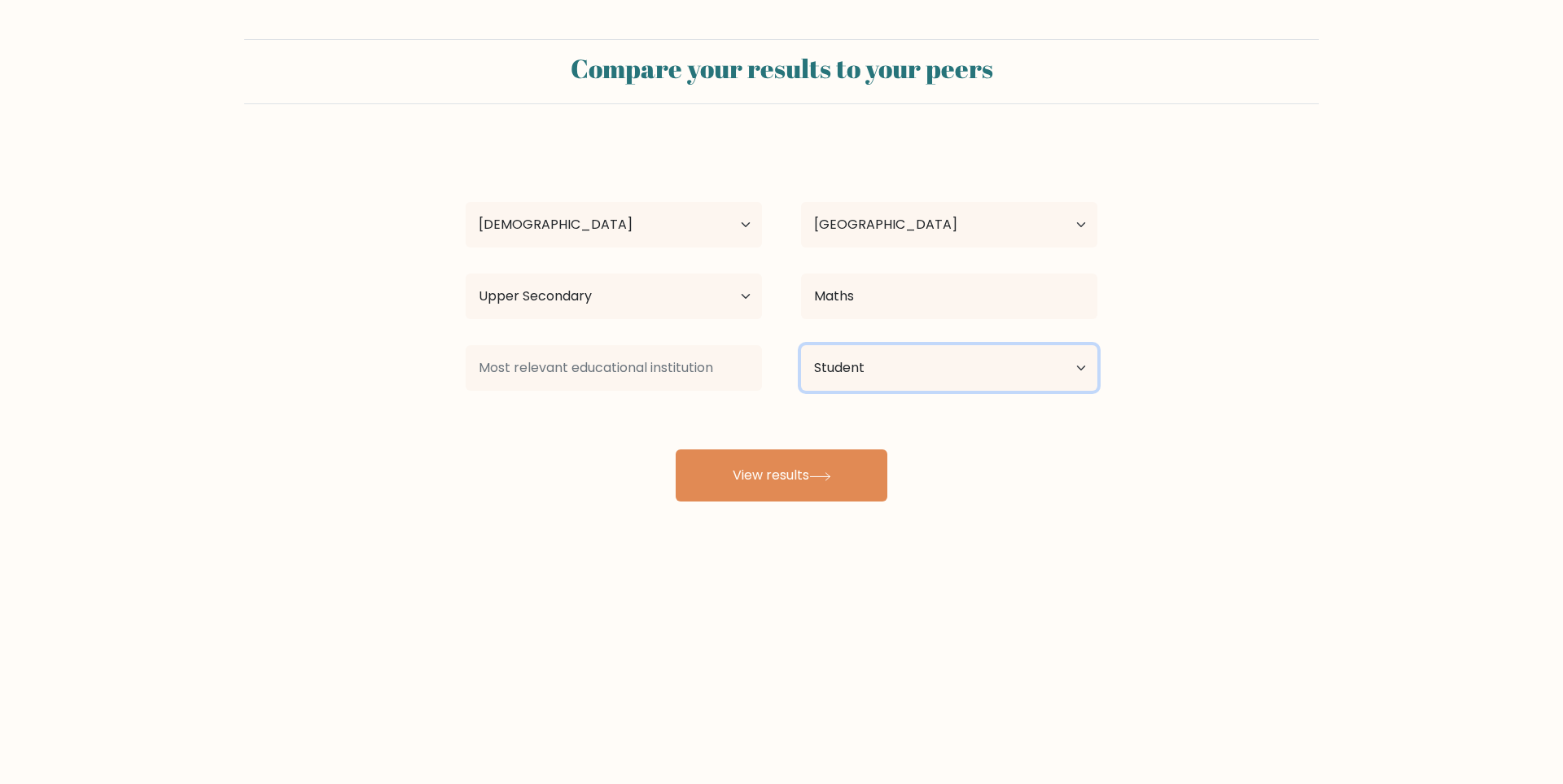
click at [802, 345] on select "Current employment status Employed Student Retired Other / prefer not to answer" at bounding box center [950, 367] width 296 height 45
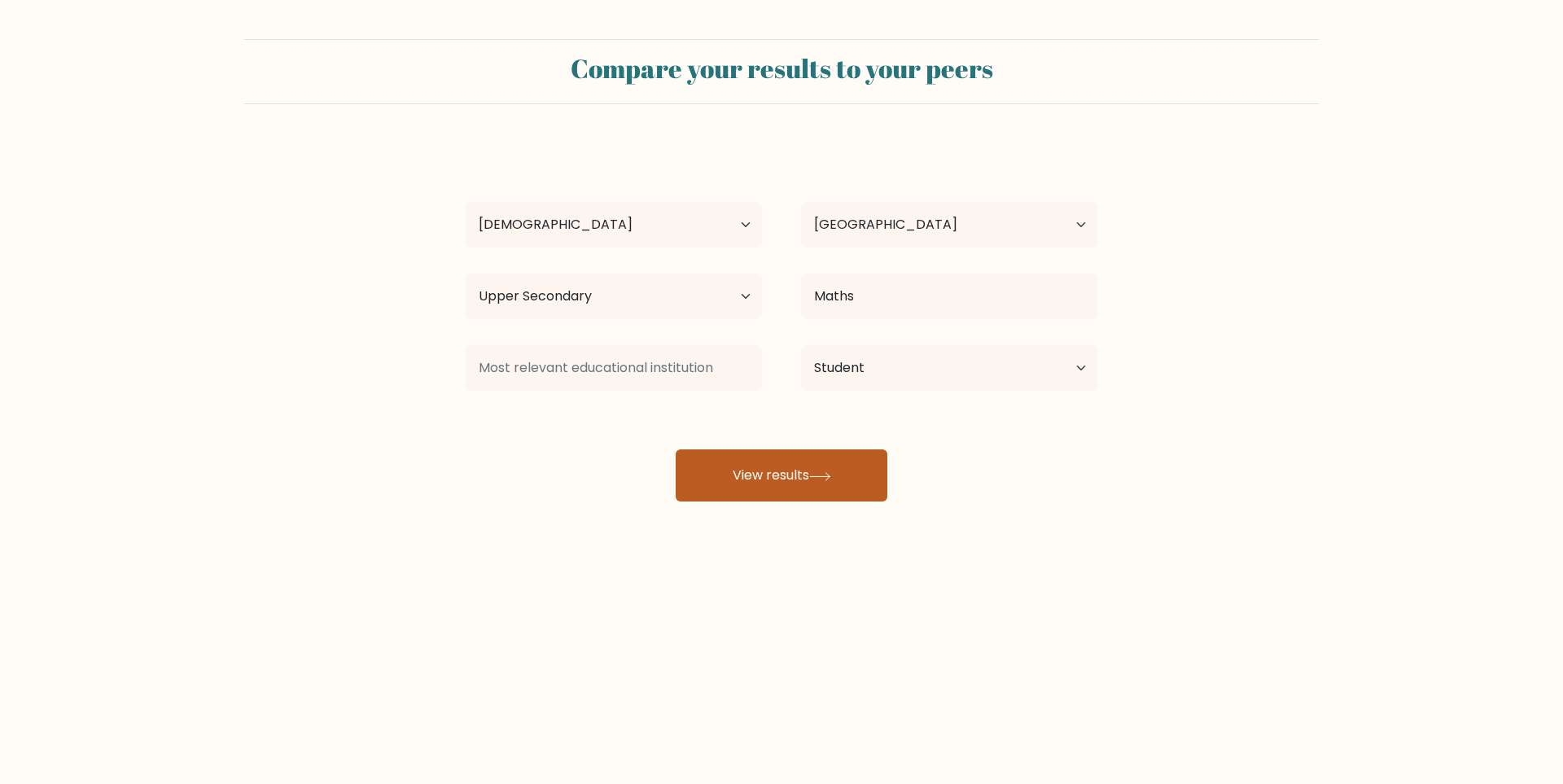
click at [760, 475] on button "View results" at bounding box center [782, 475] width 212 height 52
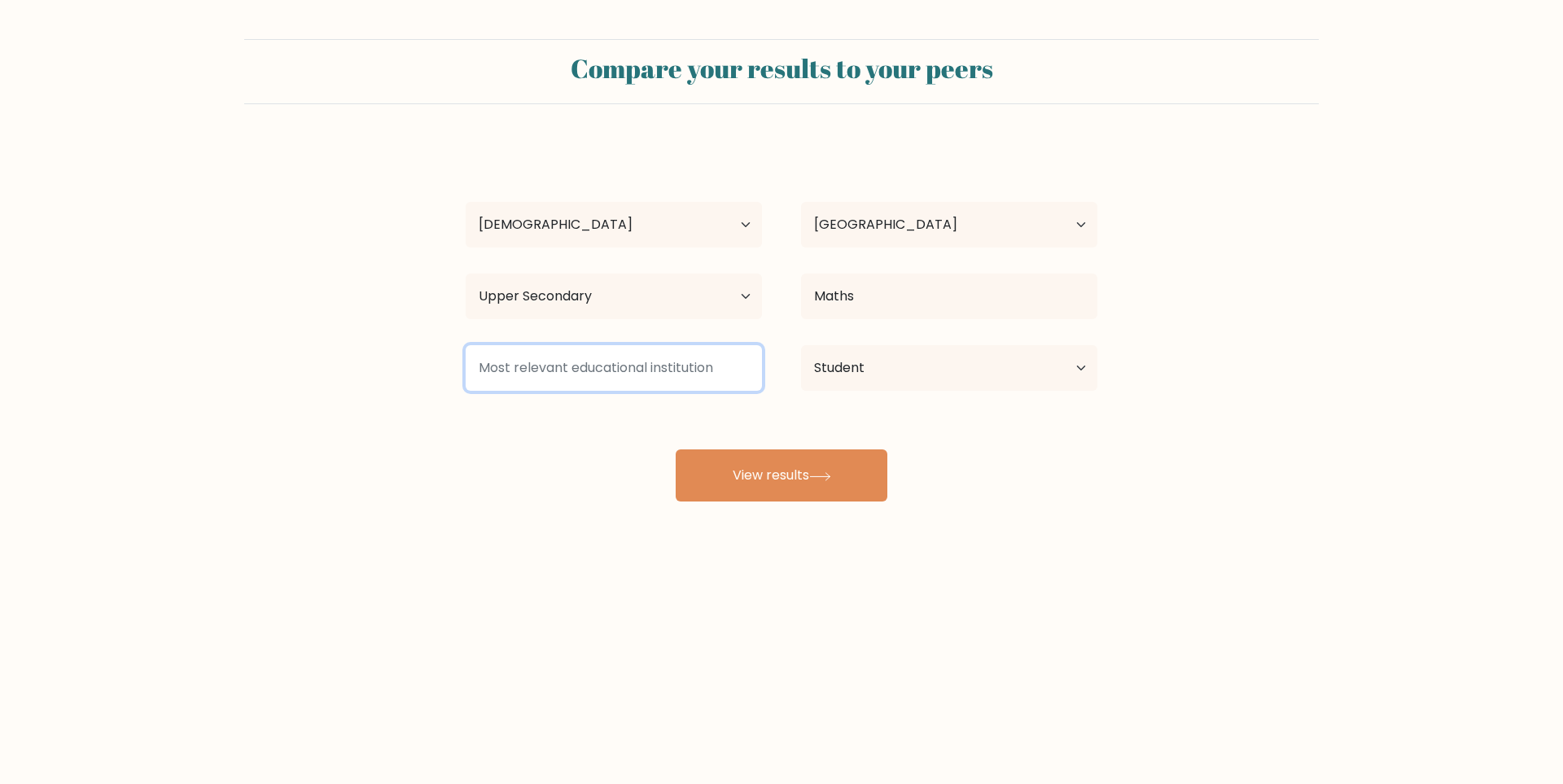
click at [589, 346] on input at bounding box center [614, 367] width 296 height 45
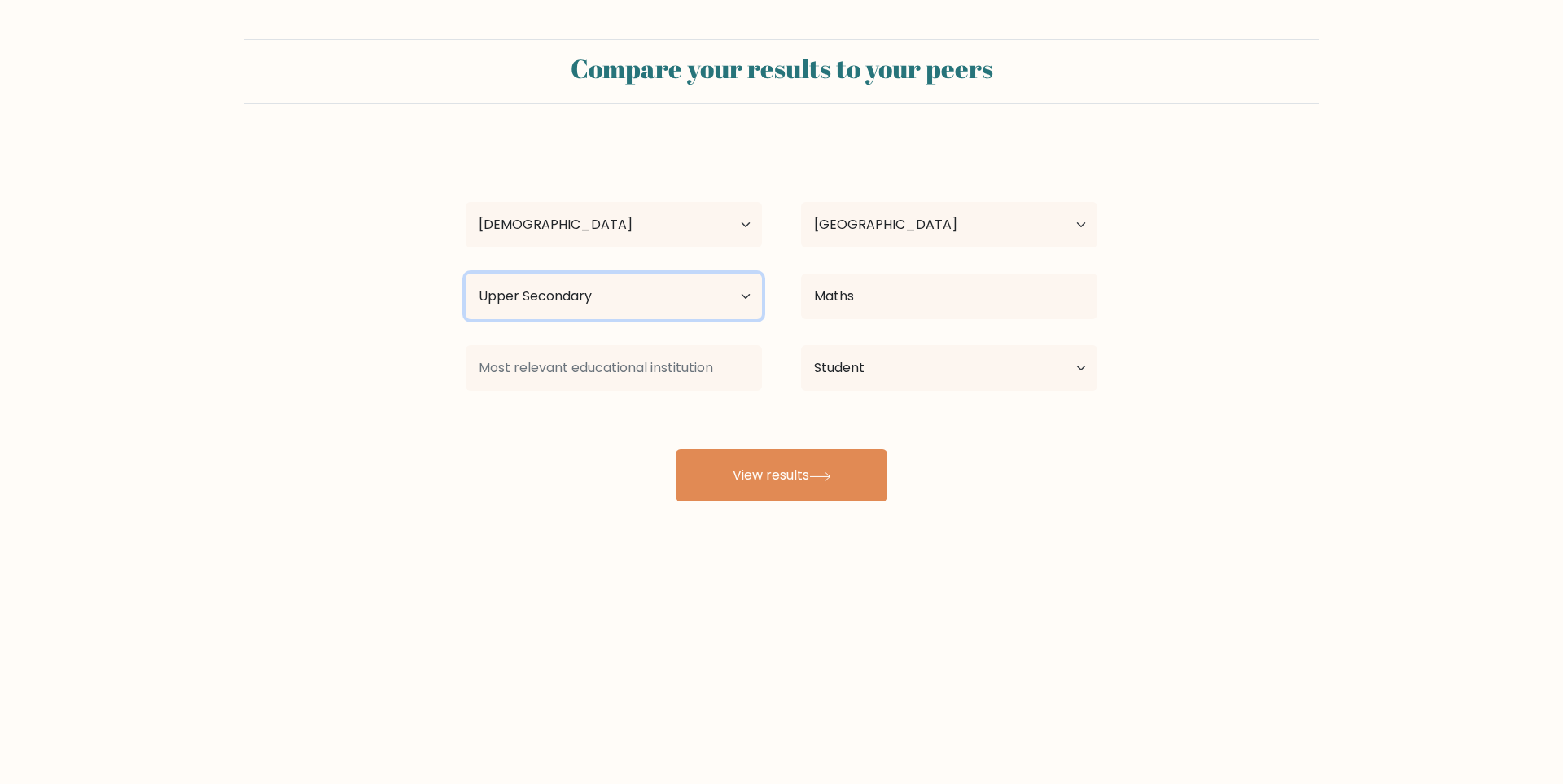
click at [584, 301] on select "Highest education level No schooling Primary Lower Secondary Upper Secondary Oc…" at bounding box center [614, 295] width 296 height 45
click at [466, 273] on select "Highest education level No schooling Primary Lower Secondary Upper Secondary Oc…" at bounding box center [614, 295] width 296 height 45
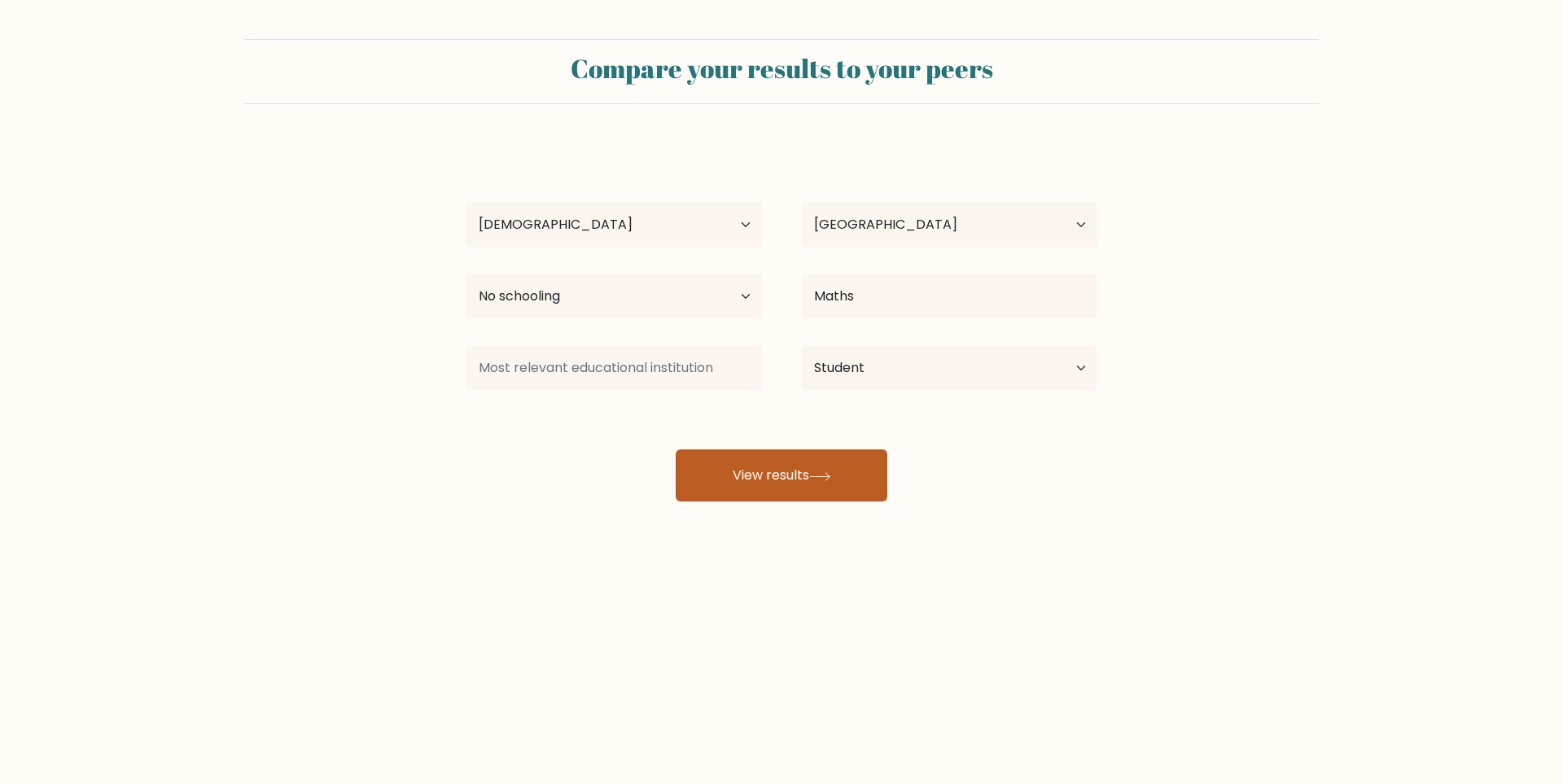
click at [754, 481] on button "View results" at bounding box center [782, 475] width 212 height 52
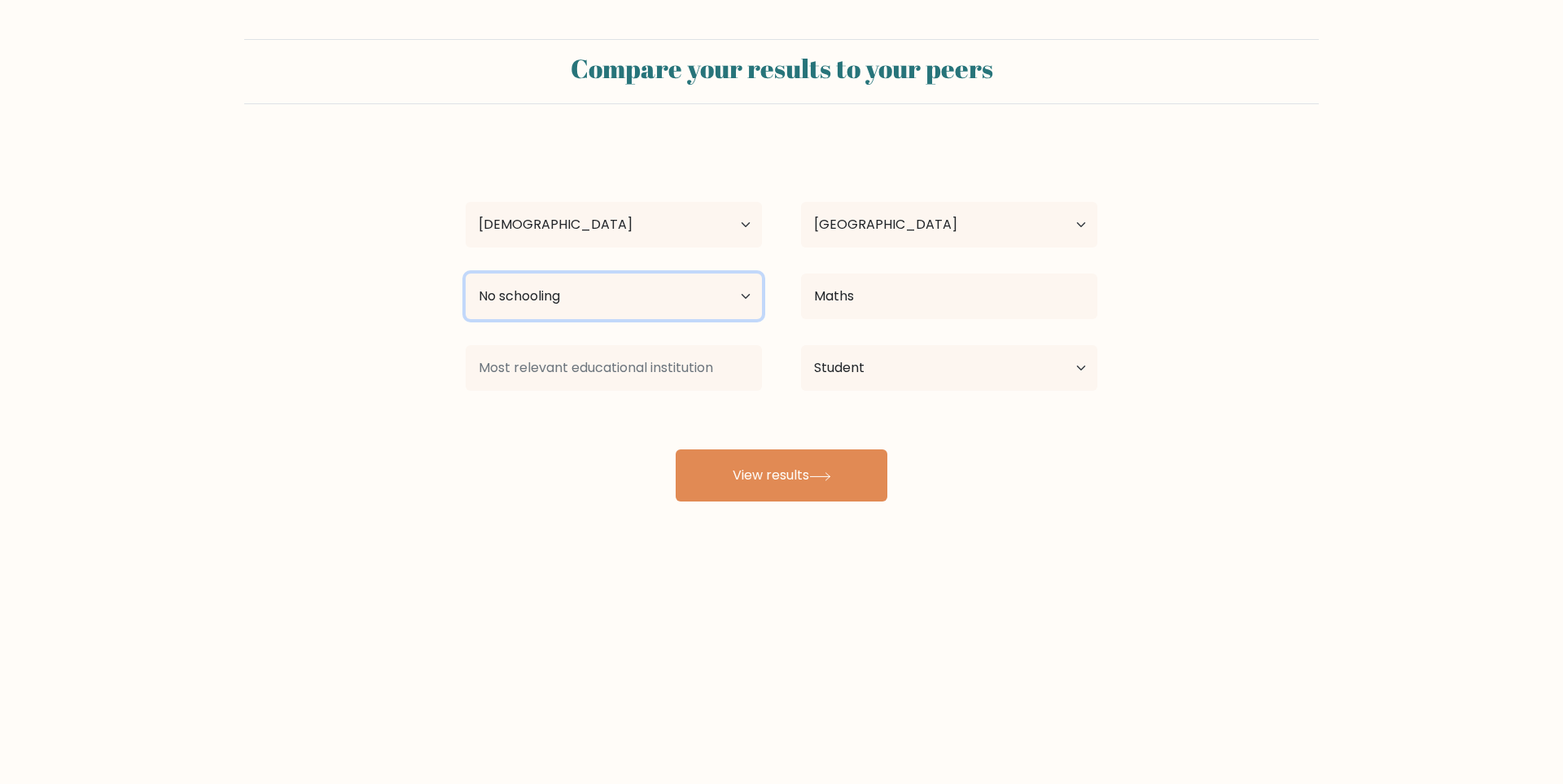
click at [595, 299] on select "Highest education level No schooling Primary Lower Secondary Upper Secondary Oc…" at bounding box center [614, 295] width 296 height 45
select select "upper_secondary"
click at [466, 273] on select "Highest education level No schooling Primary Lower Secondary Upper Secondary Oc…" at bounding box center [614, 295] width 296 height 45
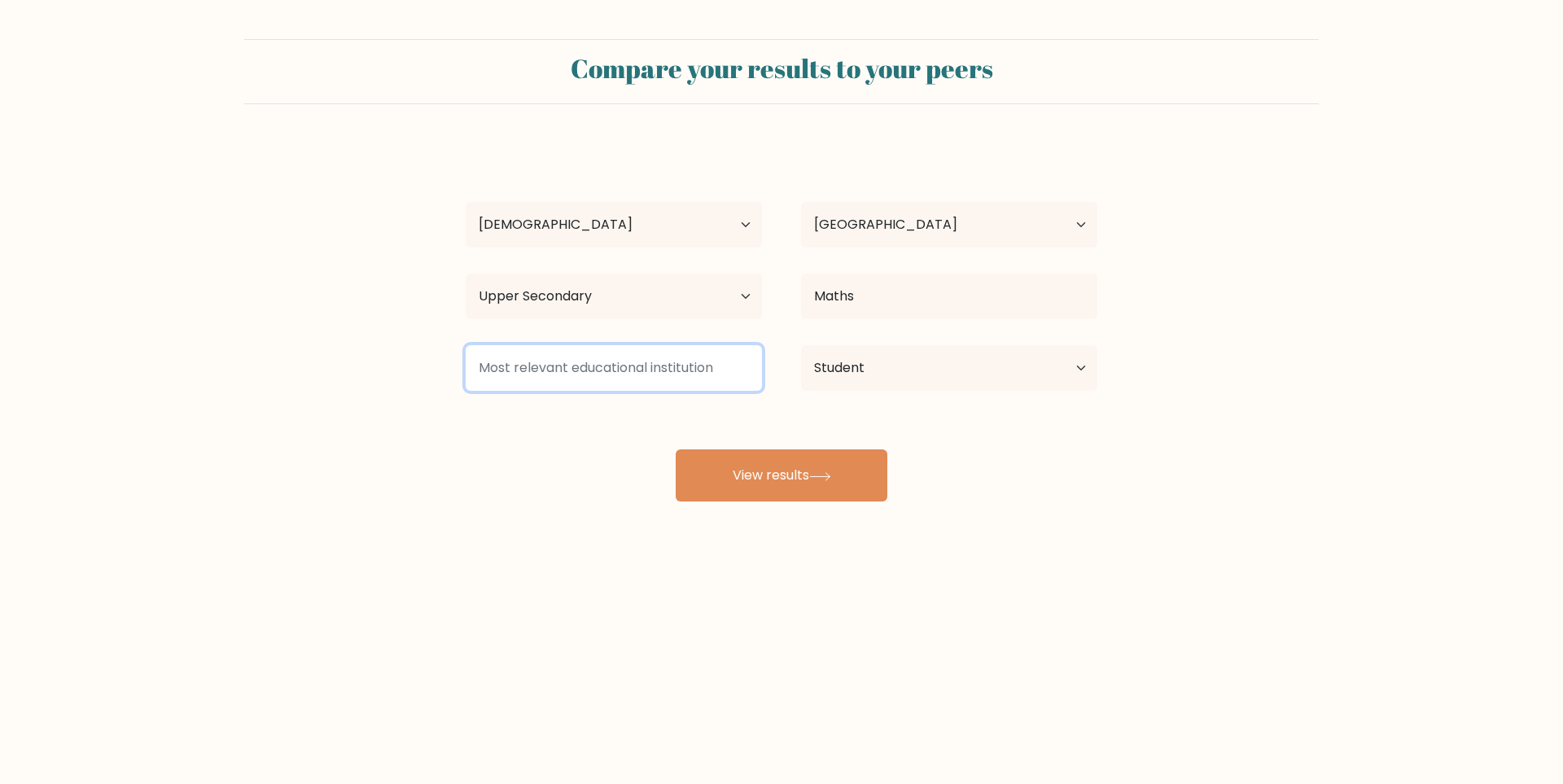
click at [574, 355] on input at bounding box center [614, 367] width 296 height 45
type input "b"
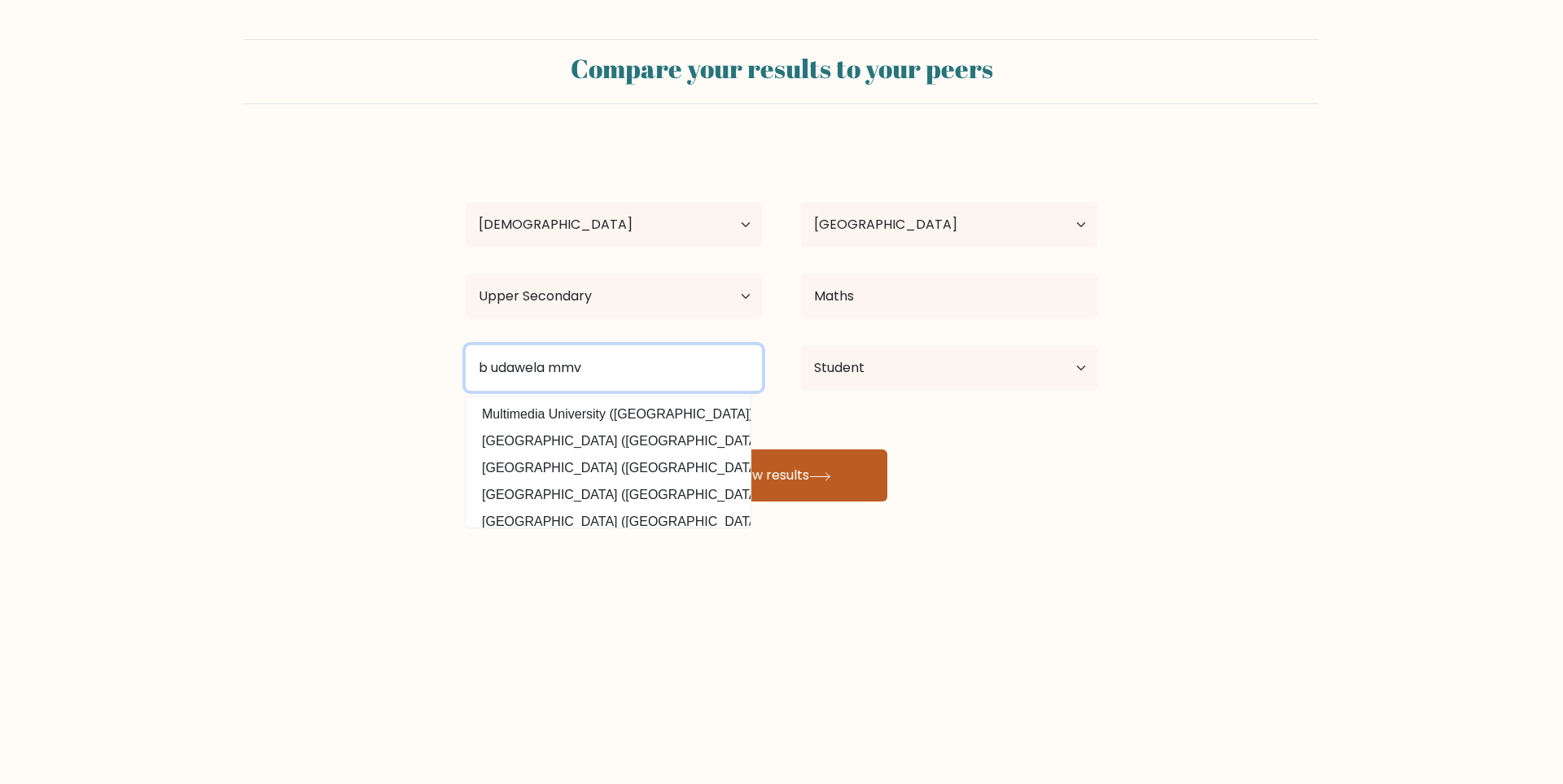
type input "b udawela mmv"
click at [837, 459] on button "View results" at bounding box center [782, 475] width 212 height 52
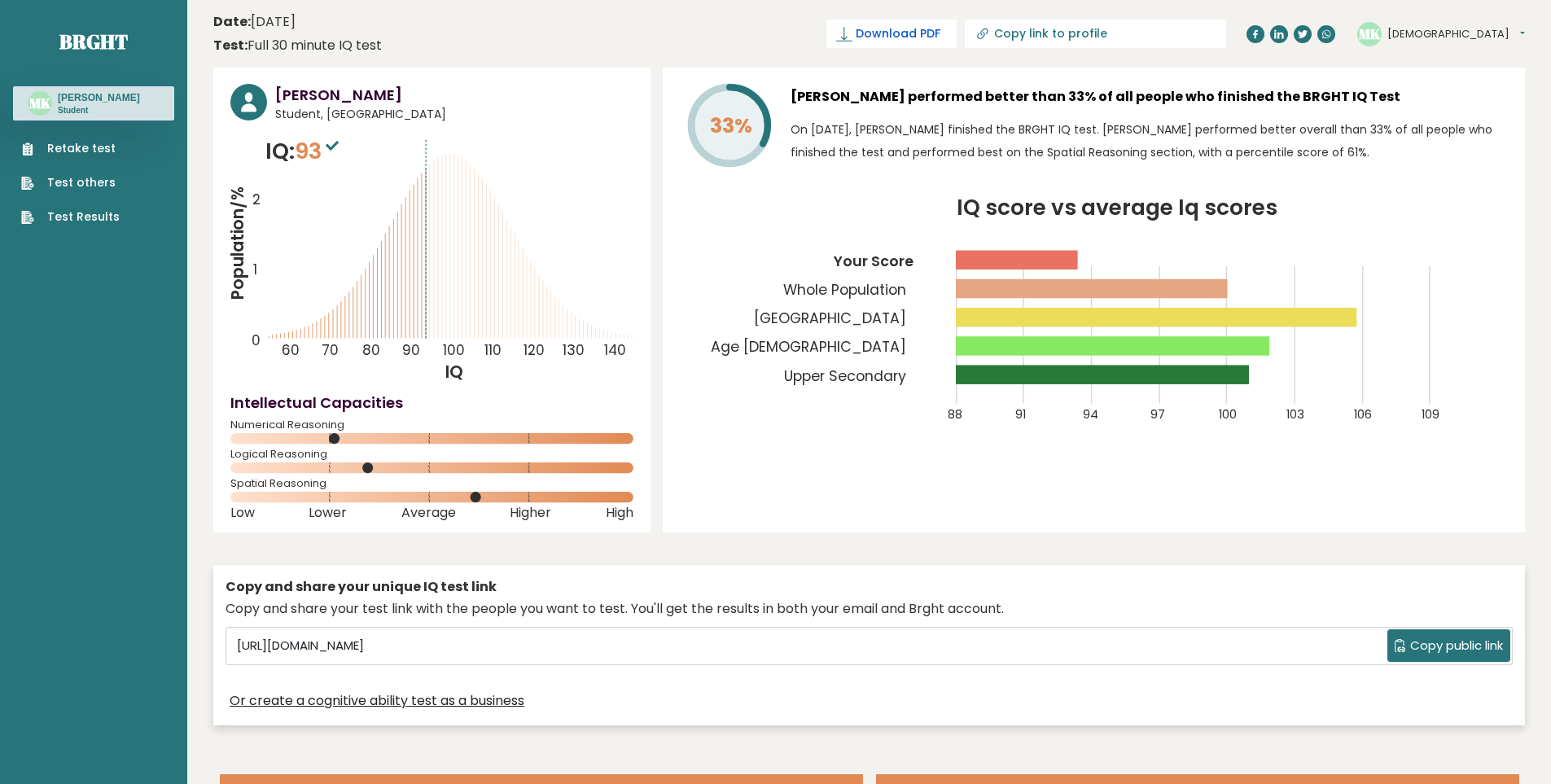
click at [956, 36] on link "Download PDF" at bounding box center [891, 34] width 130 height 29
